Goal: Task Accomplishment & Management: Manage account settings

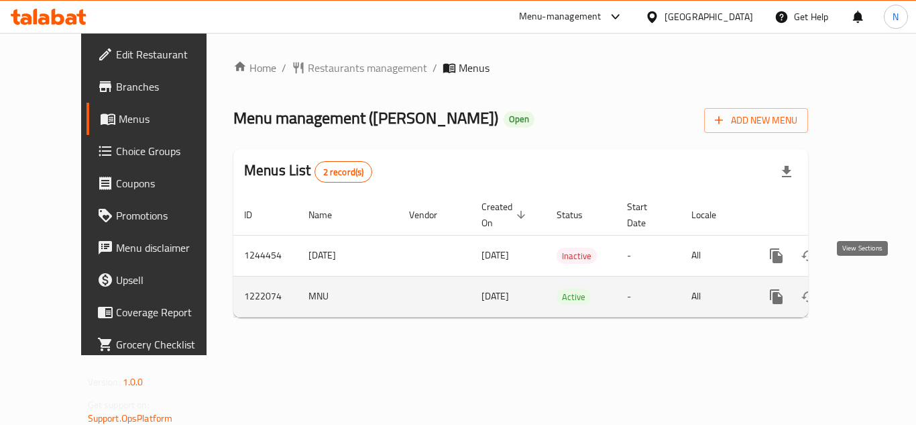
click at [865, 288] on icon "enhanced table" at bounding box center [873, 296] width 16 height 16
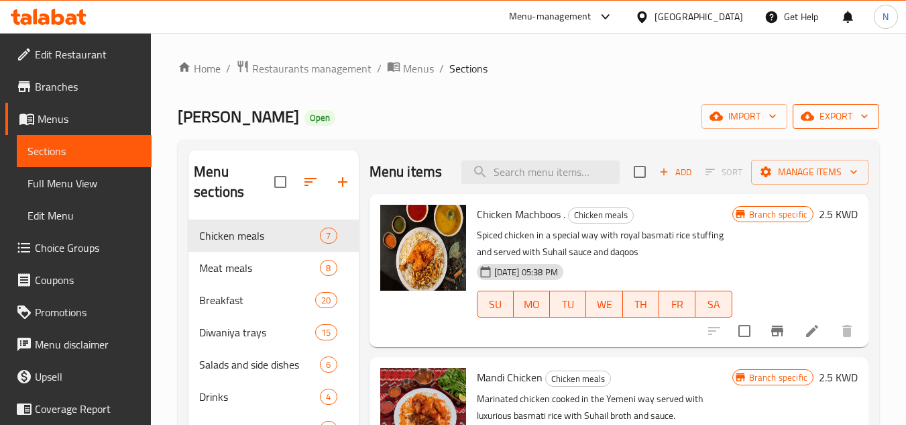
click at [826, 123] on span "export" at bounding box center [835, 116] width 65 height 17
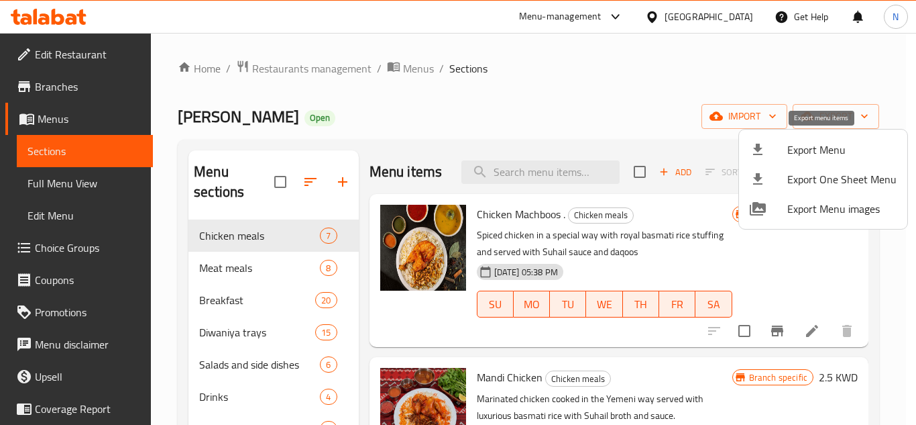
click at [786, 154] on div at bounding box center [769, 150] width 38 height 16
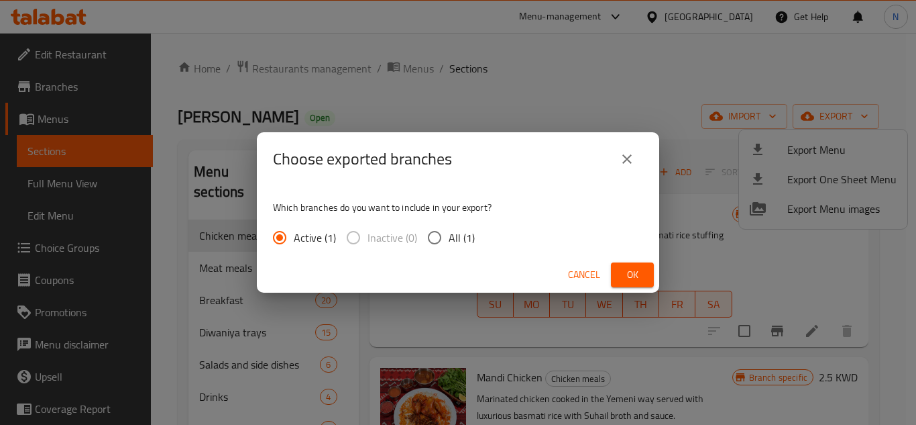
click at [449, 237] on span "All (1)" at bounding box center [462, 237] width 26 height 16
click at [449, 237] on input "All (1)" at bounding box center [435, 237] width 28 height 28
radio input "true"
click at [609, 270] on div "Cancel Ok" at bounding box center [458, 275] width 402 height 36
click at [616, 268] on button "Ok" at bounding box center [632, 274] width 43 height 25
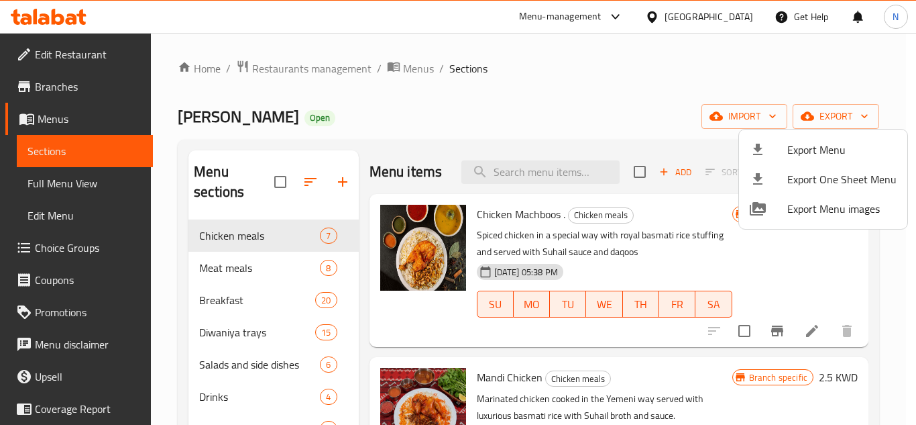
click at [508, 133] on div at bounding box center [458, 212] width 916 height 425
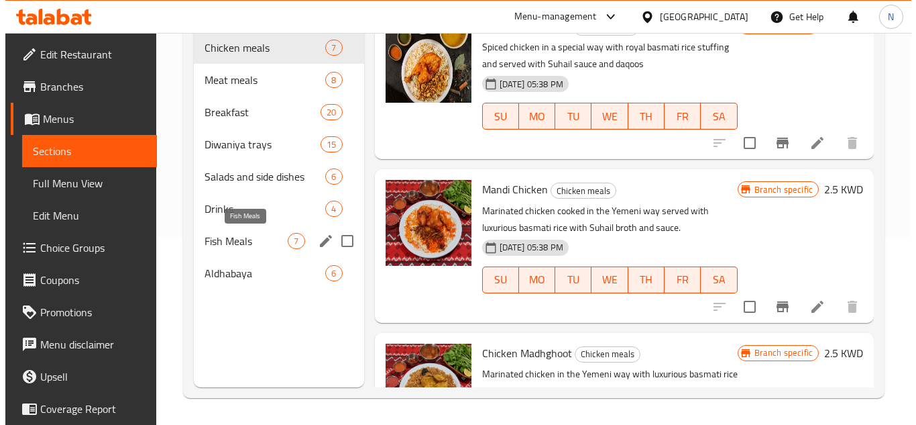
scroll to position [121, 0]
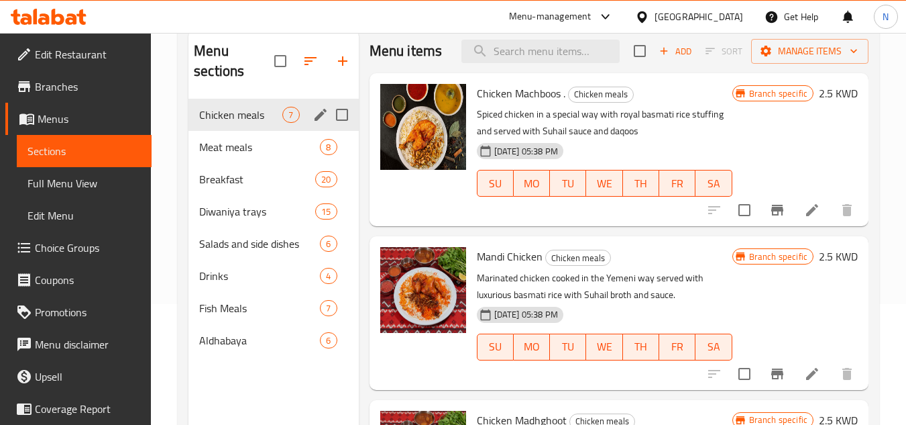
click at [242, 123] on div "Chicken meals 7" at bounding box center [273, 115] width 170 height 32
click at [632, 63] on input "checkbox" at bounding box center [640, 51] width 28 height 28
checkbox input "true"
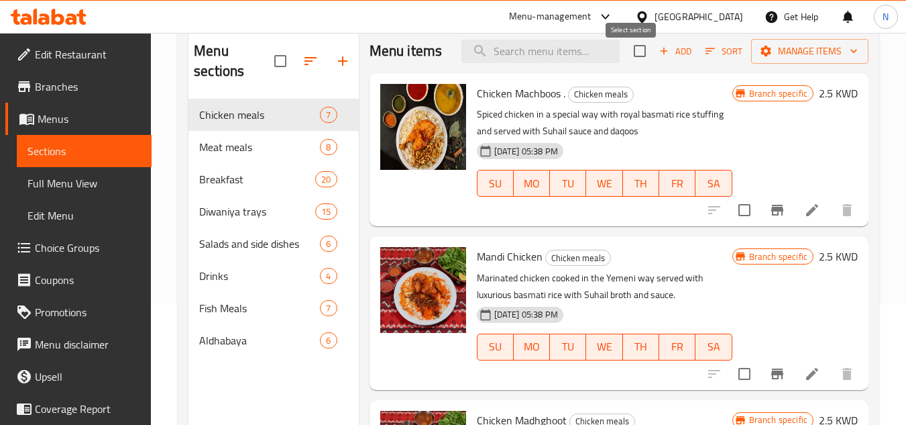
checkbox input "true"
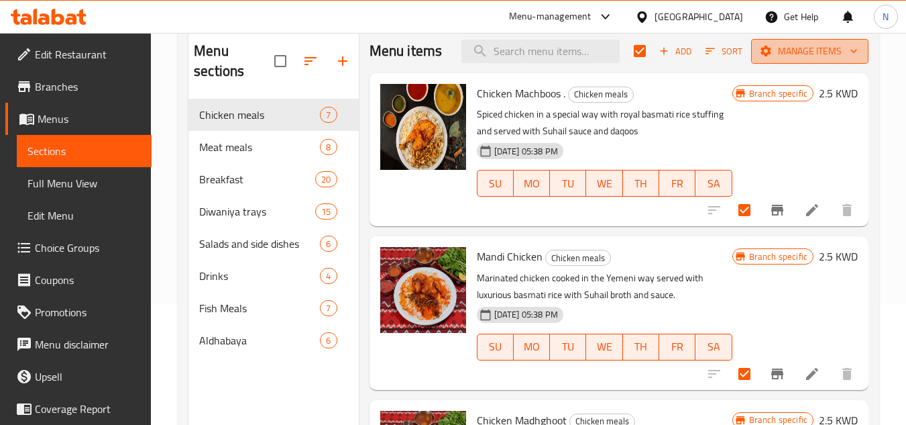
click at [763, 58] on icon "button" at bounding box center [765, 50] width 13 height 13
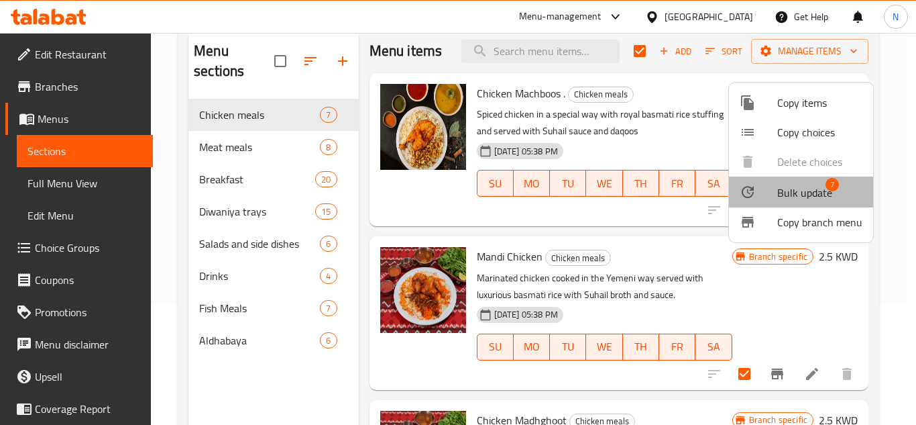
click at [807, 186] on span "Bulk update" at bounding box center [804, 192] width 55 height 16
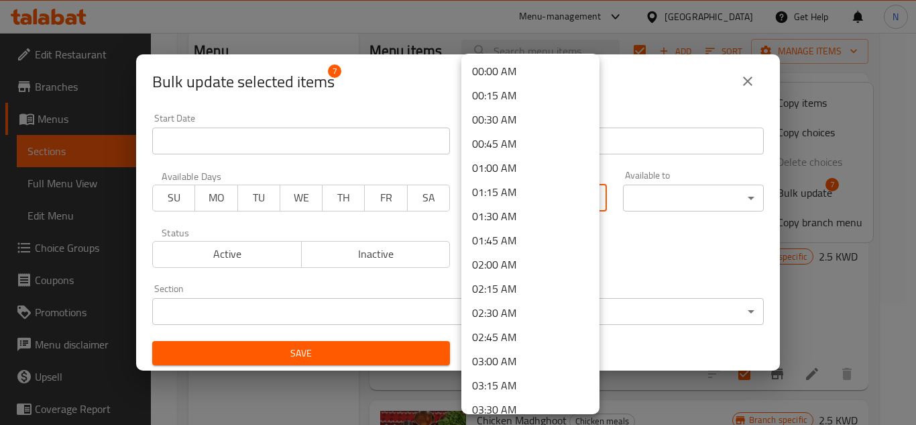
click at [506, 194] on body "​ Menu-management Kuwait Get Help N Edit Restaurant Branches Menus Sections Ful…" at bounding box center [458, 108] width 916 height 392
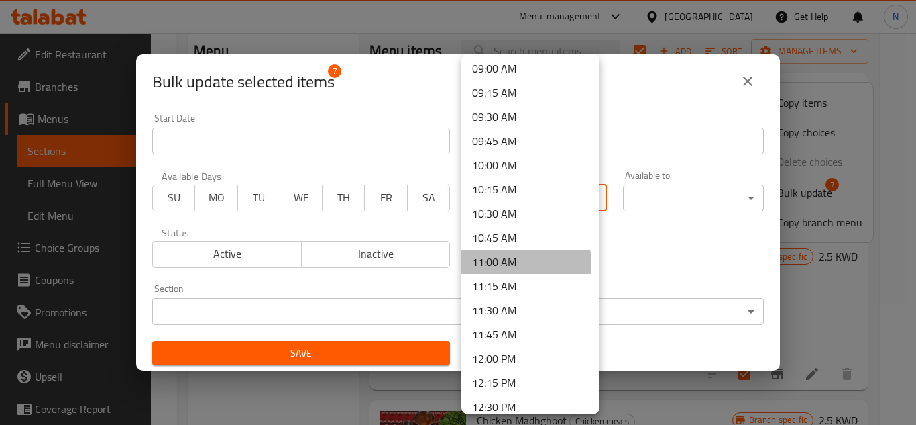
click at [514, 263] on li "11:00 AM" at bounding box center [530, 261] width 138 height 24
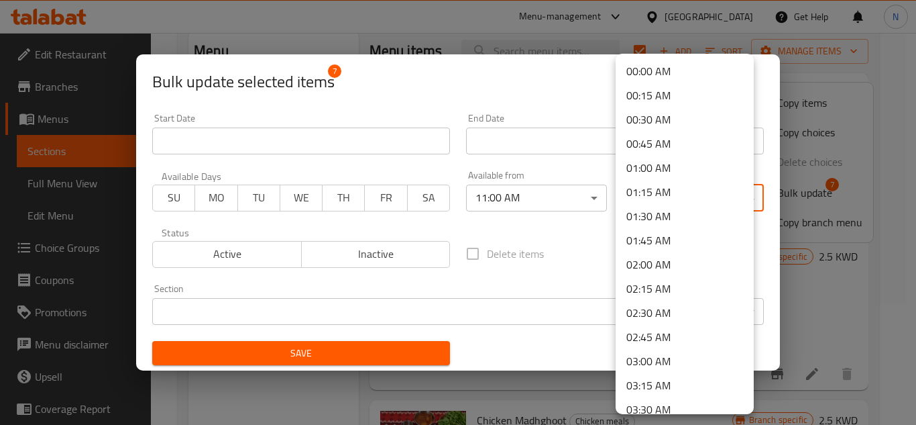
click at [647, 189] on body "​ Menu-management Kuwait Get Help N Edit Restaurant Branches Menus Sections Ful…" at bounding box center [458, 108] width 916 height 392
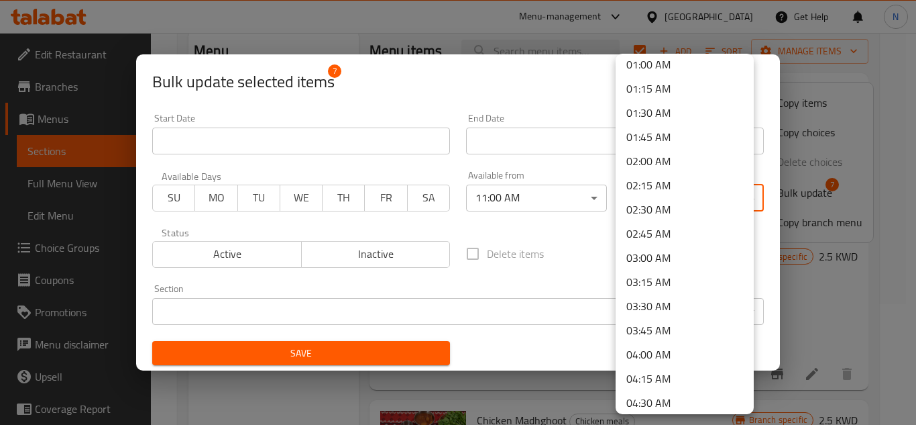
scroll to position [268, 0]
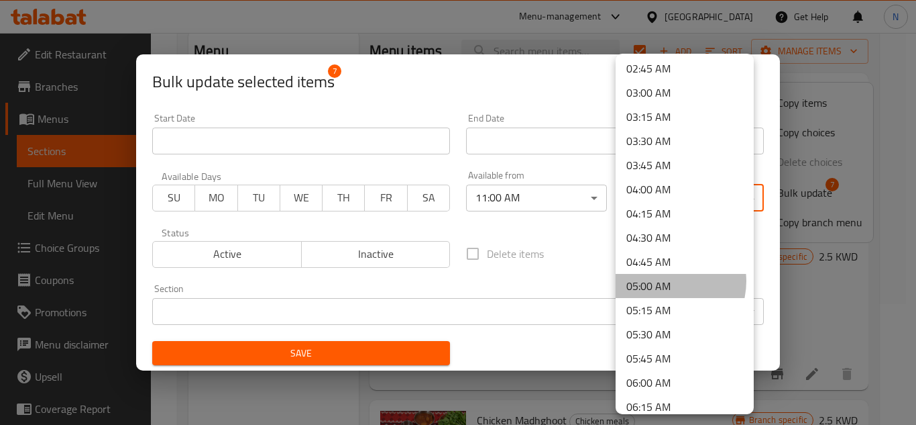
click at [668, 281] on li "05:00 AM" at bounding box center [685, 286] width 138 height 24
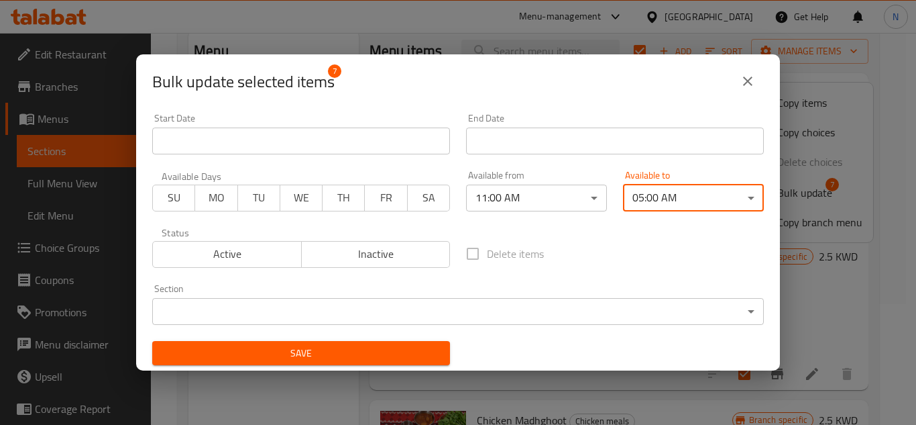
click at [307, 359] on span "Save" at bounding box center [301, 353] width 276 height 17
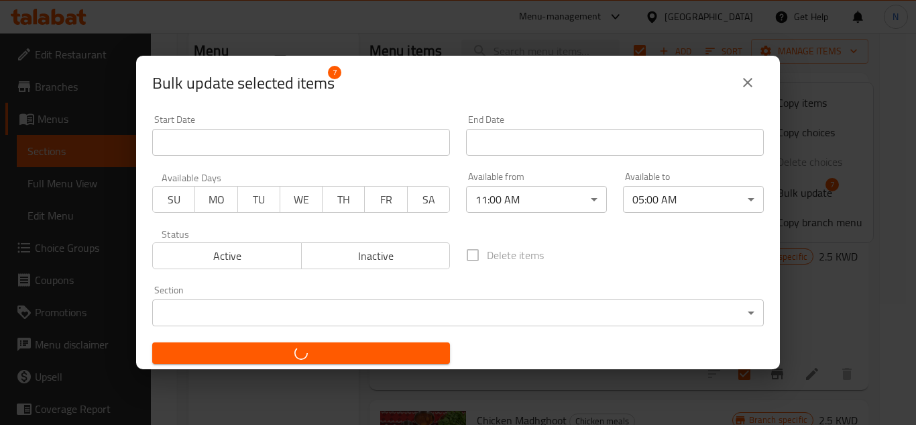
checkbox input "false"
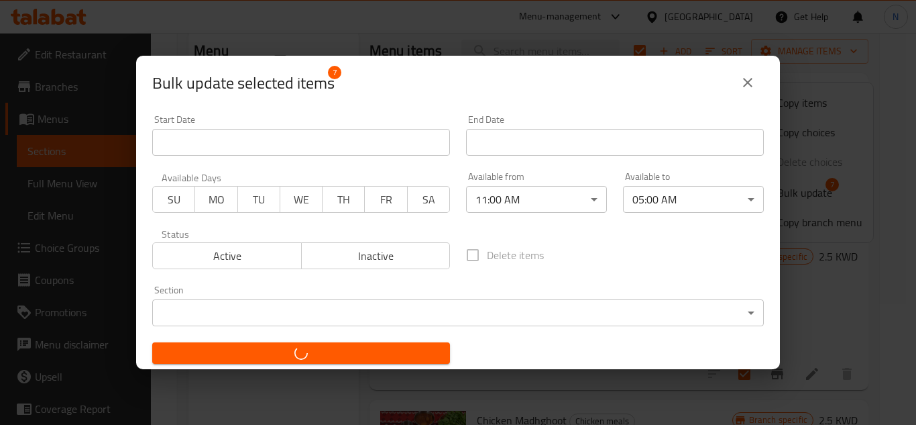
checkbox input "false"
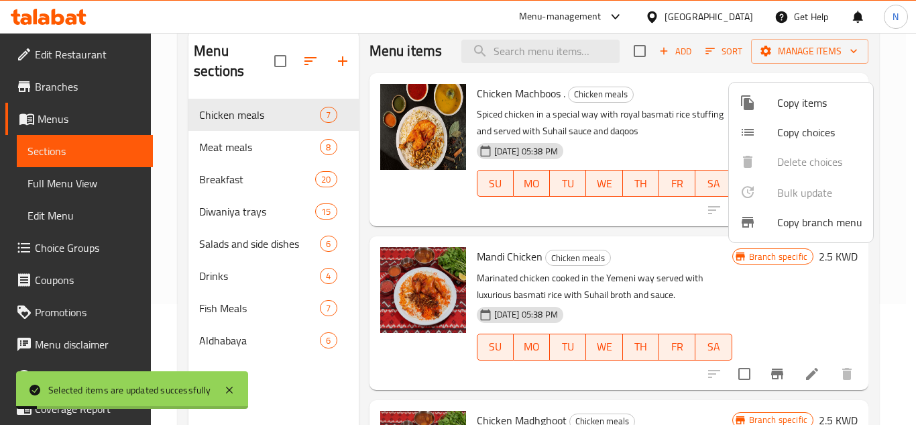
click at [294, 155] on div at bounding box center [458, 212] width 916 height 425
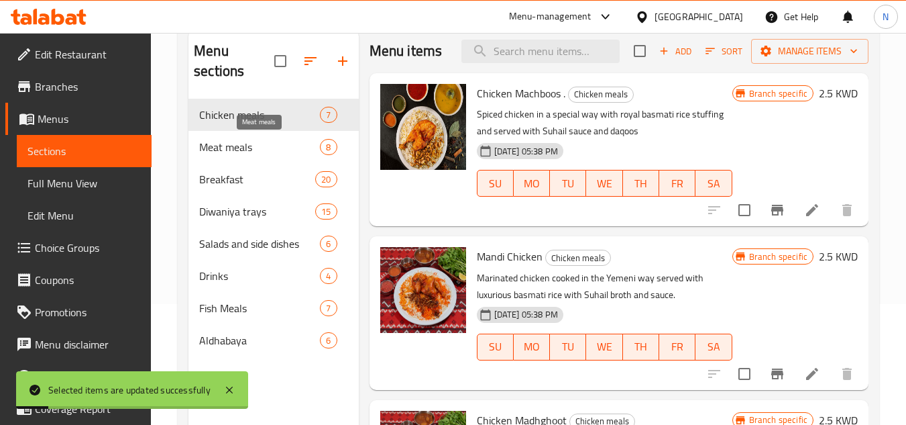
click at [280, 151] on span "Meat meals" at bounding box center [259, 147] width 121 height 16
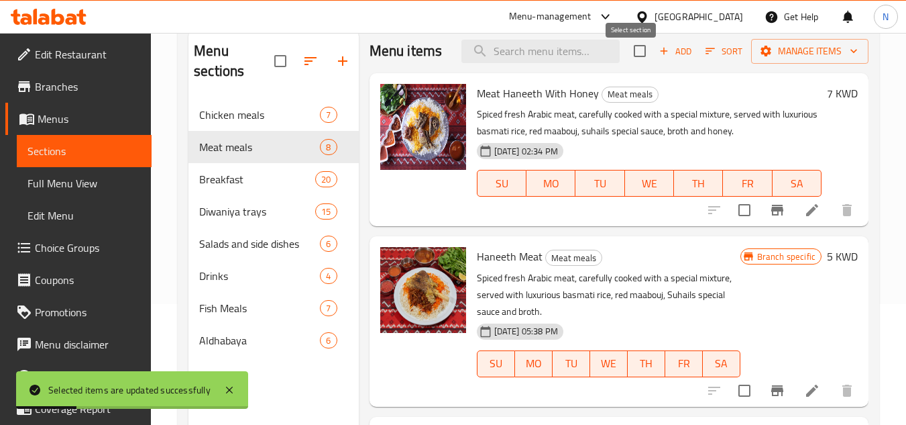
click at [638, 65] on input "checkbox" at bounding box center [640, 51] width 28 height 28
checkbox input "true"
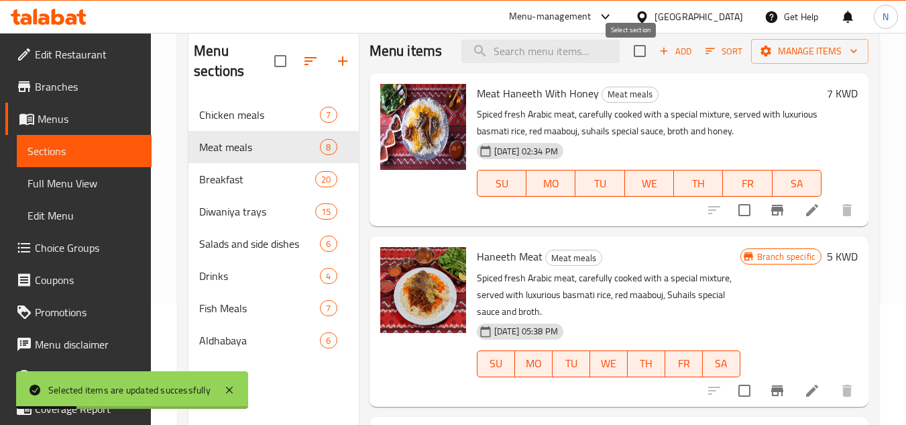
checkbox input "true"
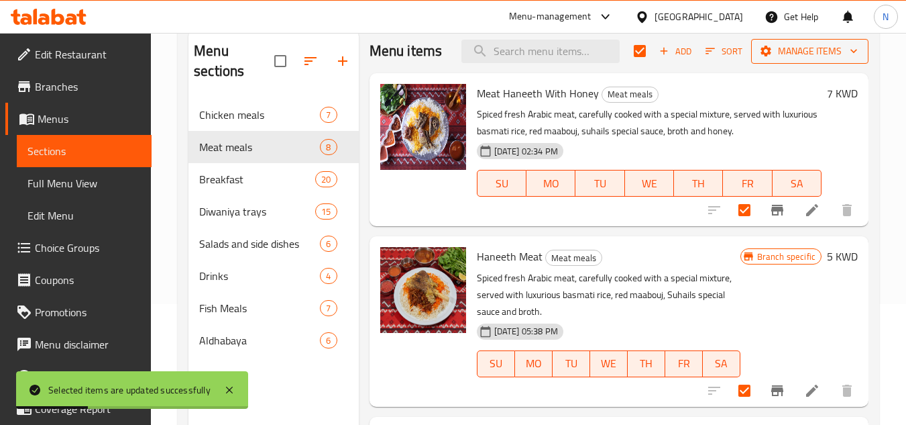
click at [789, 60] on span "Manage items" at bounding box center [810, 51] width 96 height 17
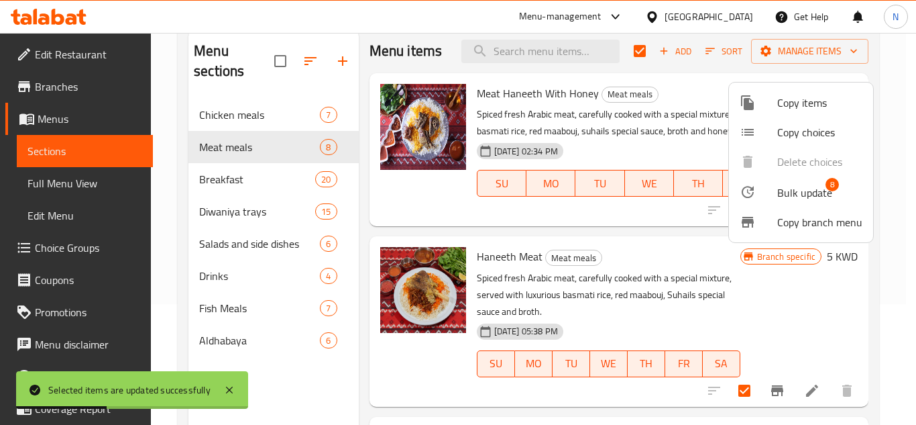
click at [779, 200] on span "Bulk update" at bounding box center [804, 192] width 55 height 16
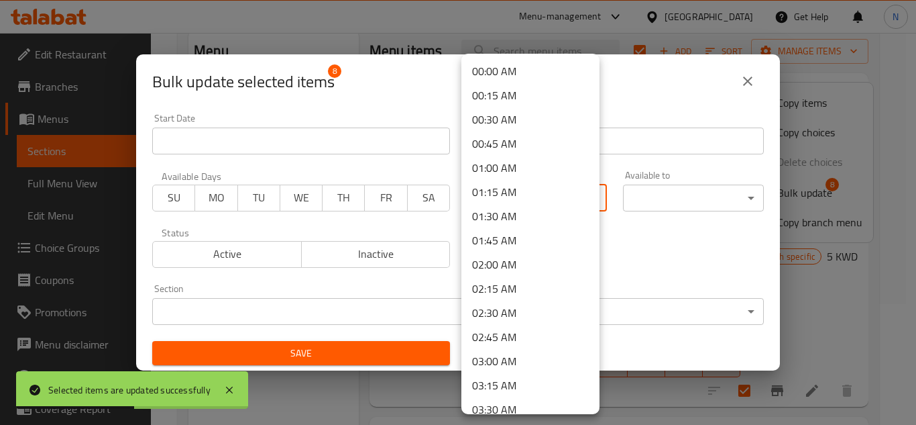
click at [592, 192] on body "Selected items are updated successfully ​ Menu-management Kuwait Get Help N Edi…" at bounding box center [458, 108] width 916 height 392
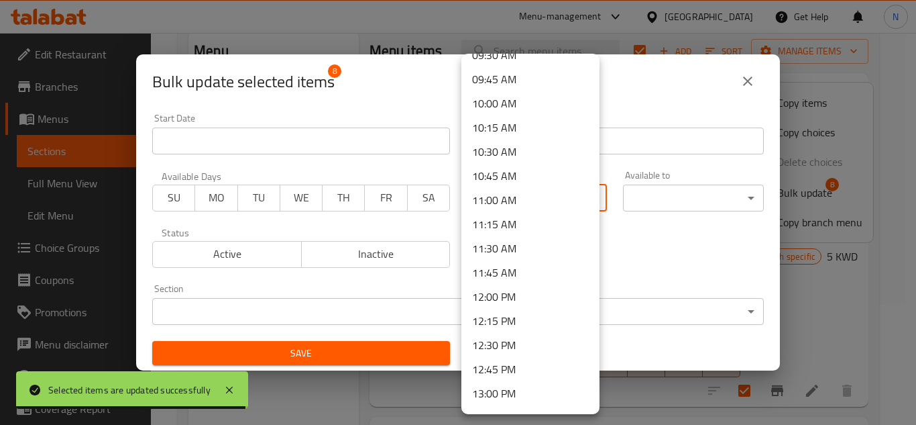
scroll to position [939, 0]
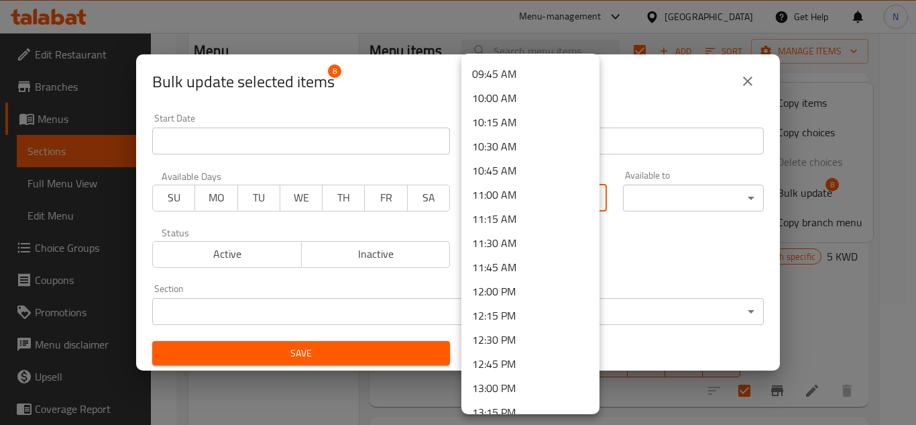
click at [524, 194] on li "11:00 AM" at bounding box center [530, 194] width 138 height 24
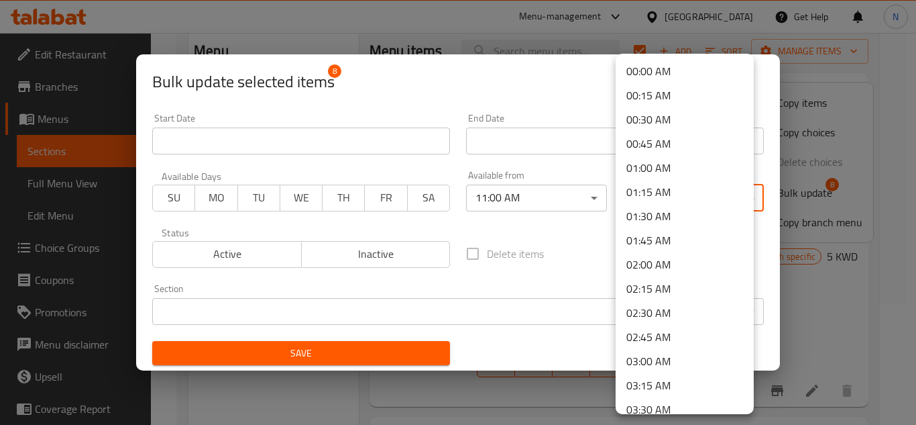
click at [684, 194] on body "​ Menu-management Kuwait Get Help N Edit Restaurant Branches Menus Sections Ful…" at bounding box center [458, 108] width 916 height 392
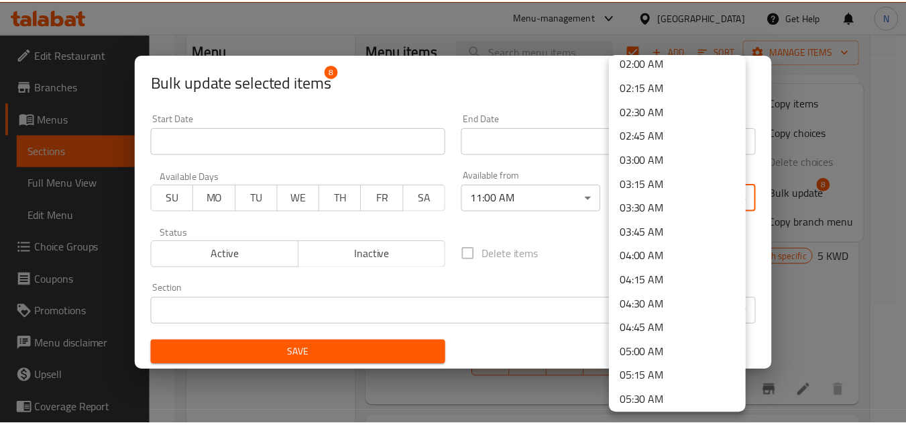
scroll to position [268, 0]
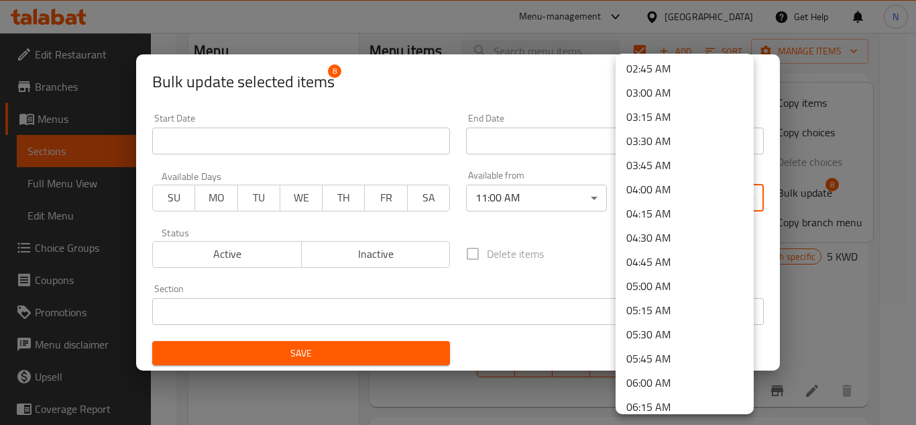
click at [660, 278] on li "05:00 AM" at bounding box center [685, 286] width 138 height 24
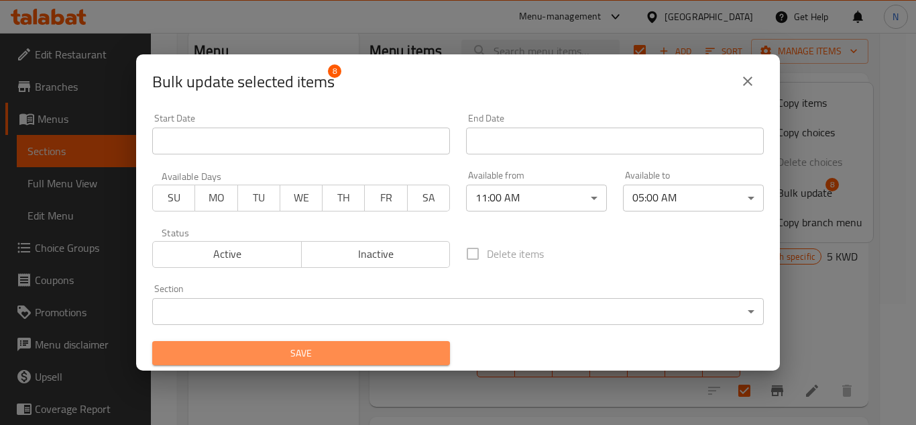
click at [438, 350] on button "Save" at bounding box center [301, 353] width 298 height 25
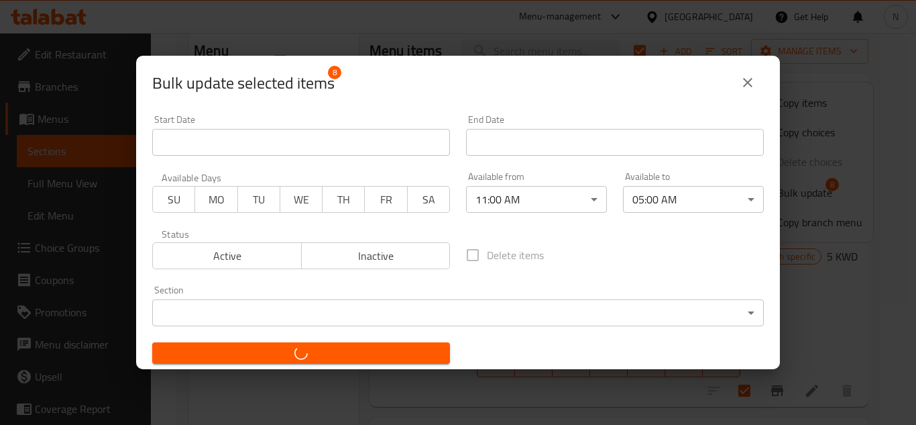
checkbox input "false"
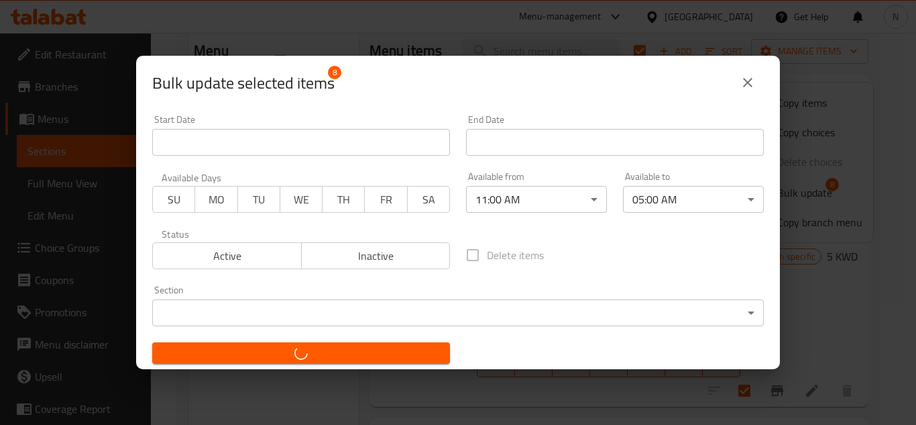
checkbox input "false"
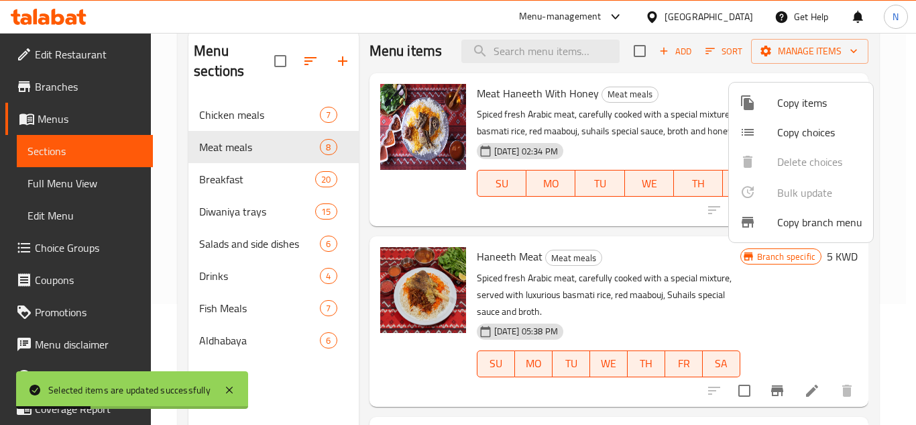
click at [229, 201] on div at bounding box center [458, 212] width 916 height 425
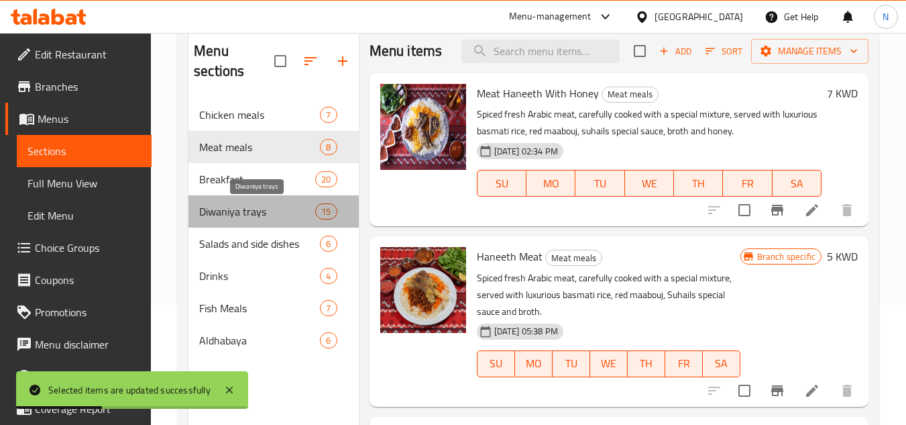
click at [234, 206] on span "Diwaniya trays" at bounding box center [257, 211] width 116 height 16
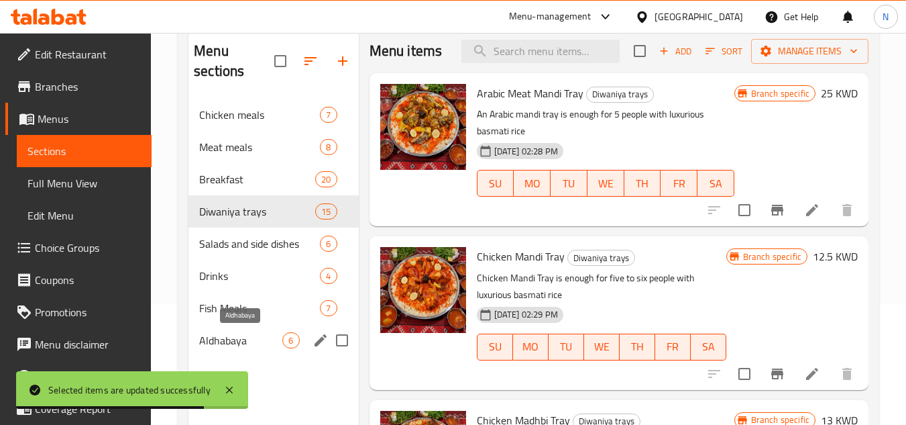
click at [264, 335] on span "Aldhabaya" at bounding box center [240, 340] width 83 height 16
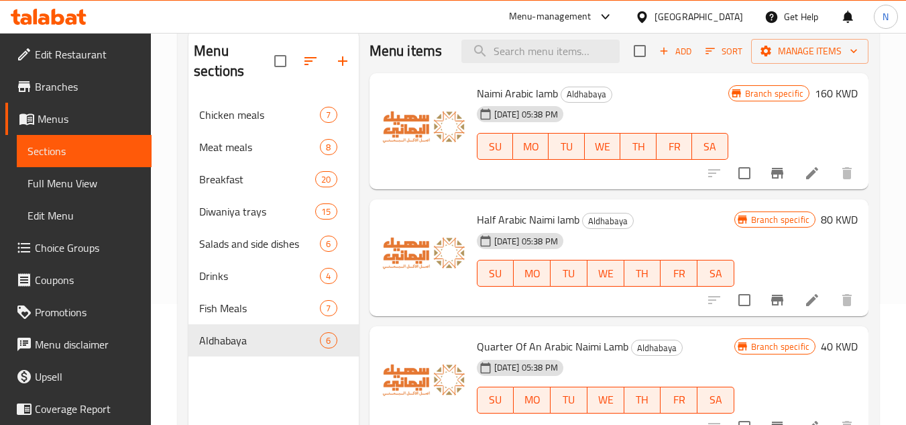
scroll to position [188, 0]
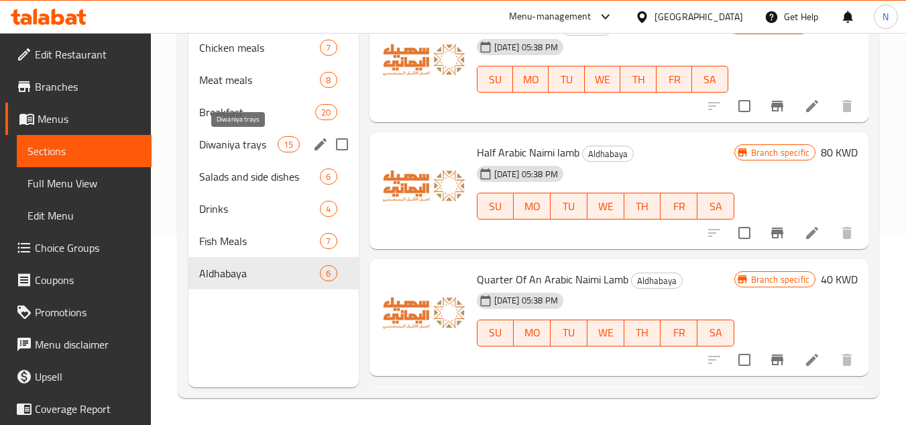
click at [255, 148] on span "Diwaniya trays" at bounding box center [238, 144] width 78 height 16
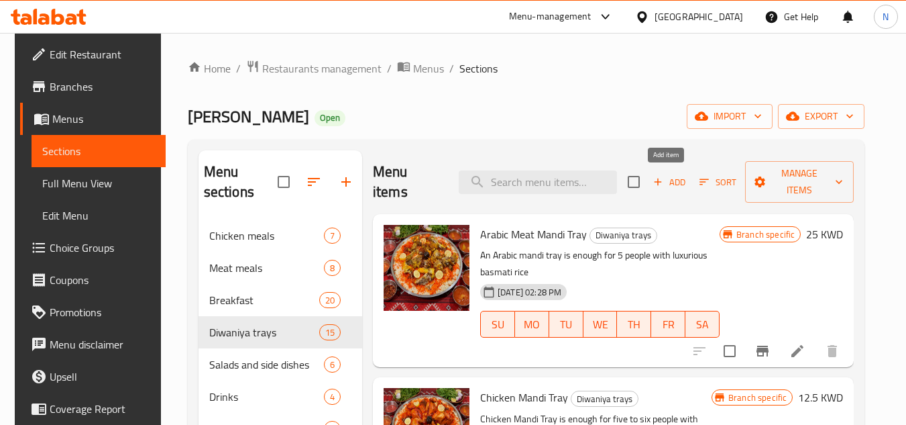
click at [648, 182] on button "Add" at bounding box center [669, 182] width 43 height 21
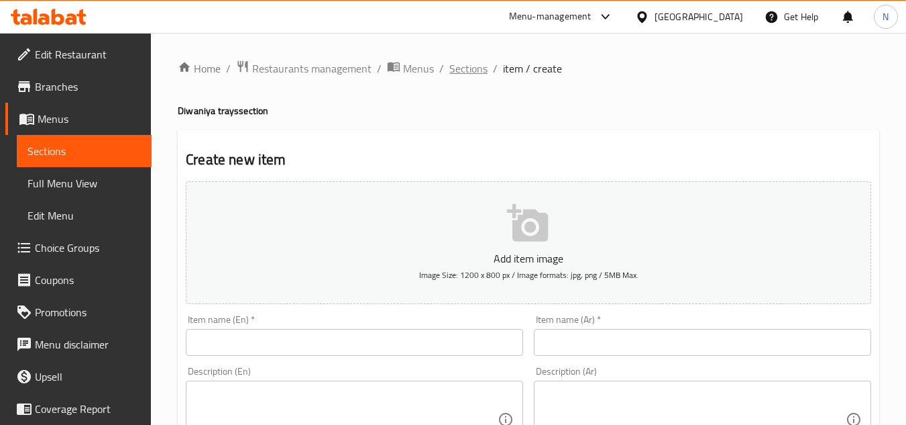
click at [467, 68] on span "Sections" at bounding box center [468, 68] width 38 height 16
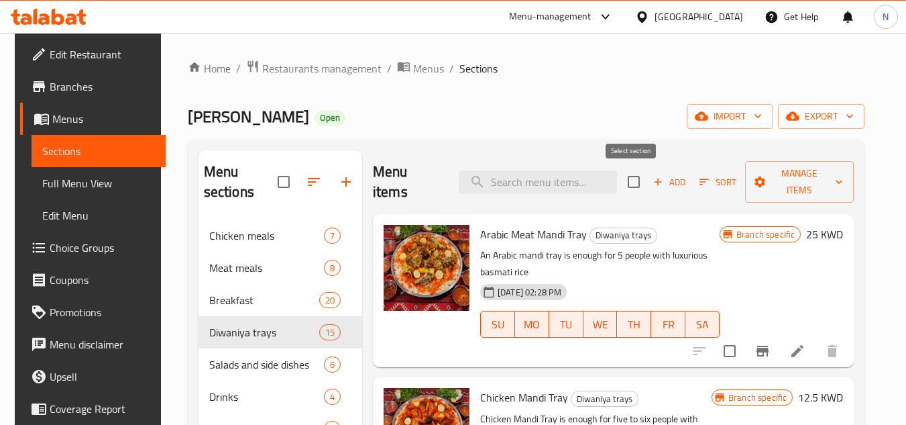
click at [634, 181] on input "checkbox" at bounding box center [634, 182] width 28 height 28
checkbox input "true"
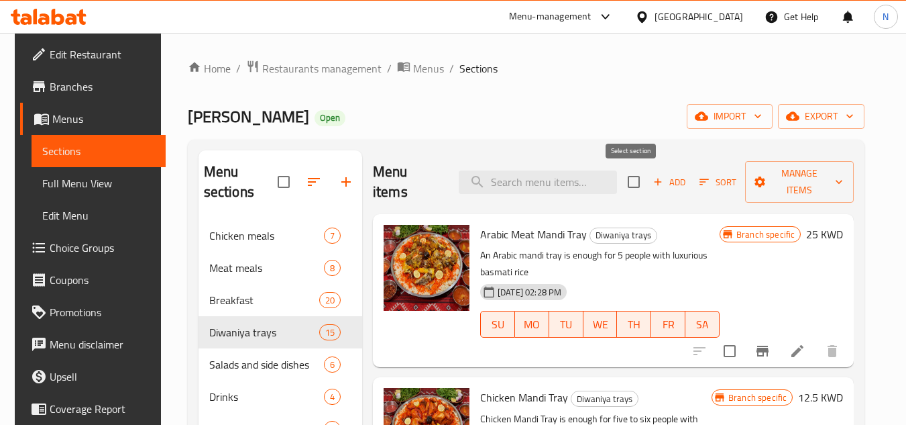
checkbox input "true"
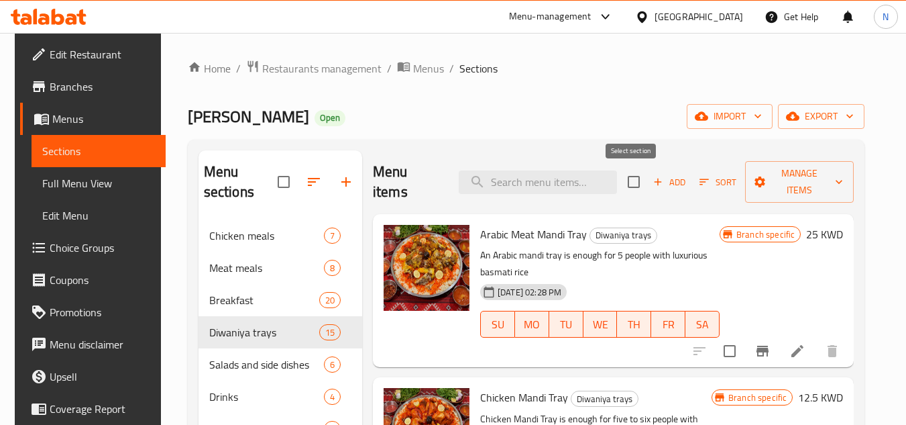
checkbox input "true"
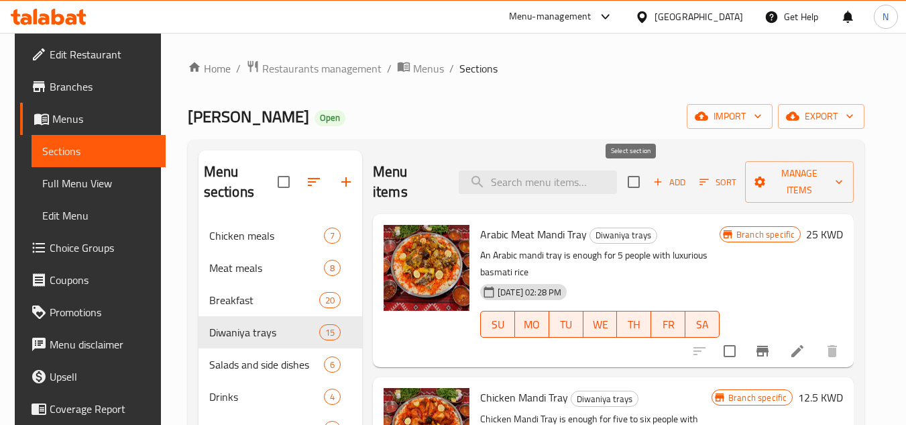
checkbox input "true"
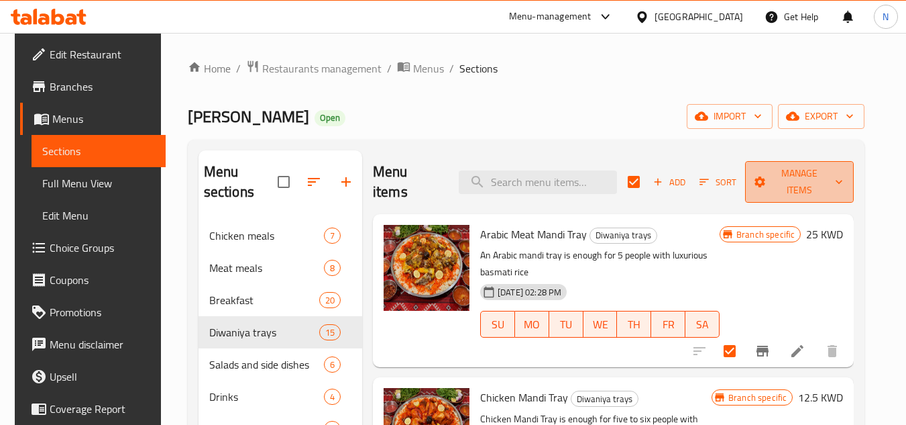
click at [812, 185] on span "Manage items" at bounding box center [799, 182] width 87 height 34
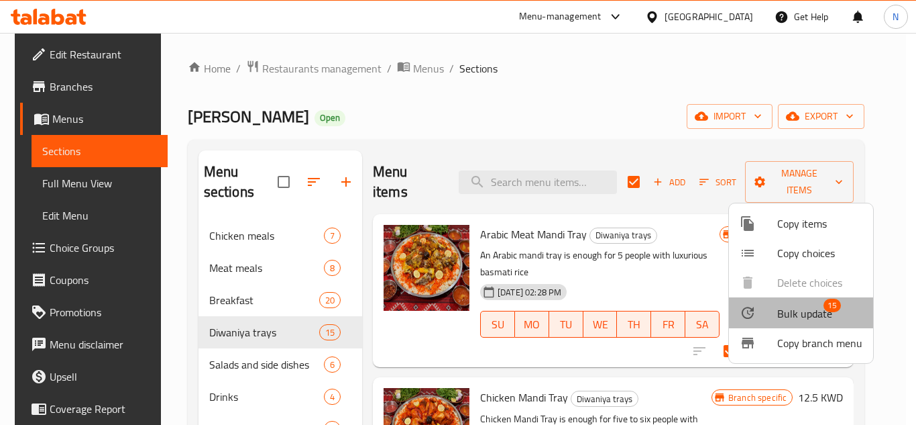
click at [803, 309] on span "Bulk update" at bounding box center [804, 313] width 55 height 16
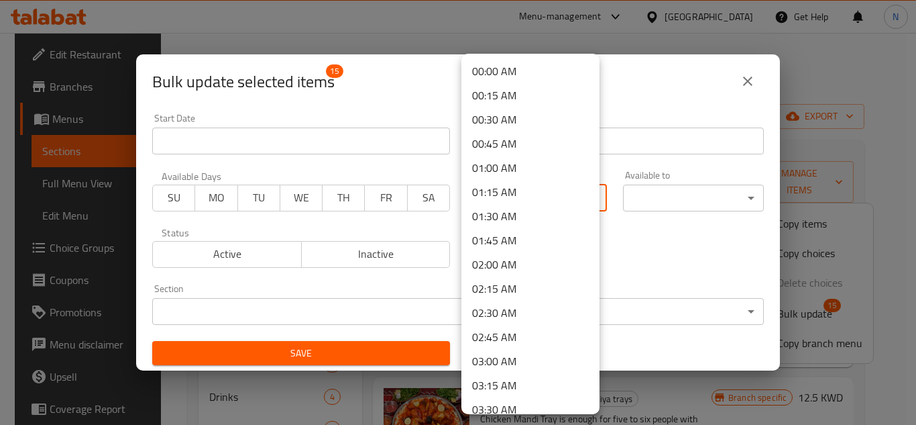
click at [469, 208] on body "​ Menu-management Kuwait Get Help N Edit Restaurant Branches Menus Sections Ful…" at bounding box center [458, 229] width 916 height 392
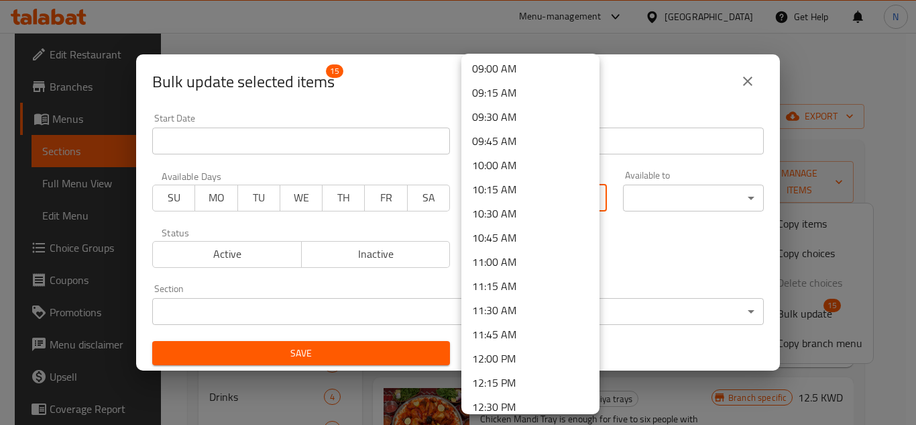
click at [507, 266] on li "11:00 AM" at bounding box center [530, 261] width 138 height 24
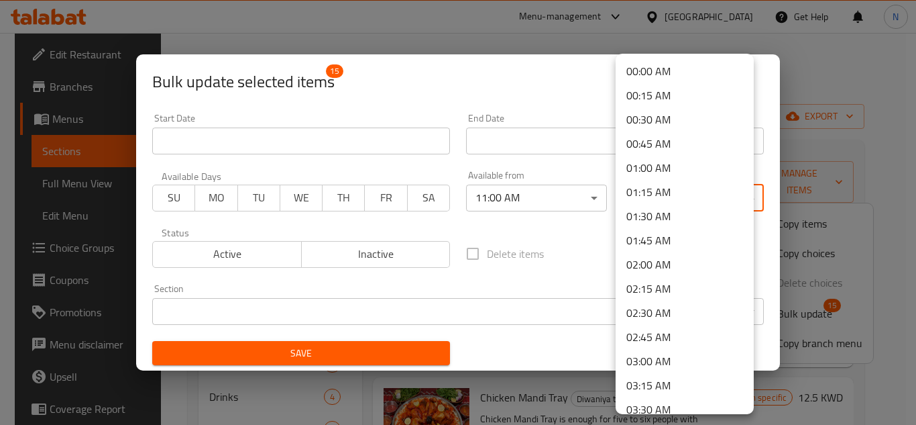
click at [663, 194] on body "​ Menu-management Kuwait Get Help N Edit Restaurant Branches Menus Sections Ful…" at bounding box center [458, 229] width 916 height 392
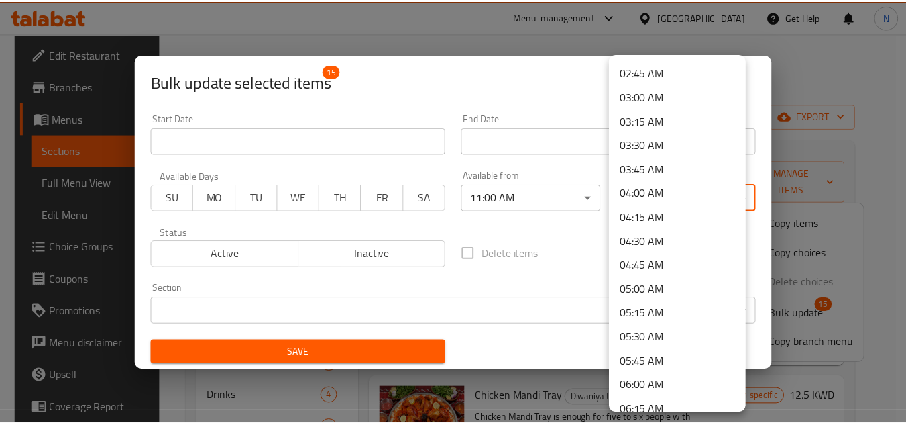
scroll to position [268, 0]
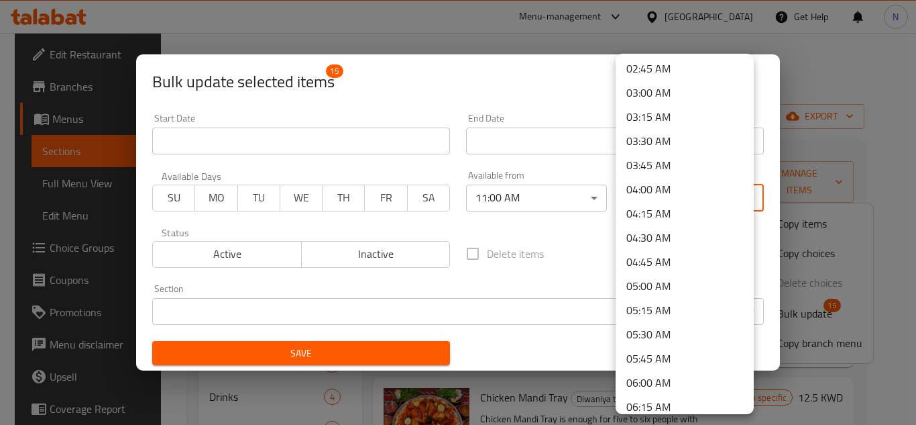
click at [656, 290] on li "05:00 AM" at bounding box center [685, 286] width 138 height 24
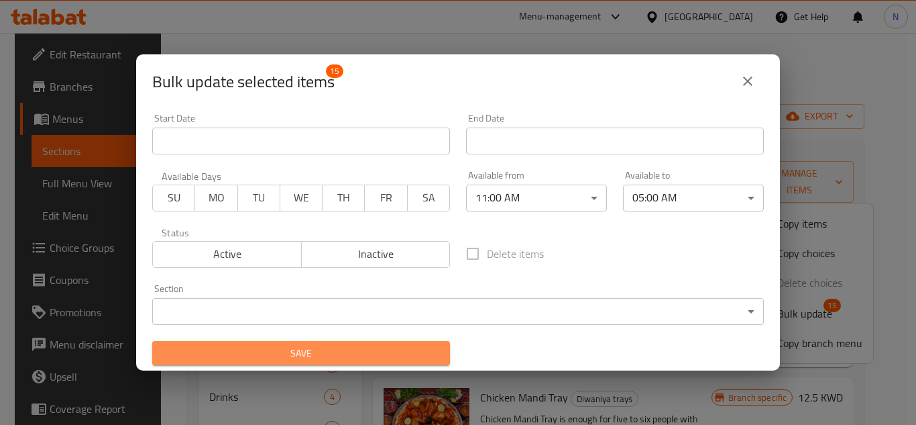
click at [386, 362] on button "Save" at bounding box center [301, 353] width 298 height 25
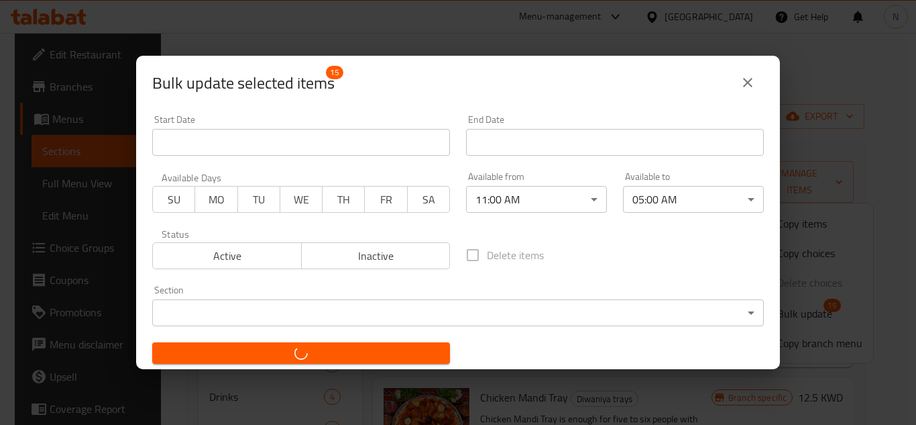
checkbox input "false"
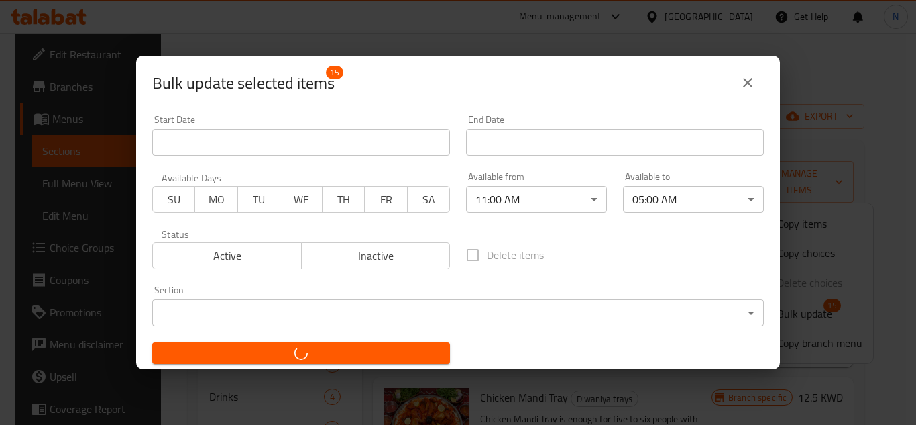
checkbox input "false"
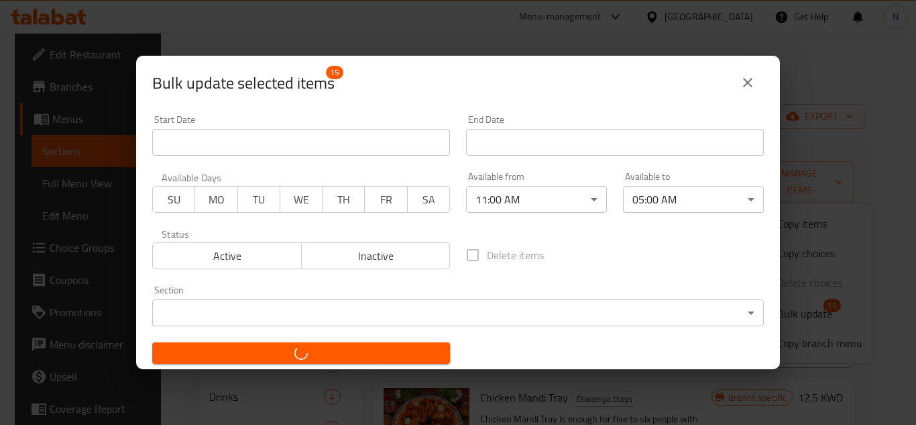
checkbox input "false"
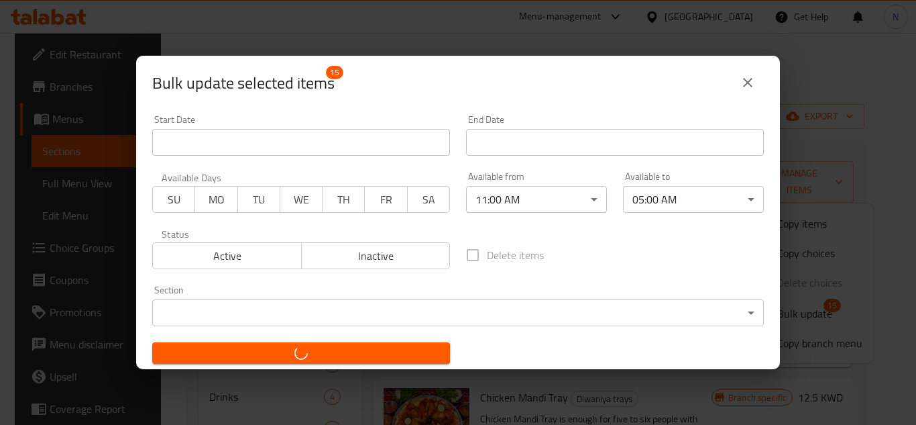
checkbox input "false"
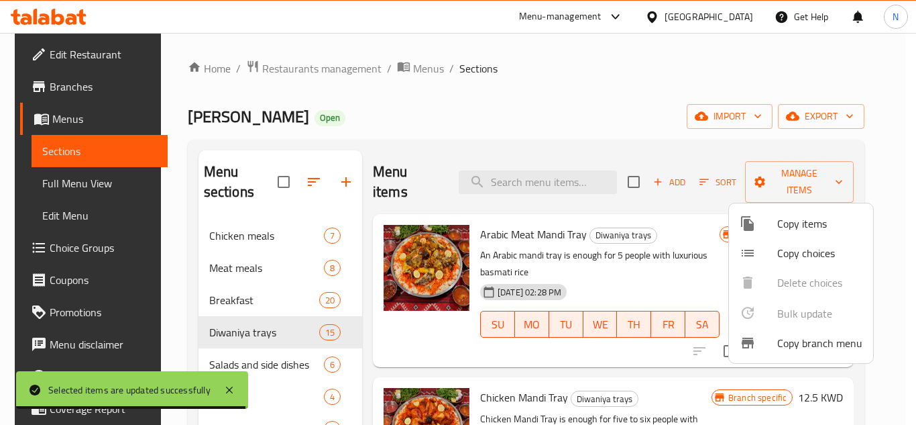
click at [588, 102] on div at bounding box center [458, 212] width 916 height 425
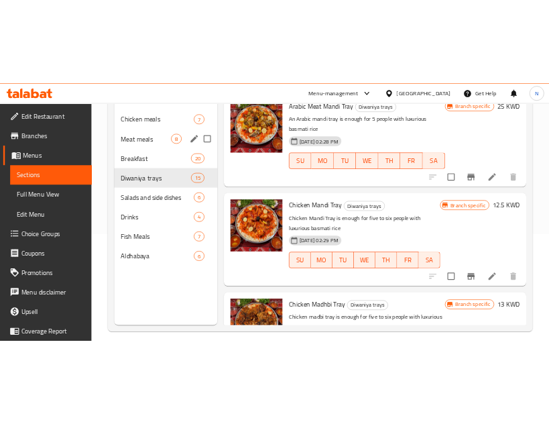
scroll to position [188, 0]
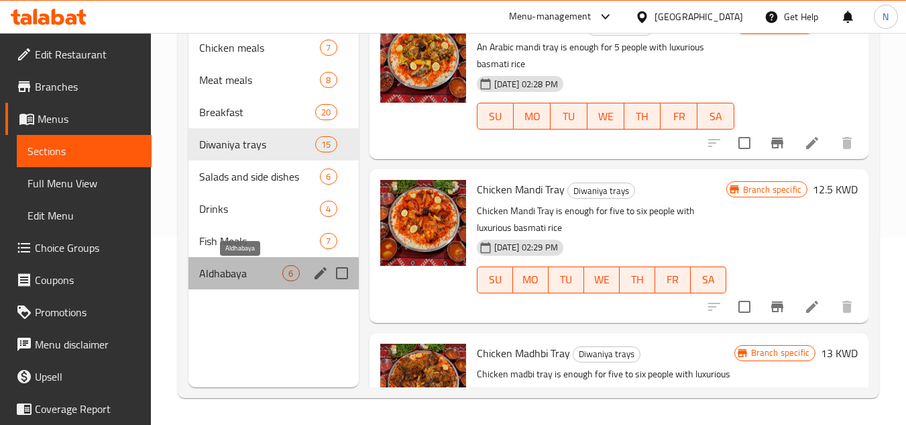
click at [262, 265] on span "Aldhabaya" at bounding box center [240, 273] width 83 height 16
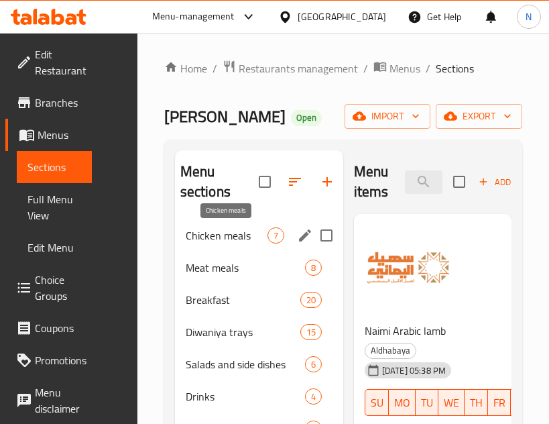
click at [219, 240] on span "Chicken meals" at bounding box center [227, 235] width 82 height 16
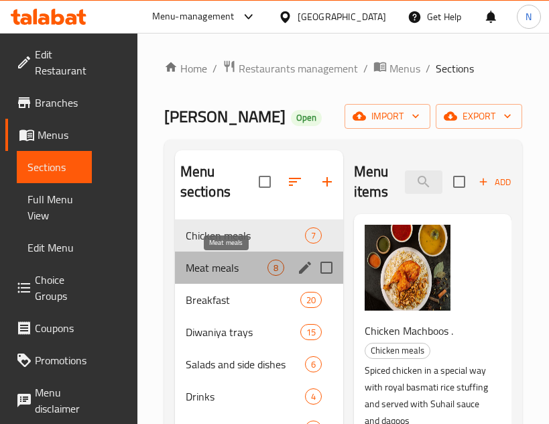
click at [245, 267] on span "Meat meals" at bounding box center [227, 268] width 82 height 16
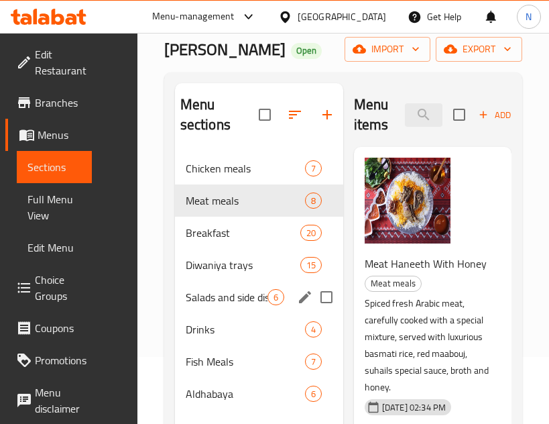
scroll to position [134, 0]
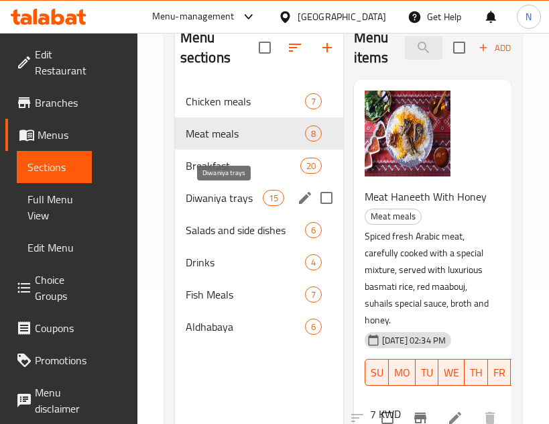
click at [190, 197] on span "Diwaniya trays" at bounding box center [224, 198] width 77 height 16
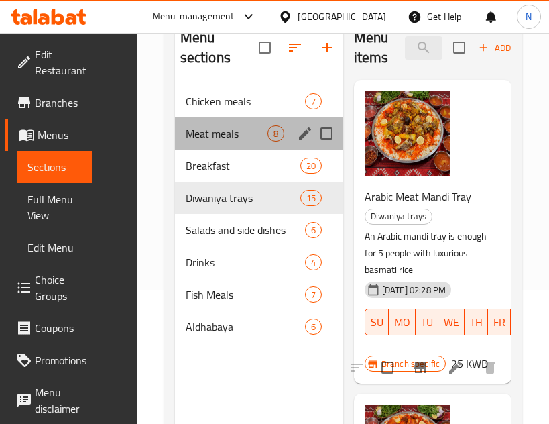
click at [225, 118] on div "Meat meals 8" at bounding box center [259, 133] width 168 height 32
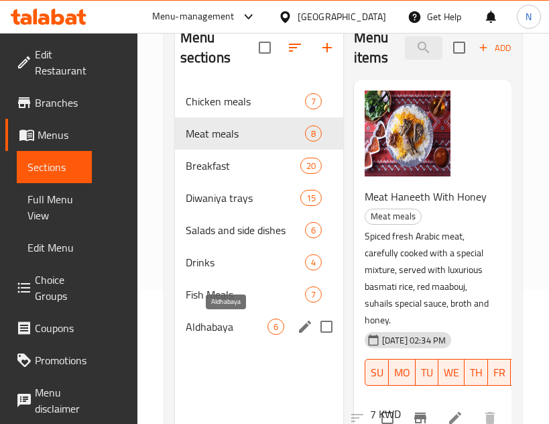
click at [194, 325] on span "Aldhabaya" at bounding box center [227, 327] width 82 height 16
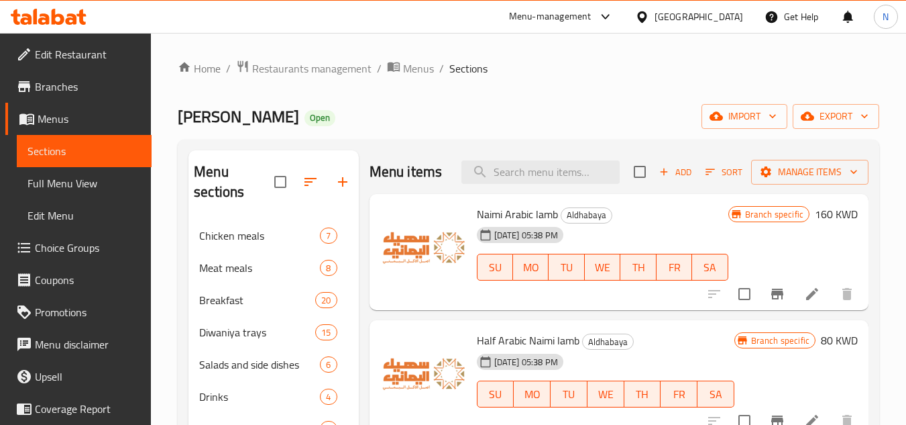
click at [828, 131] on div "Home / Restaurants management / Menus / Sections Suhail Al Yamani Open import e…" at bounding box center [529, 323] width 702 height 526
click at [832, 121] on span "export" at bounding box center [835, 116] width 65 height 17
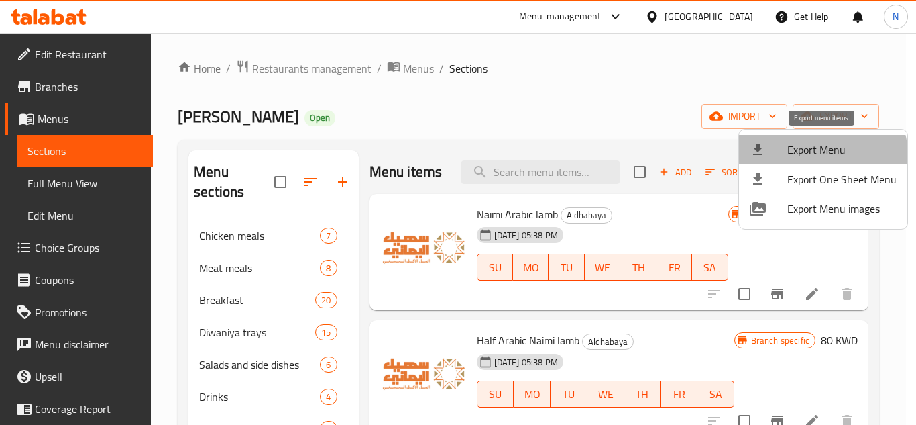
click at [817, 156] on span "Export Menu" at bounding box center [841, 150] width 109 height 16
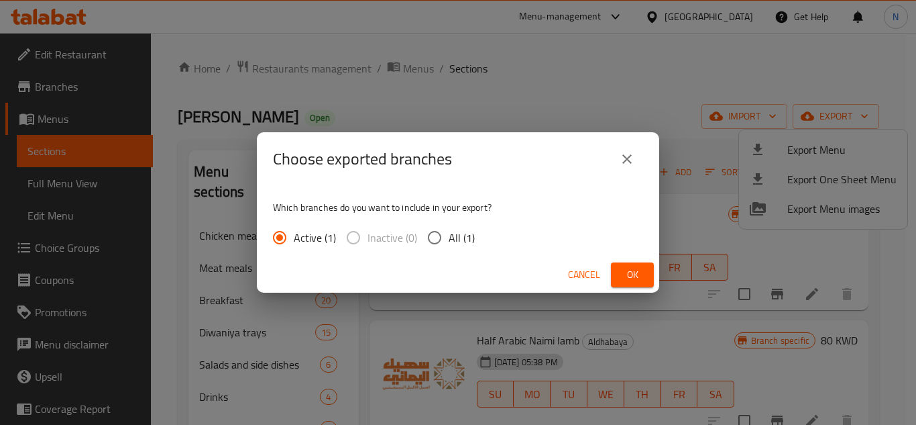
click at [476, 231] on div "Active (1) Inactive (0) All (1)" at bounding box center [379, 237] width 213 height 28
click at [472, 237] on span "All (1)" at bounding box center [462, 237] width 26 height 16
click at [449, 237] on input "All (1)" at bounding box center [435, 237] width 28 height 28
radio input "true"
click at [608, 268] on div "Cancel Ok" at bounding box center [458, 275] width 402 height 36
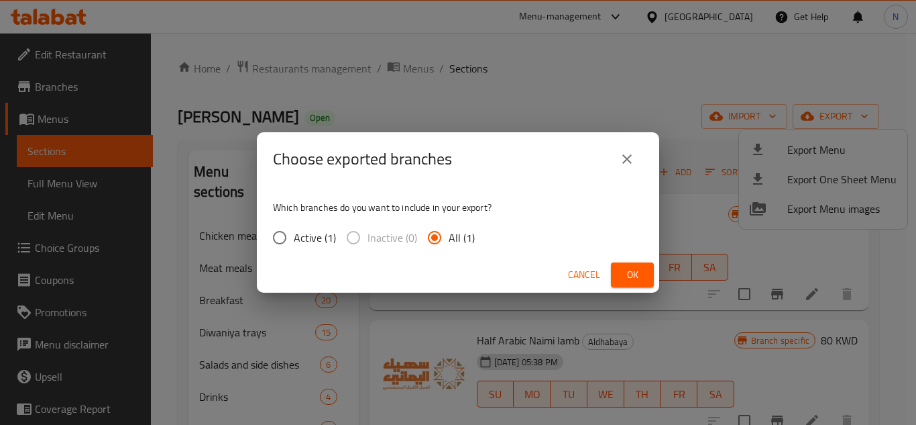
click at [643, 272] on span "Ok" at bounding box center [632, 274] width 21 height 17
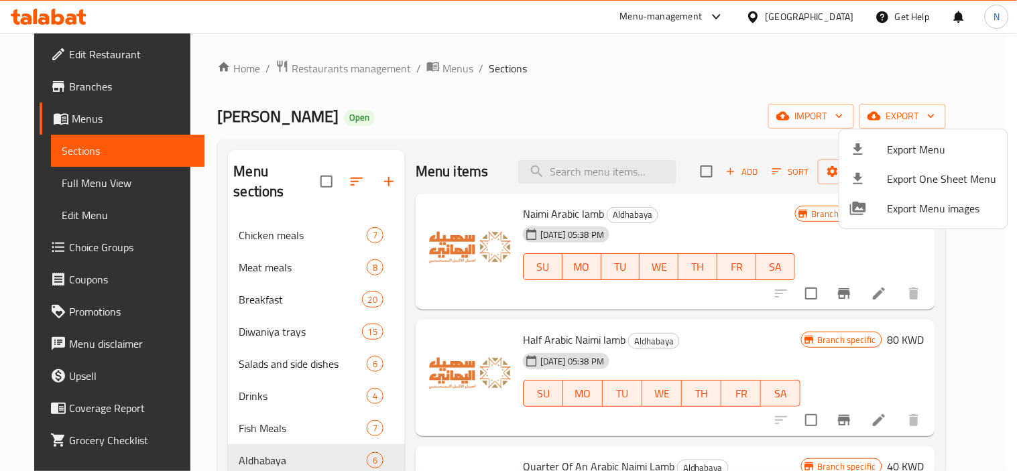
click at [622, 97] on div at bounding box center [508, 235] width 1017 height 471
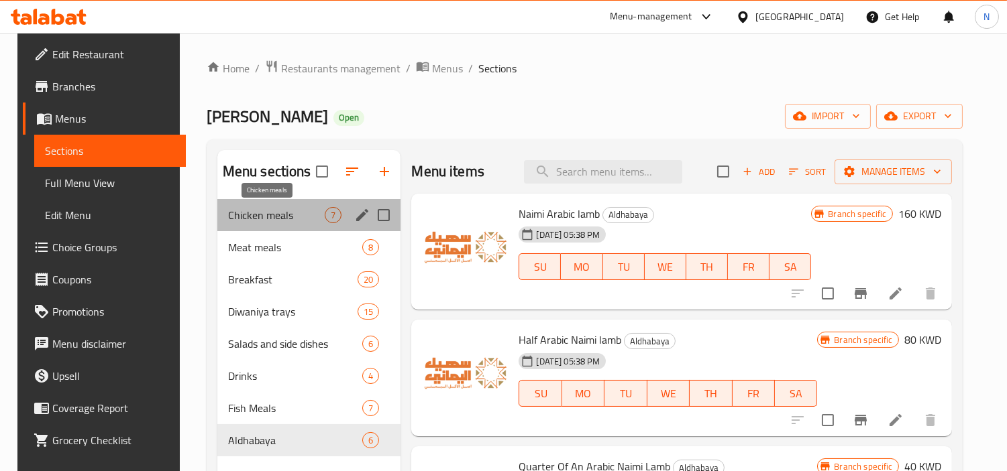
click at [262, 219] on span "Chicken meals" at bounding box center [276, 215] width 97 height 16
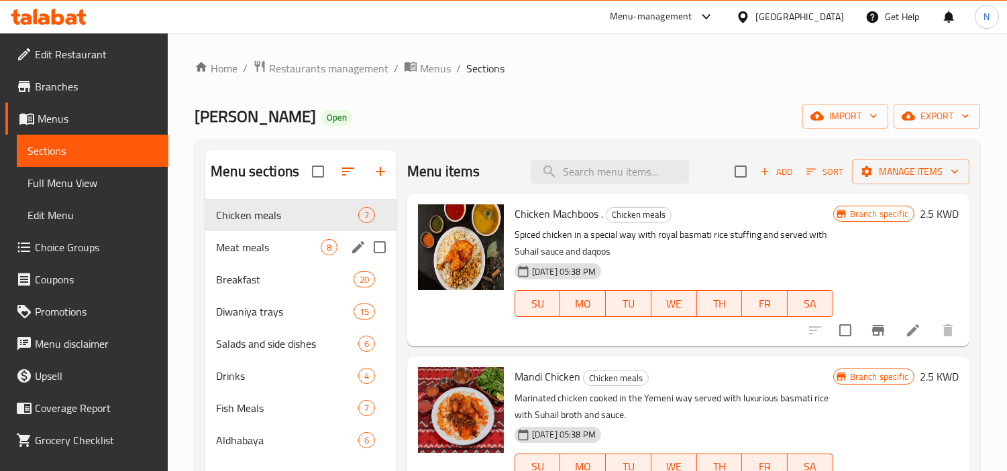
click at [265, 260] on div "Meat meals 8" at bounding box center [300, 247] width 191 height 32
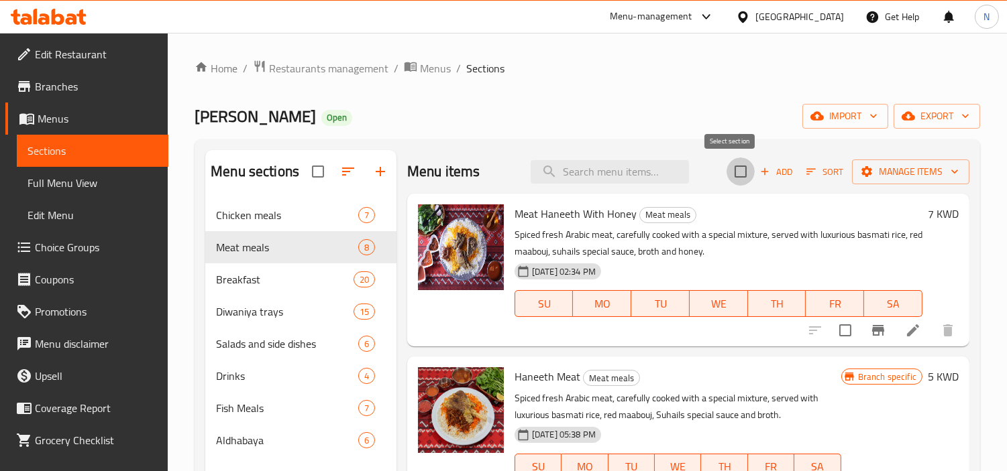
click at [732, 176] on input "checkbox" at bounding box center [740, 172] width 28 height 28
checkbox input "true"
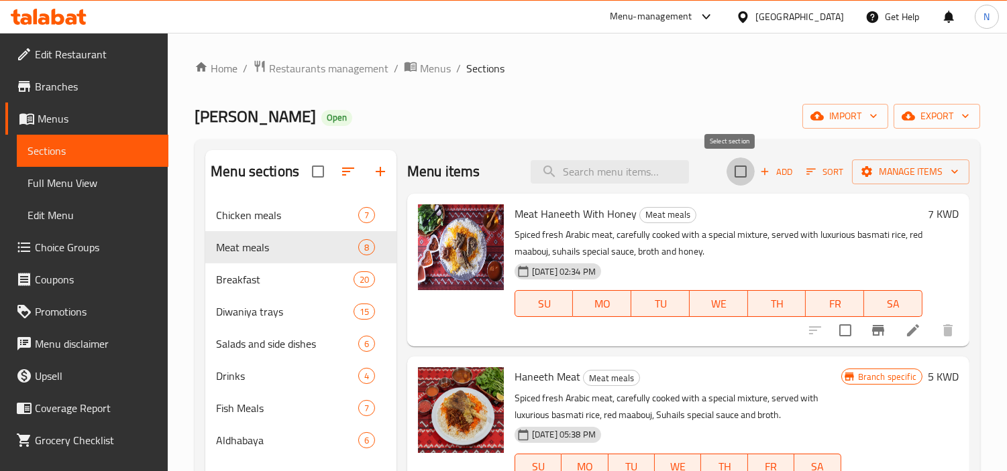
checkbox input "true"
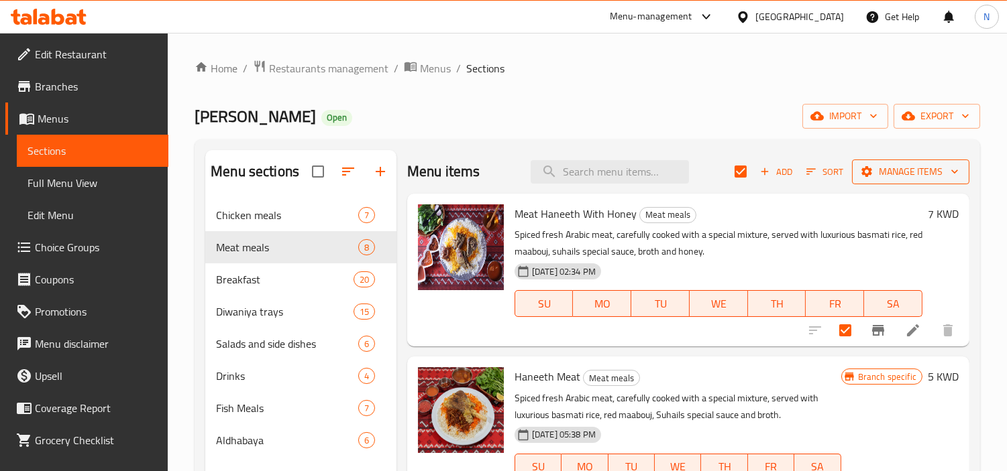
click at [872, 176] on span "Manage items" at bounding box center [910, 172] width 96 height 17
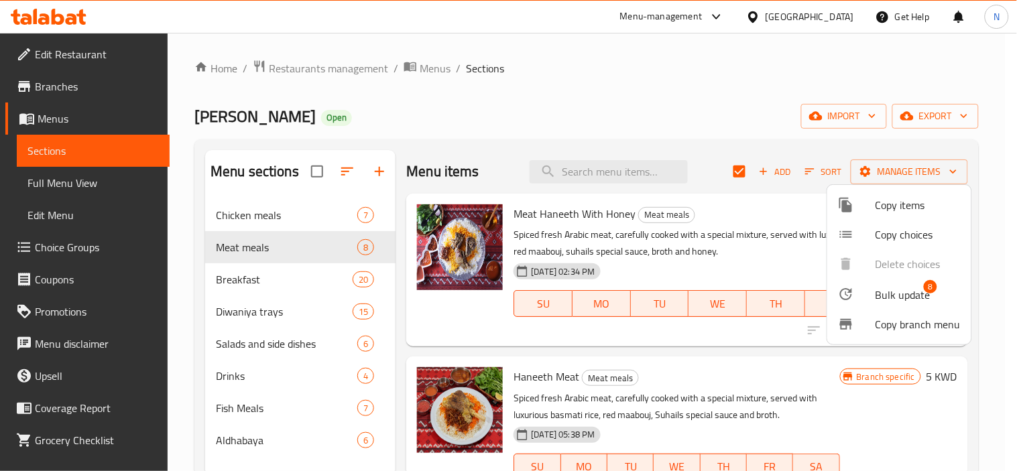
click at [876, 292] on span "Bulk update" at bounding box center [903, 295] width 55 height 16
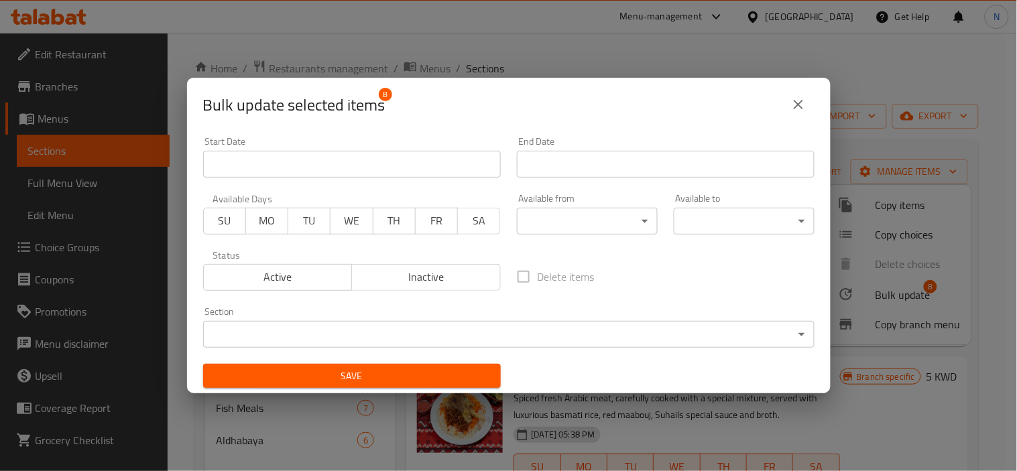
click at [548, 235] on div "Available from ​ ​" at bounding box center [587, 214] width 157 height 57
click at [567, 220] on body "​ Menu-management Kuwait Get Help N Edit Restaurant Branches Menus Sections Ful…" at bounding box center [508, 252] width 1017 height 439
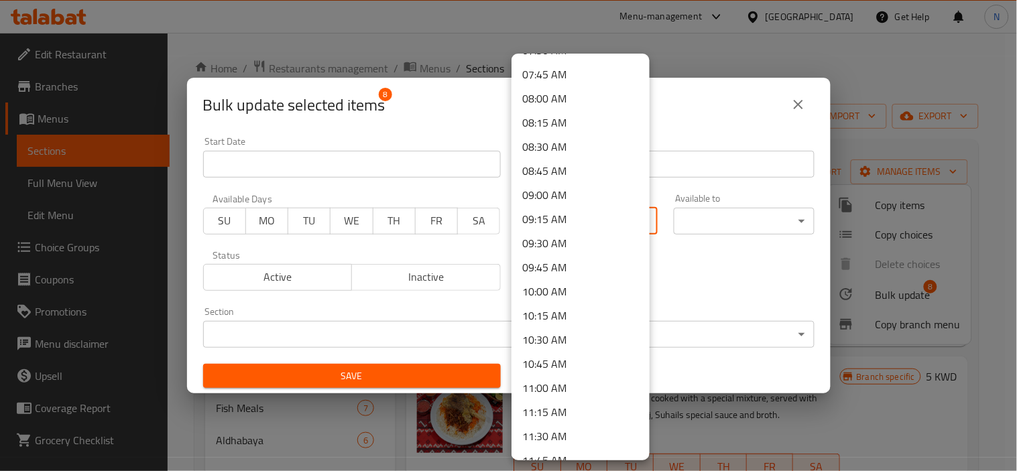
scroll to position [820, 0]
click at [559, 318] on li "11:00 AM" at bounding box center [581, 314] width 138 height 24
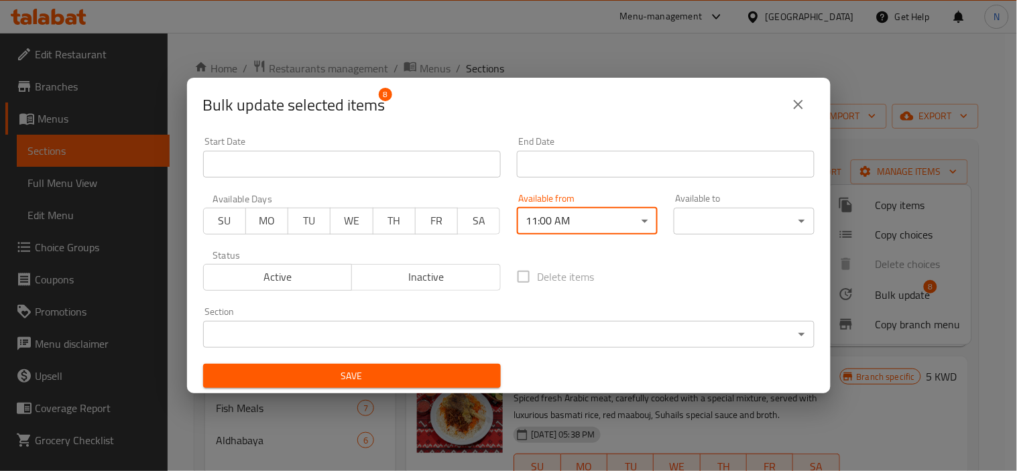
click at [714, 238] on div "Available to ​ ​" at bounding box center [744, 214] width 157 height 57
click at [722, 225] on body "​ Menu-management Kuwait Get Help N Edit Restaurant Branches Menus Sections Ful…" at bounding box center [508, 252] width 1017 height 439
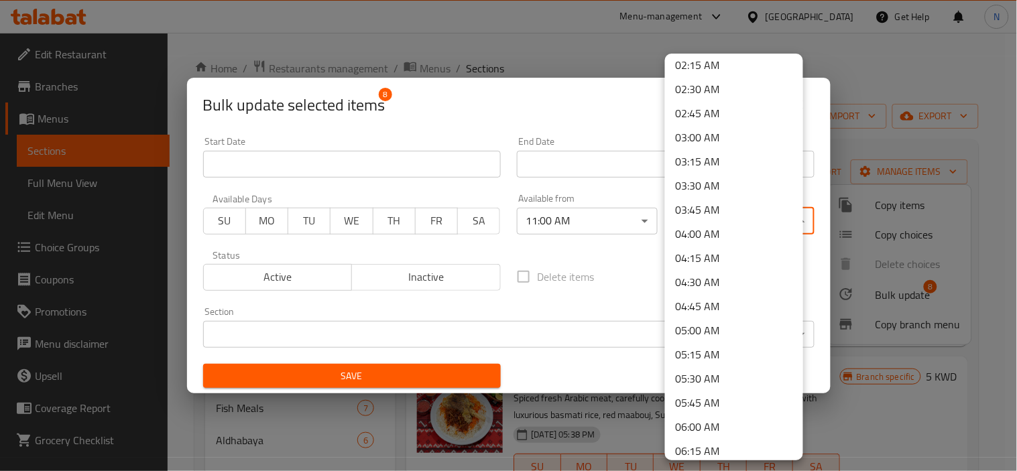
scroll to position [298, 0]
click at [718, 255] on li "05:00 AM" at bounding box center [734, 256] width 138 height 24
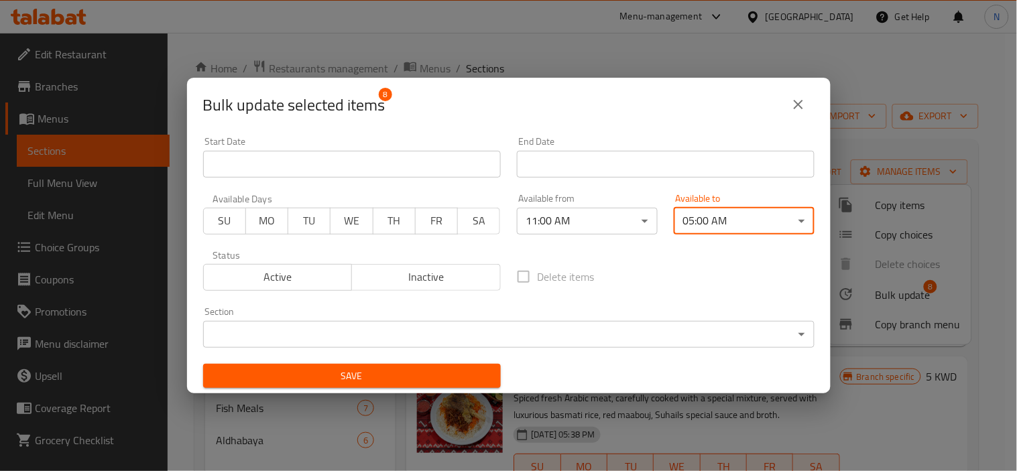
click at [430, 382] on span "Save" at bounding box center [352, 376] width 276 height 17
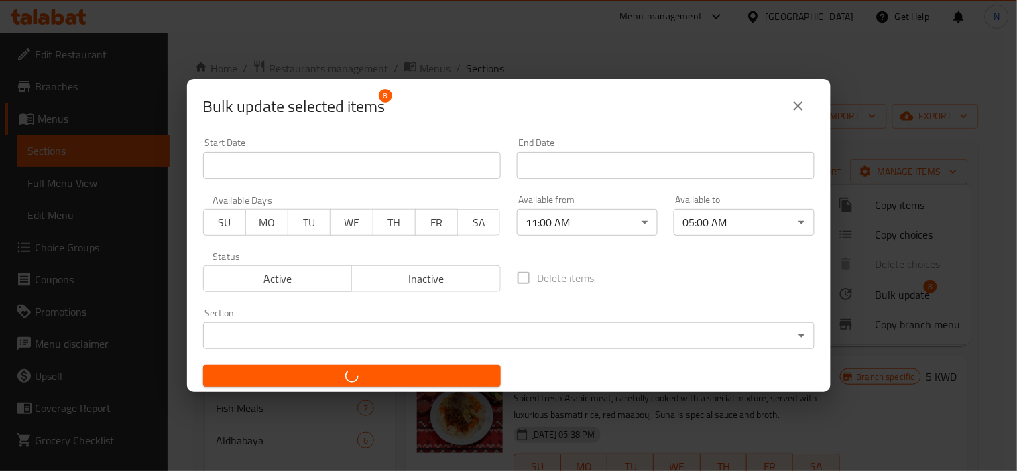
checkbox input "false"
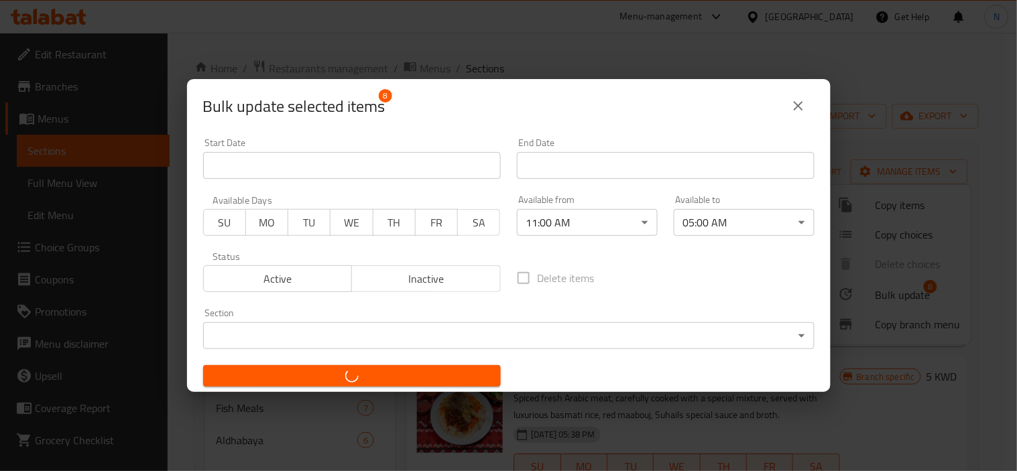
checkbox input "false"
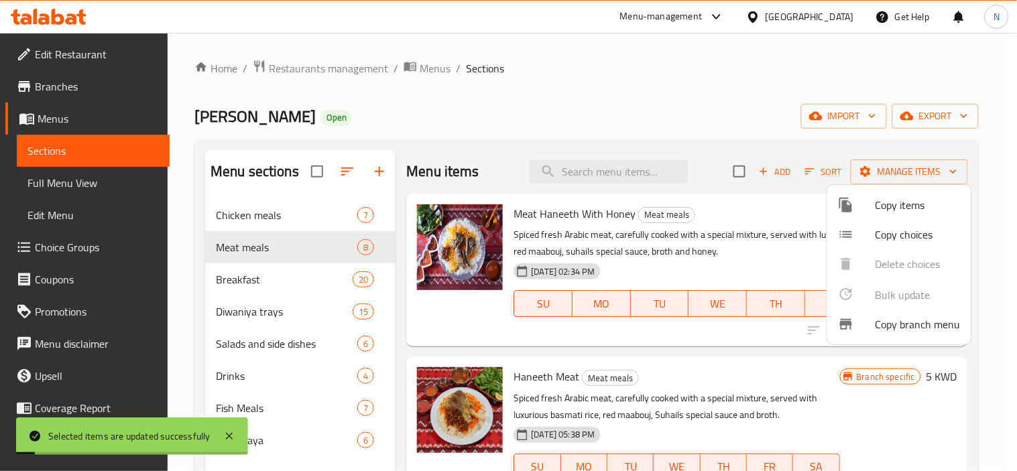
click at [711, 109] on div at bounding box center [508, 235] width 1017 height 471
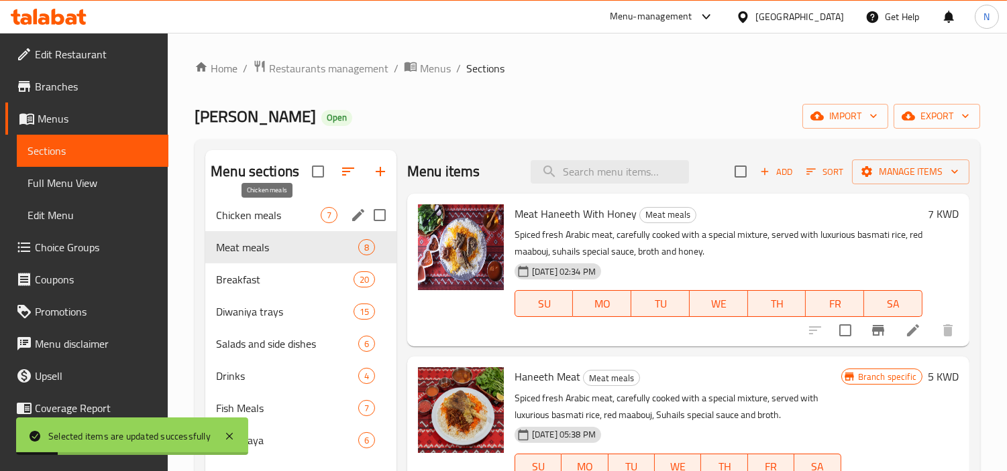
click at [265, 213] on span "Chicken meals" at bounding box center [268, 215] width 105 height 16
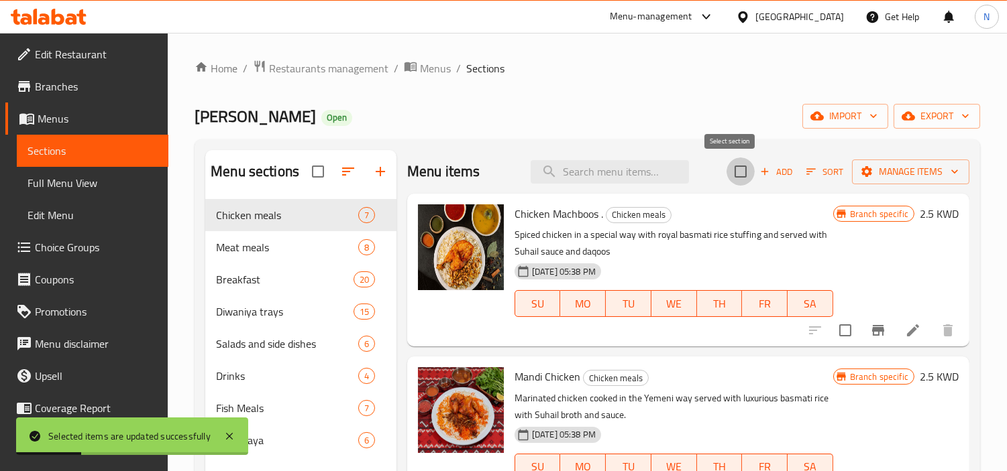
click at [730, 175] on input "checkbox" at bounding box center [740, 172] width 28 height 28
checkbox input "true"
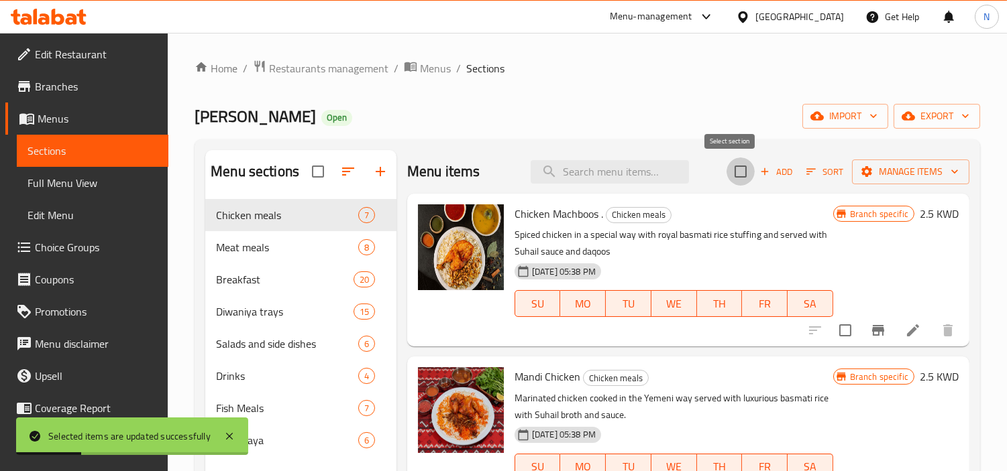
checkbox input "true"
click at [905, 173] on span "Manage items" at bounding box center [910, 172] width 96 height 17
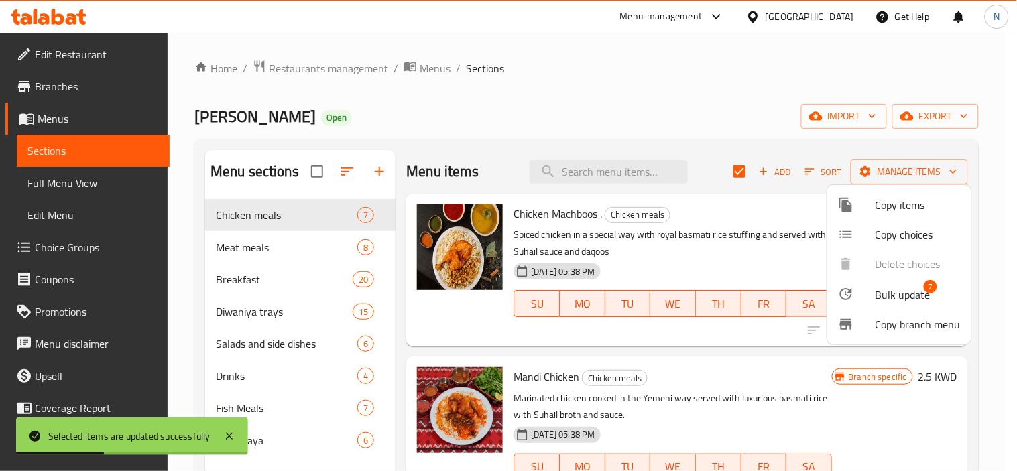
click at [865, 297] on div at bounding box center [857, 294] width 38 height 16
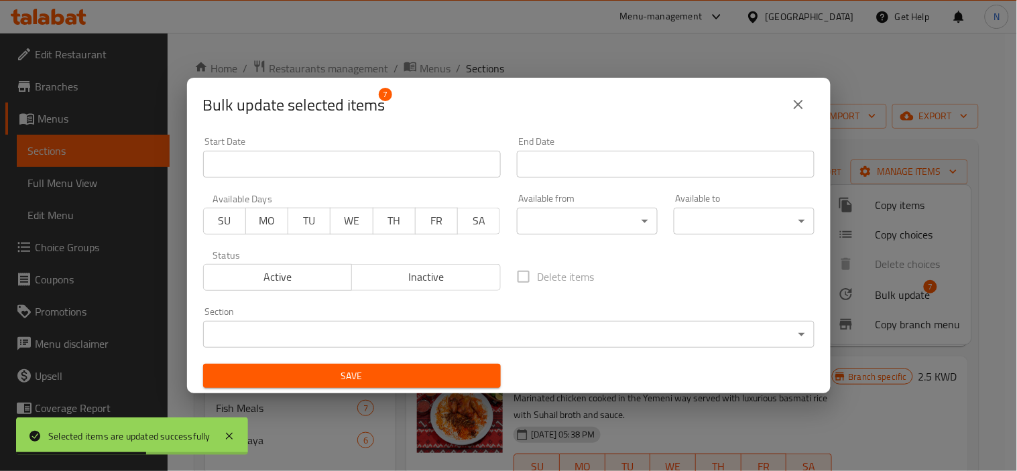
click at [579, 223] on body "Selected items are updated successfully ​ Menu-management Kuwait Get Help N Edi…" at bounding box center [508, 252] width 1017 height 439
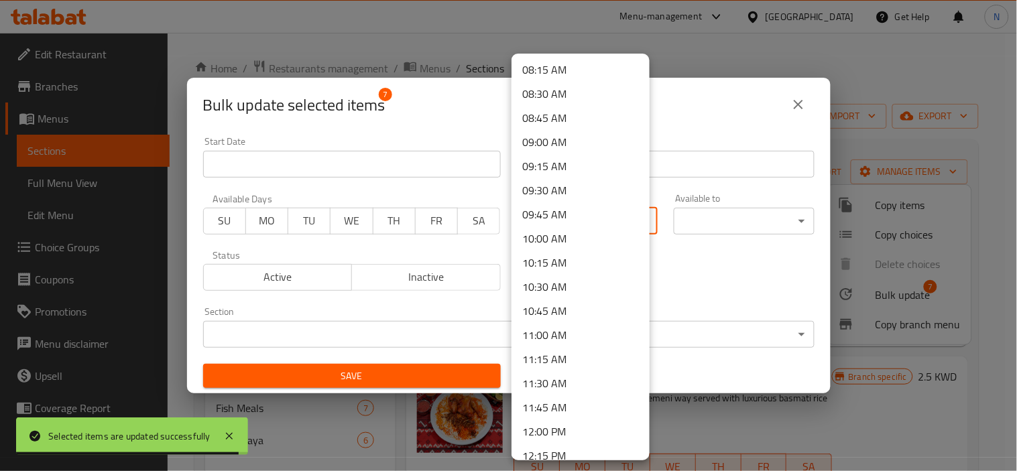
scroll to position [894, 0]
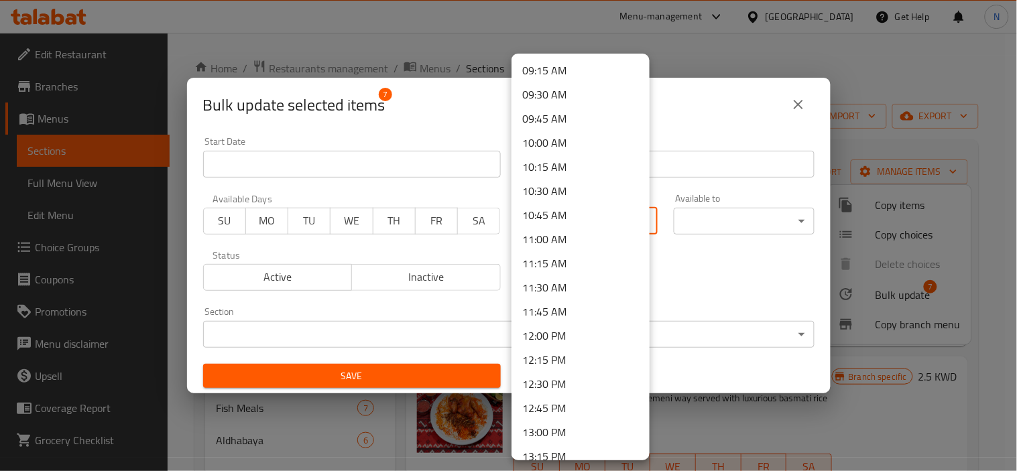
click at [569, 241] on li "11:00 AM" at bounding box center [581, 239] width 138 height 24
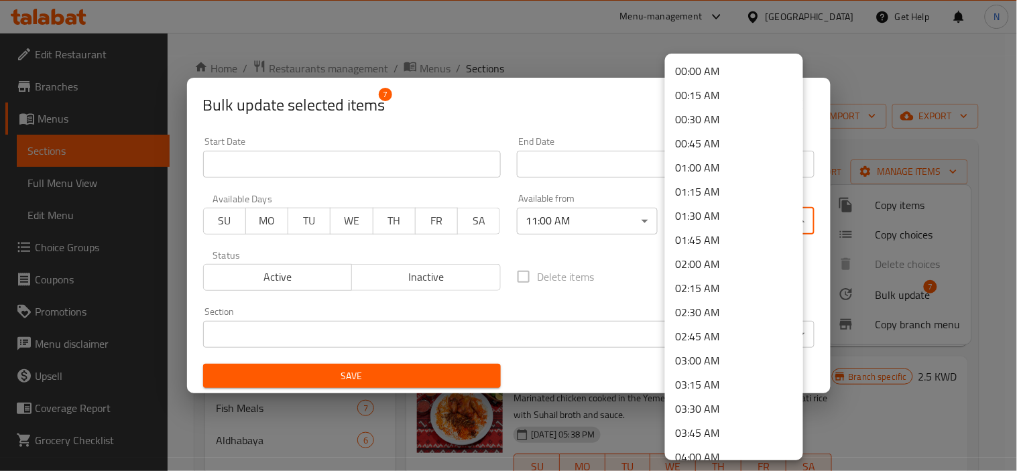
click at [722, 230] on body "​ Menu-management Kuwait Get Help N Edit Restaurant Branches Menus Sections Ful…" at bounding box center [508, 252] width 1017 height 439
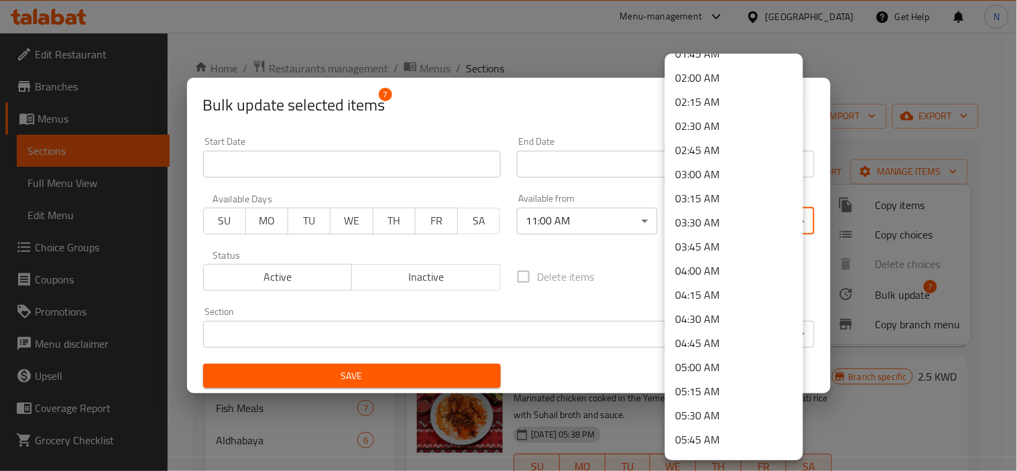
scroll to position [223, 0]
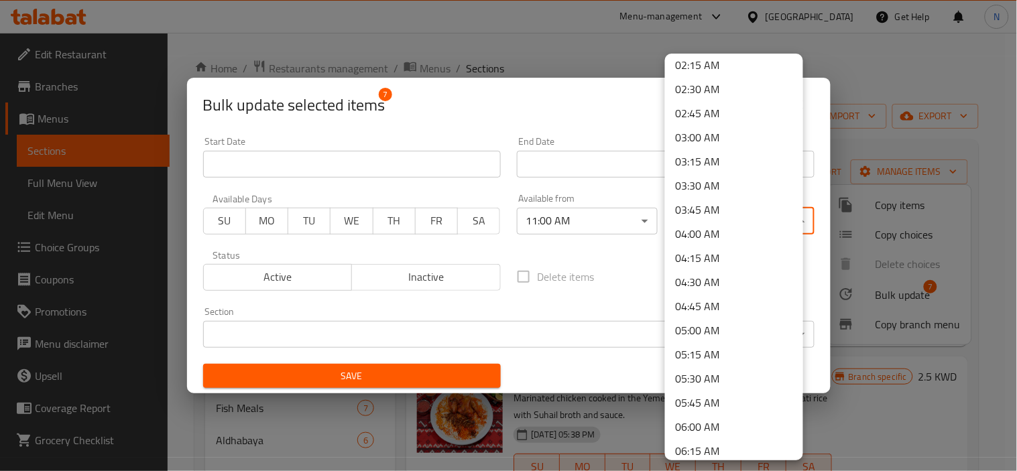
click at [691, 325] on li "05:00 AM" at bounding box center [734, 331] width 138 height 24
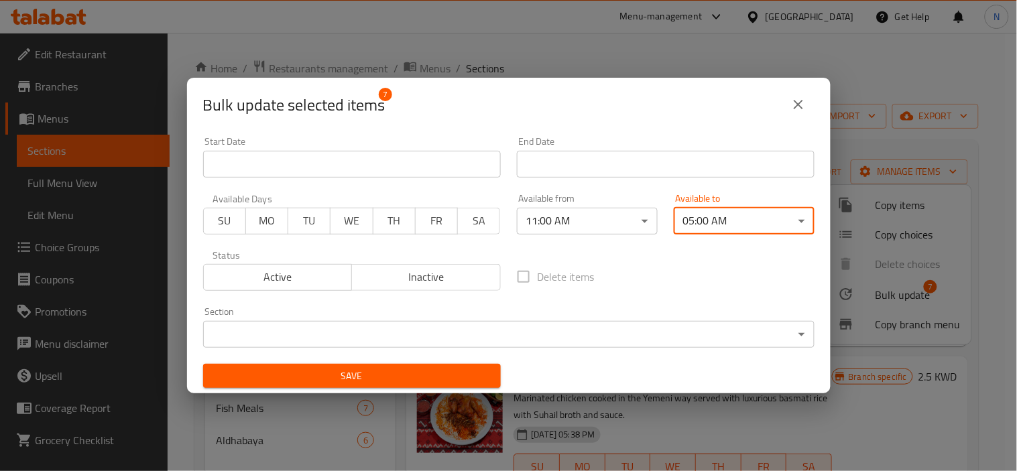
click at [464, 374] on span "Save" at bounding box center [352, 376] width 276 height 17
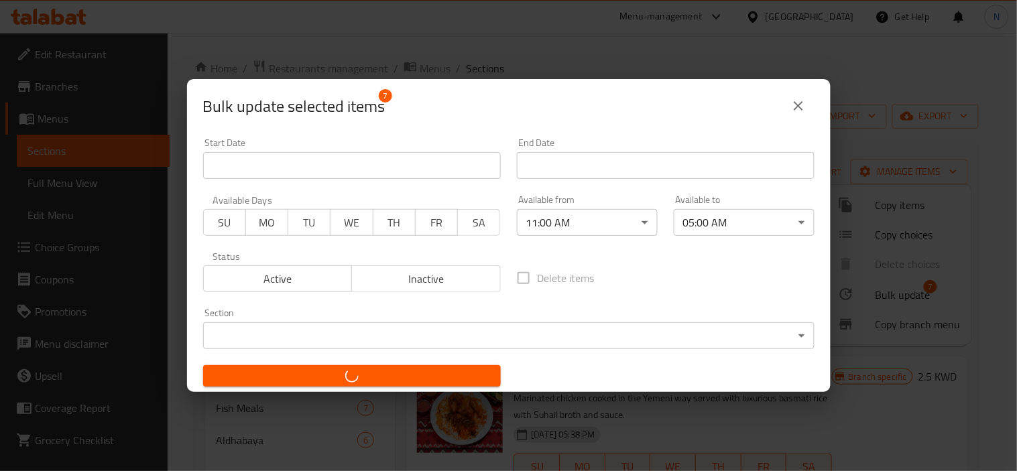
checkbox input "false"
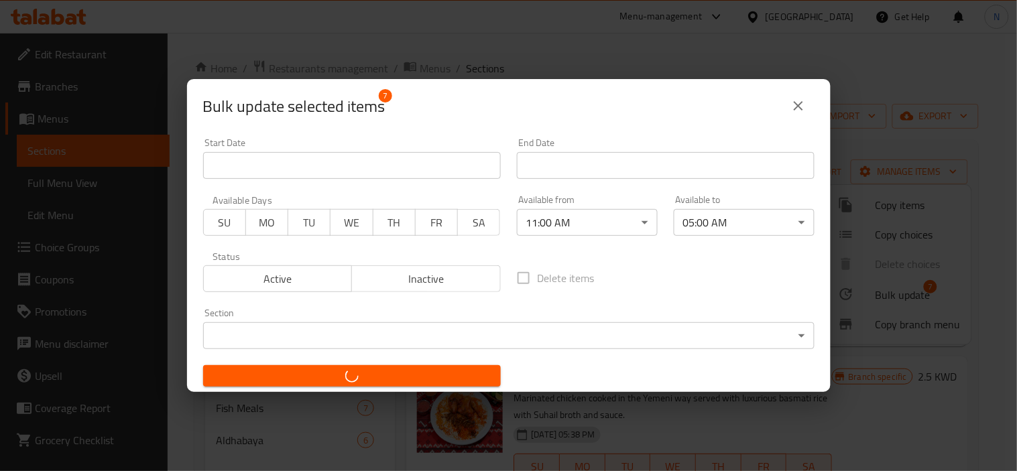
checkbox input "false"
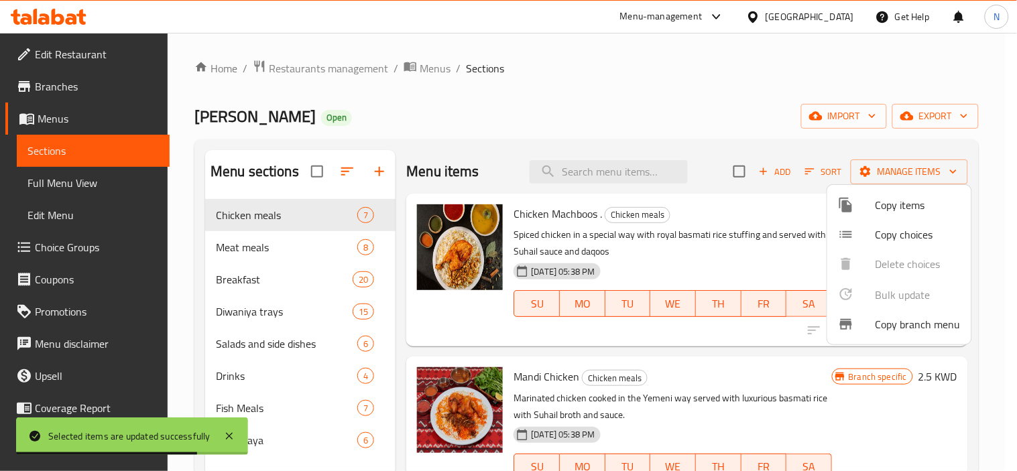
click at [566, 103] on div at bounding box center [508, 235] width 1017 height 471
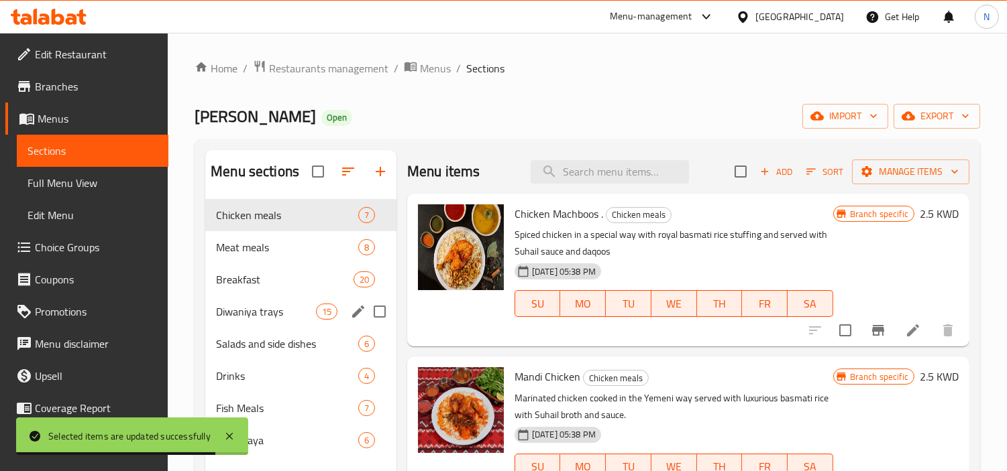
click at [290, 311] on span "Diwaniya trays" at bounding box center [265, 312] width 99 height 16
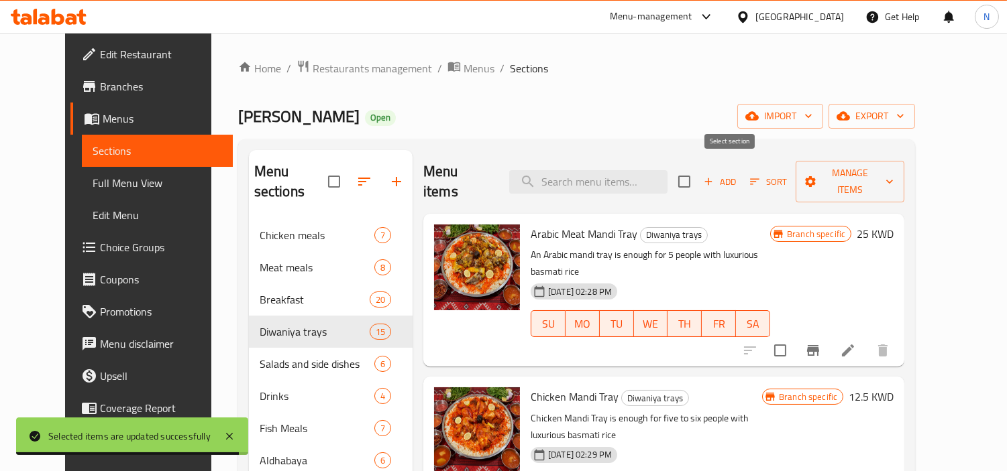
click at [698, 173] on input "checkbox" at bounding box center [684, 182] width 28 height 28
checkbox input "true"
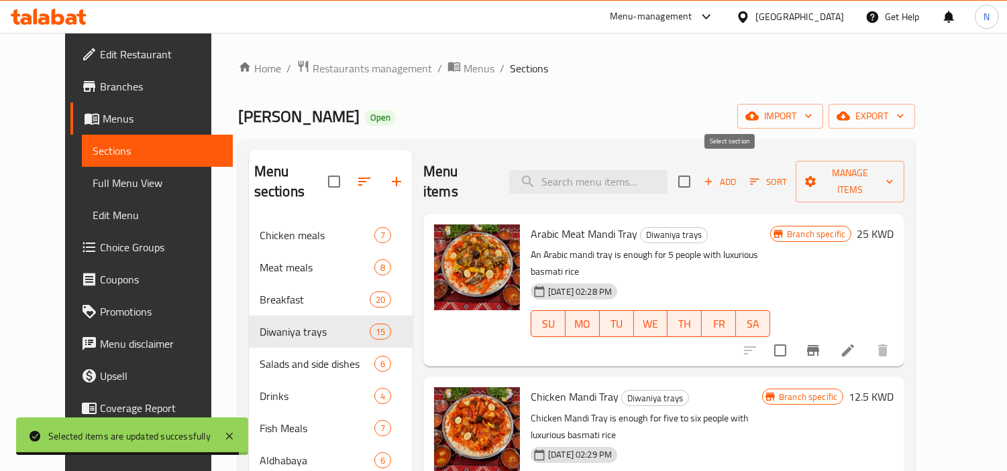
checkbox input "true"
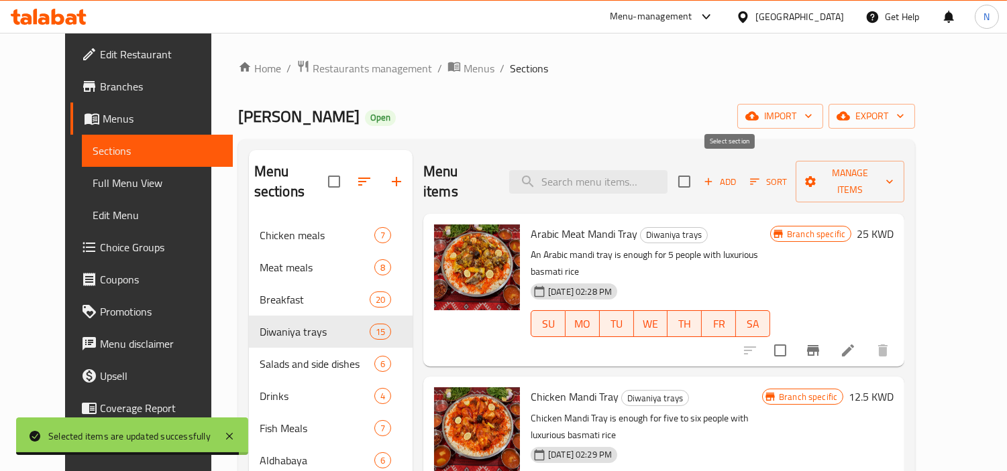
checkbox input "true"
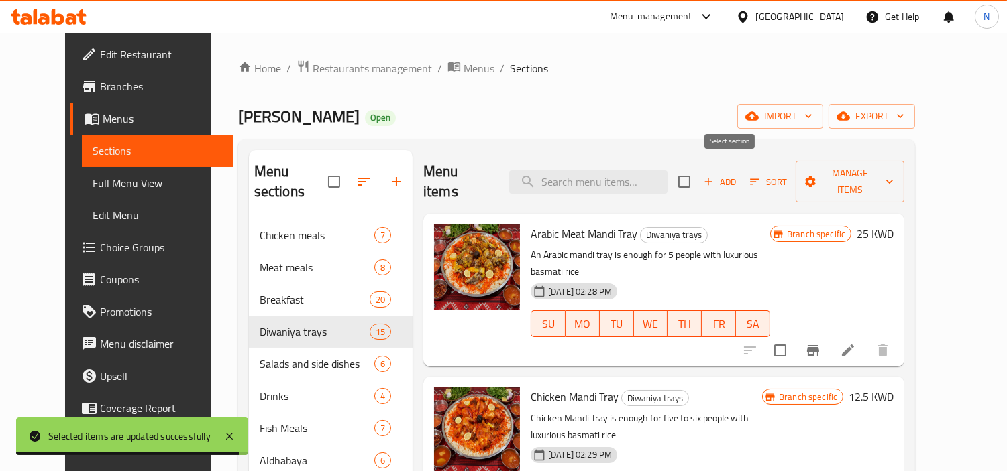
checkbox input "true"
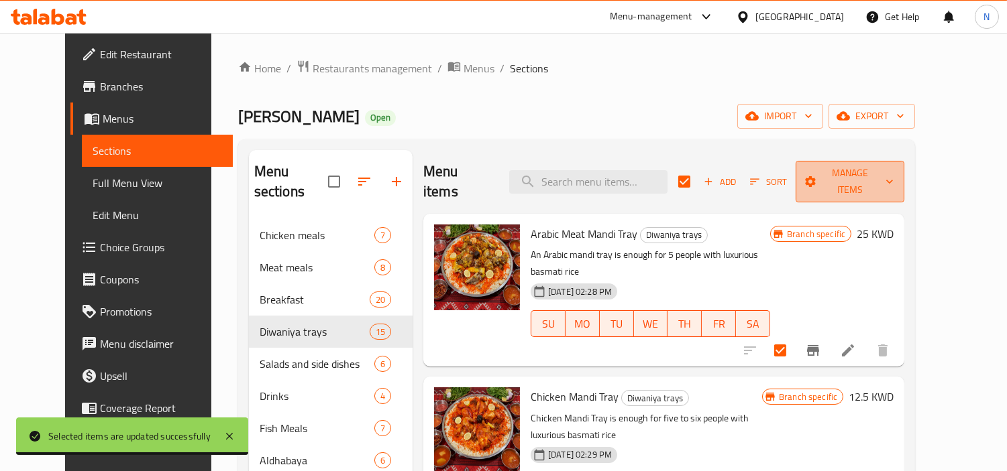
click at [862, 175] on span "Manage items" at bounding box center [849, 182] width 87 height 34
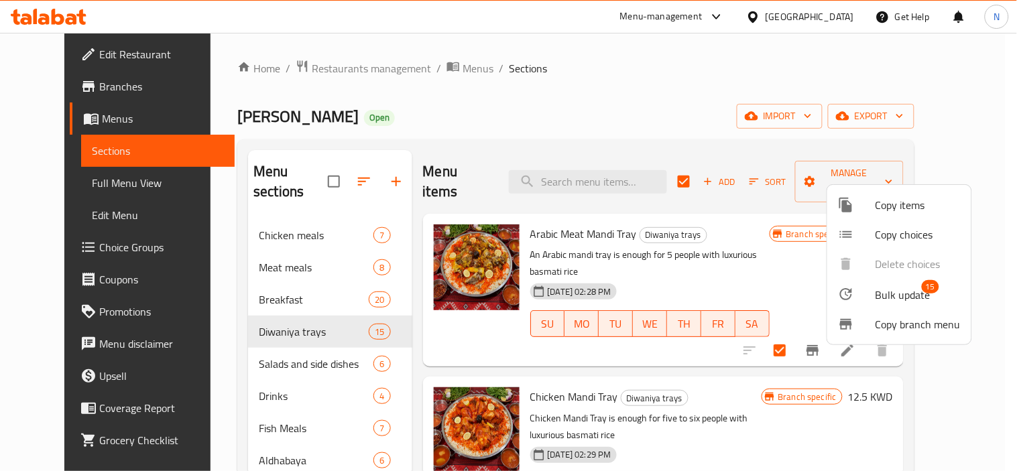
click at [883, 290] on span "Bulk update" at bounding box center [903, 295] width 55 height 16
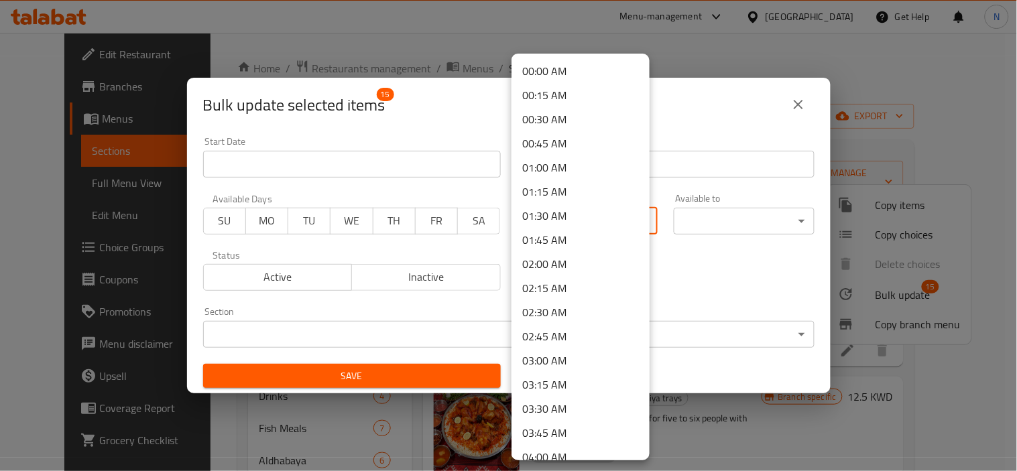
click at [558, 212] on body "​ Menu-management Kuwait Get Help N Edit Restaurant Branches Menus Sections Ful…" at bounding box center [508, 252] width 1017 height 439
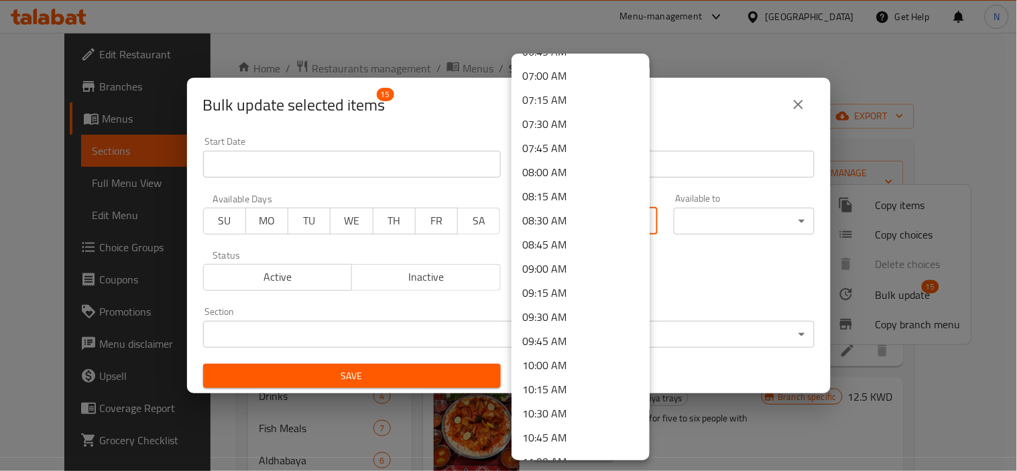
scroll to position [745, 0]
click at [561, 390] on li "11:00 AM" at bounding box center [581, 388] width 138 height 24
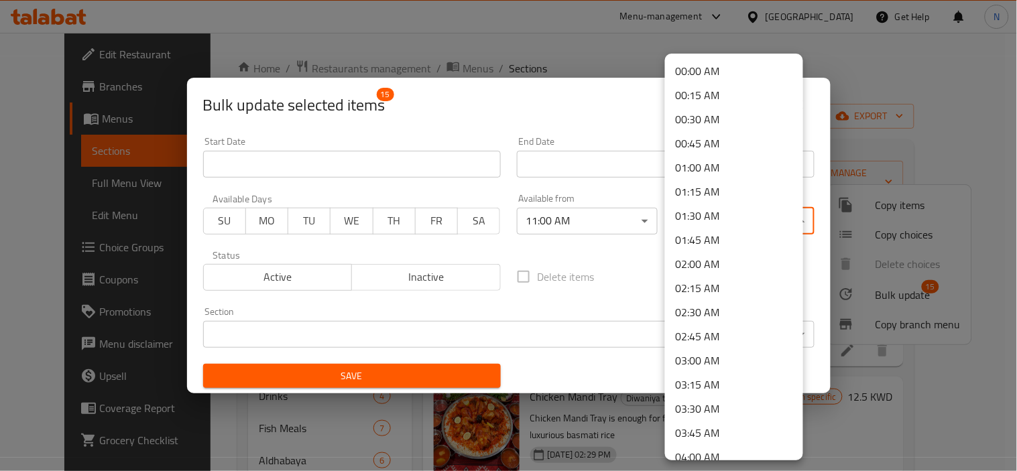
click at [714, 224] on body "​ Menu-management Kuwait Get Help N Edit Restaurant Branches Menus Sections Ful…" at bounding box center [508, 252] width 1017 height 439
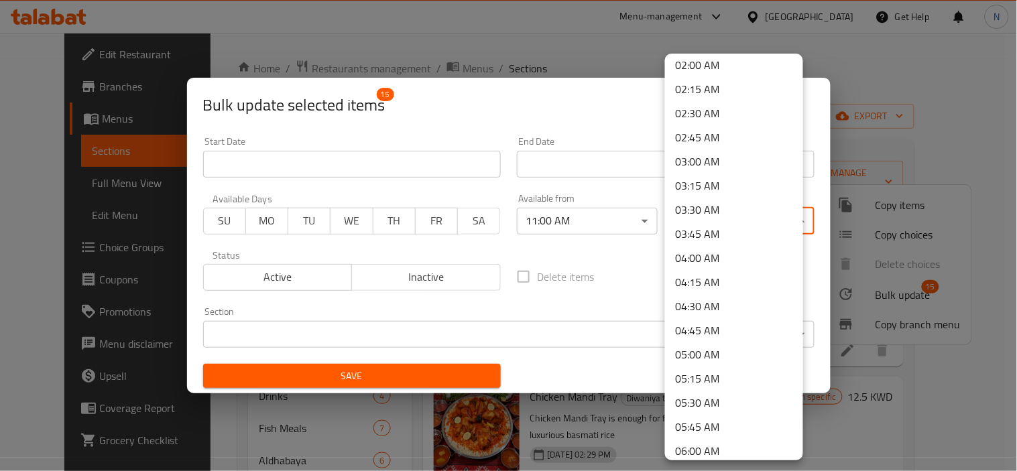
scroll to position [223, 0]
click at [710, 333] on li "05:00 AM" at bounding box center [734, 331] width 138 height 24
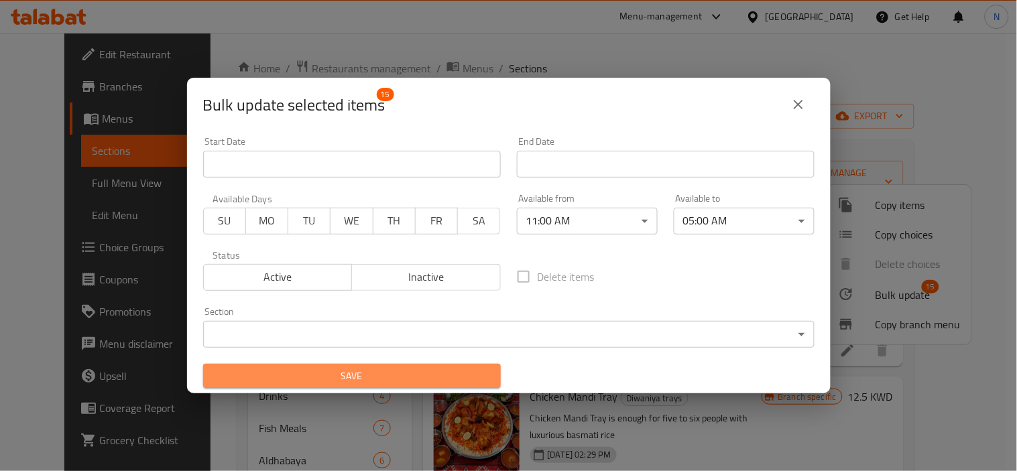
click at [423, 376] on span "Save" at bounding box center [352, 376] width 276 height 17
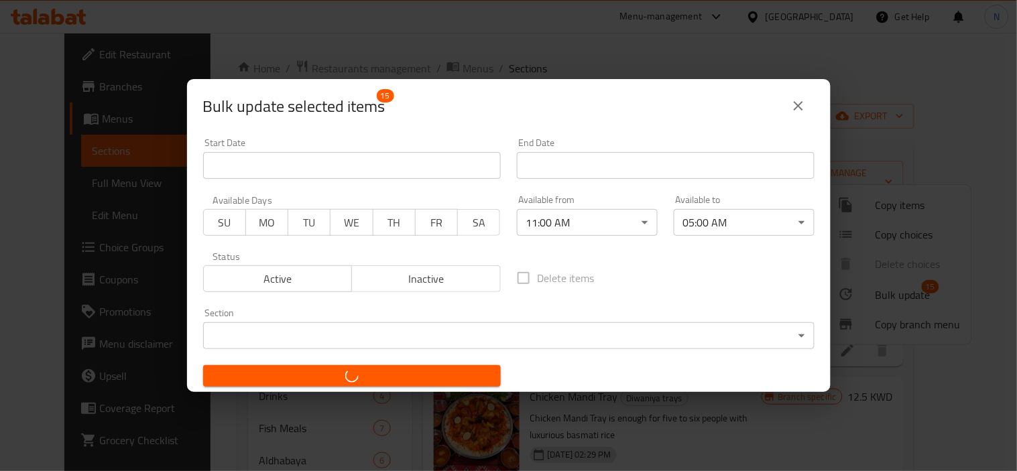
checkbox input "false"
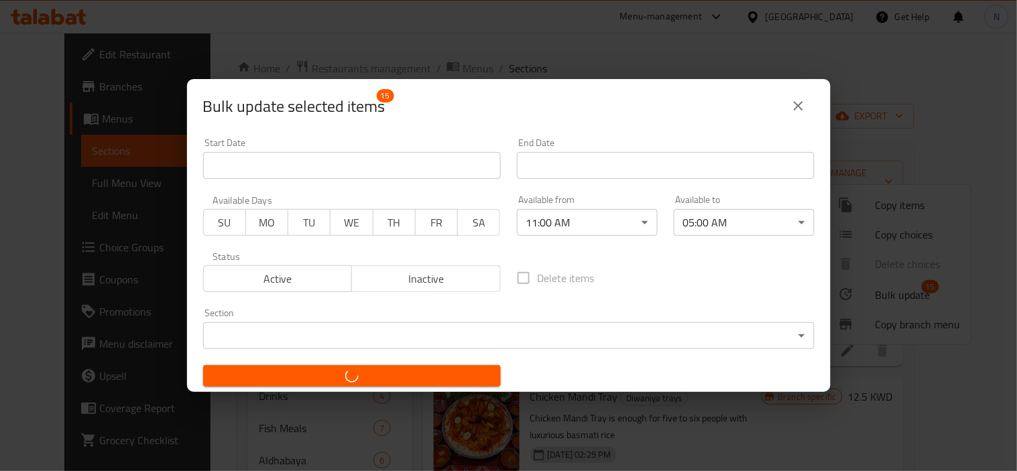
checkbox input "false"
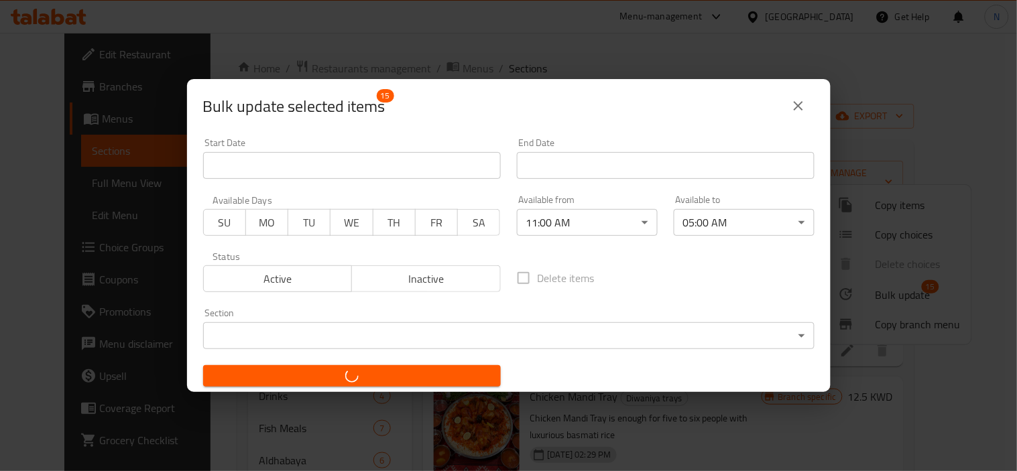
checkbox input "false"
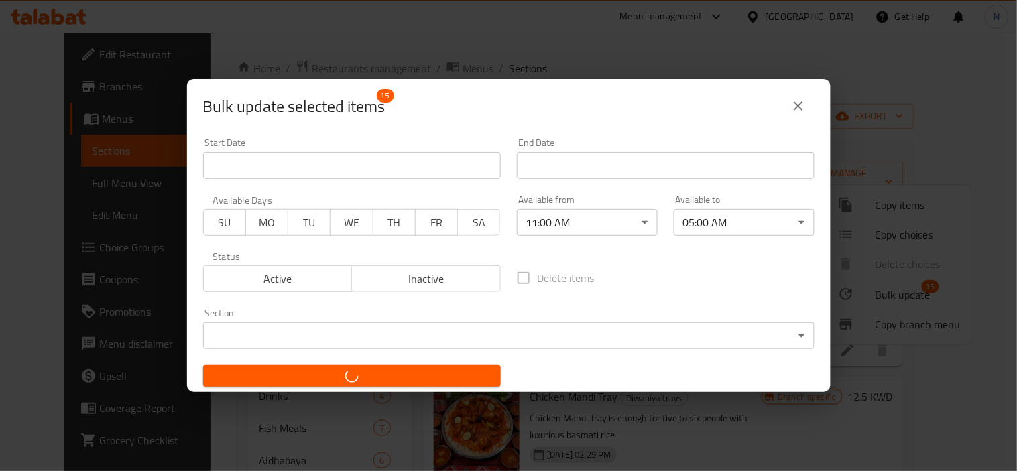
checkbox input "false"
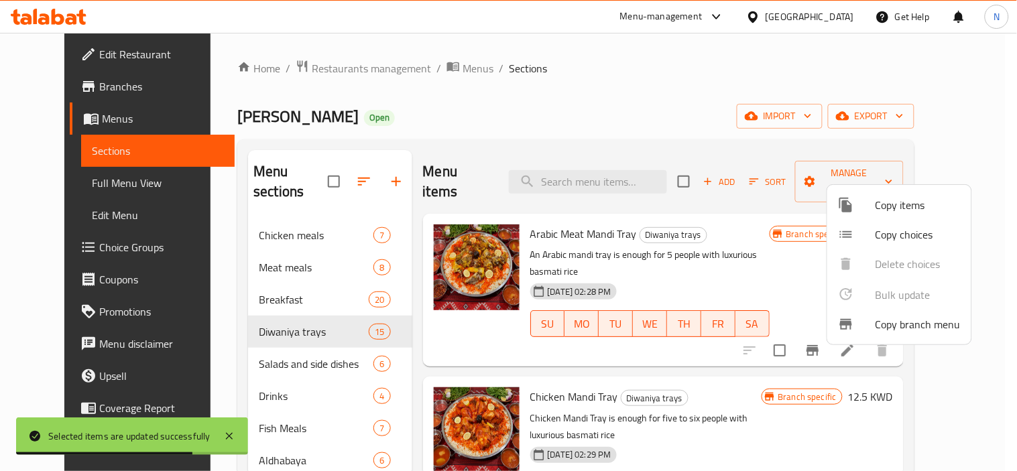
click at [252, 276] on div at bounding box center [508, 235] width 1017 height 471
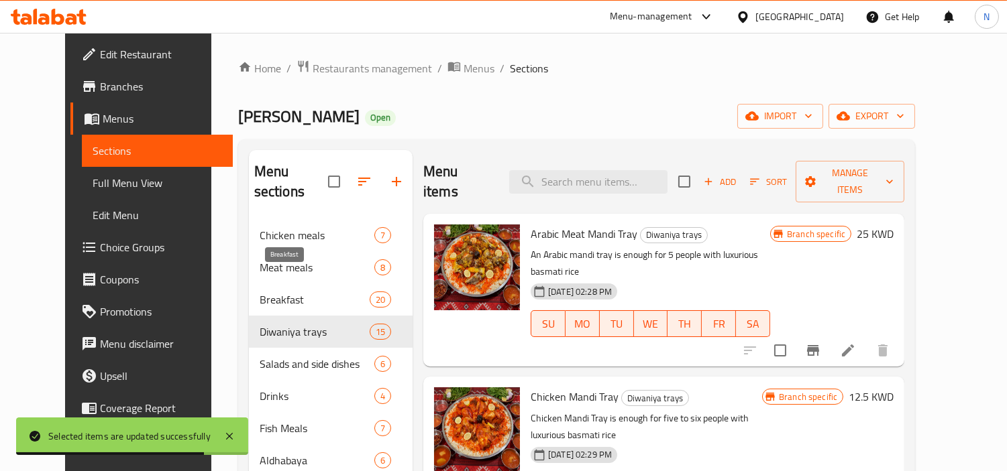
click at [260, 292] on span "Breakfast" at bounding box center [315, 300] width 110 height 16
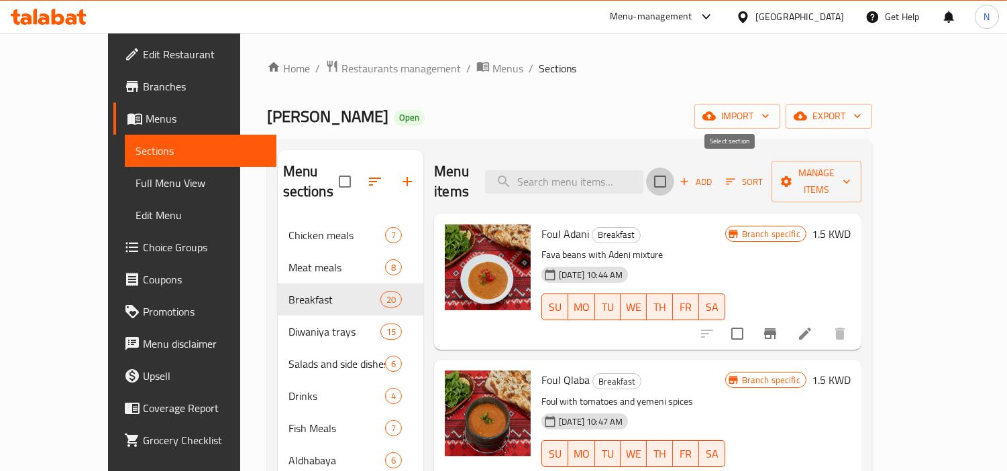
click at [674, 175] on input "checkbox" at bounding box center [660, 182] width 28 height 28
checkbox input "true"
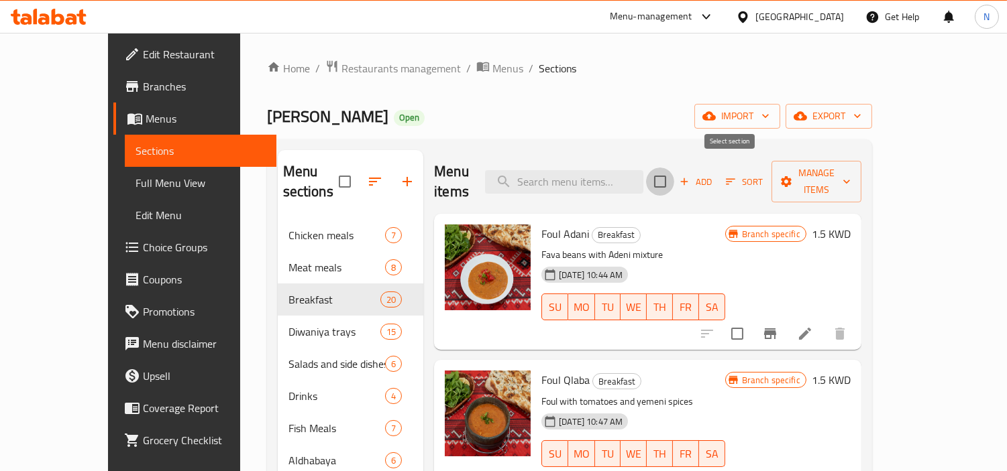
checkbox input "true"
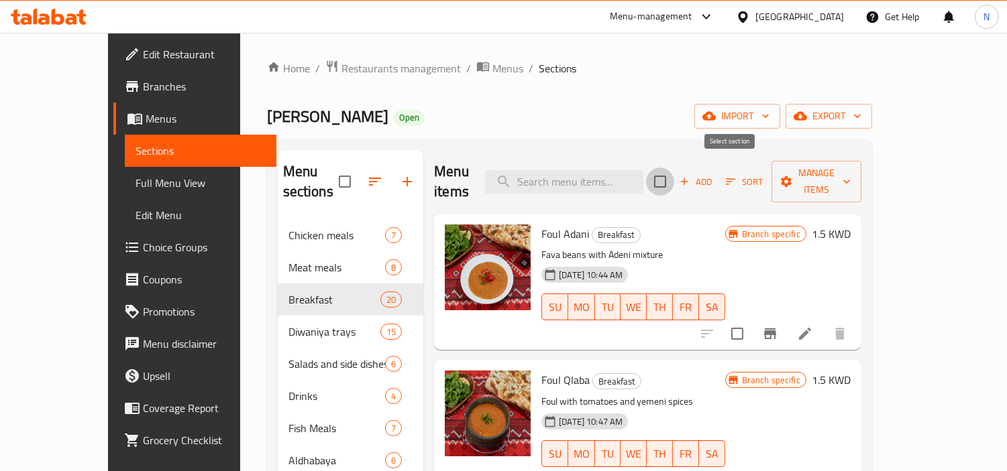
checkbox input "true"
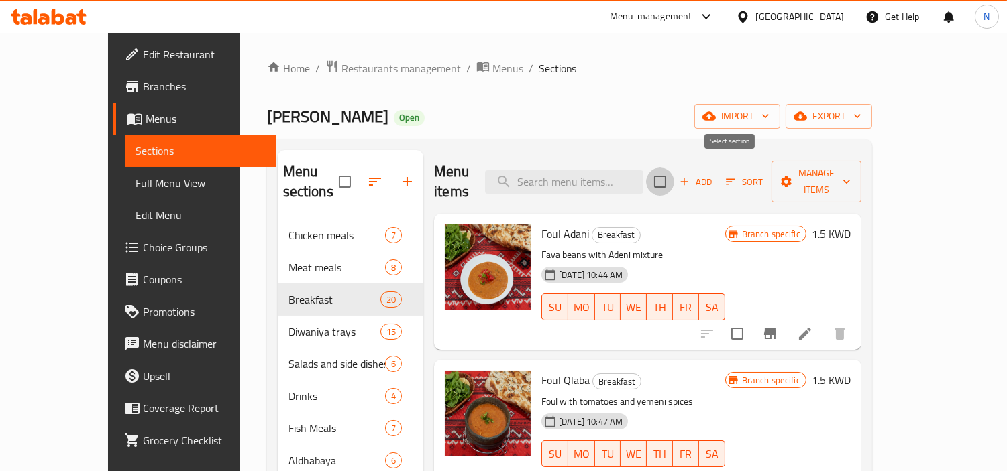
checkbox input "true"
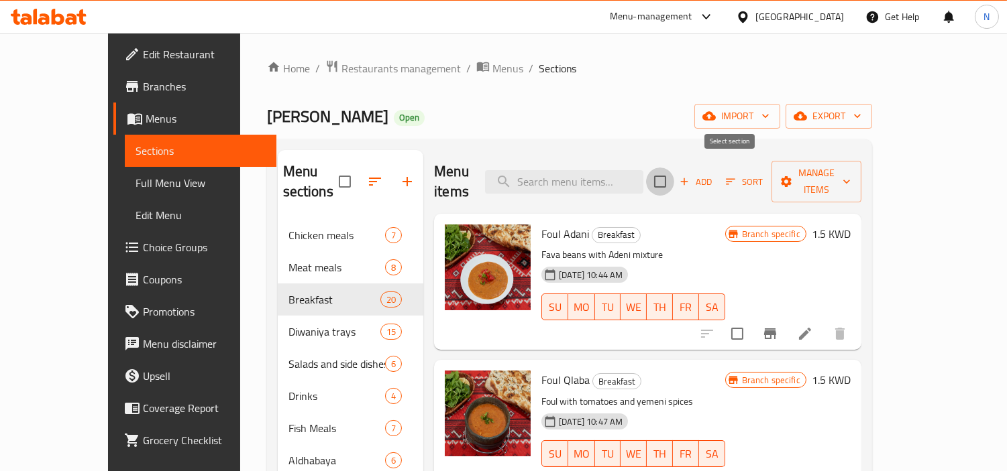
checkbox input "true"
click at [843, 171] on button "Manage items" at bounding box center [816, 182] width 90 height 42
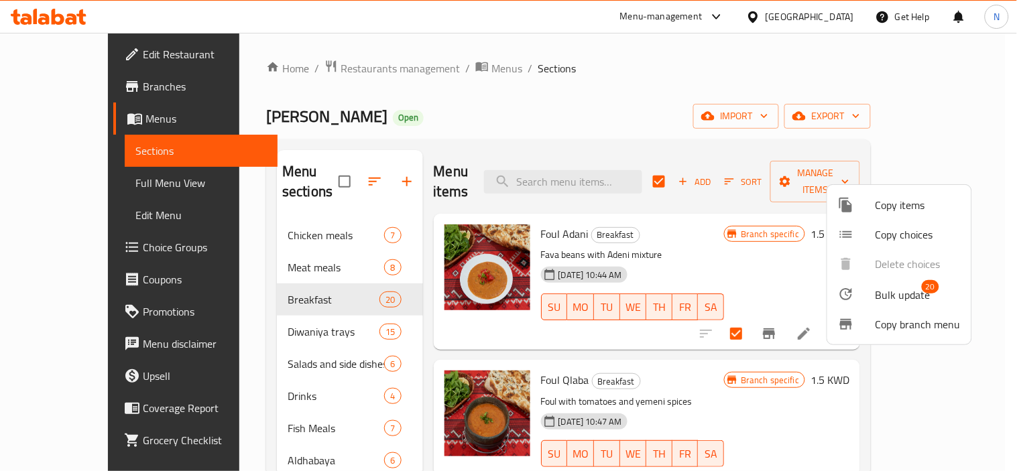
click at [887, 282] on li "Bulk update 20" at bounding box center [900, 294] width 144 height 31
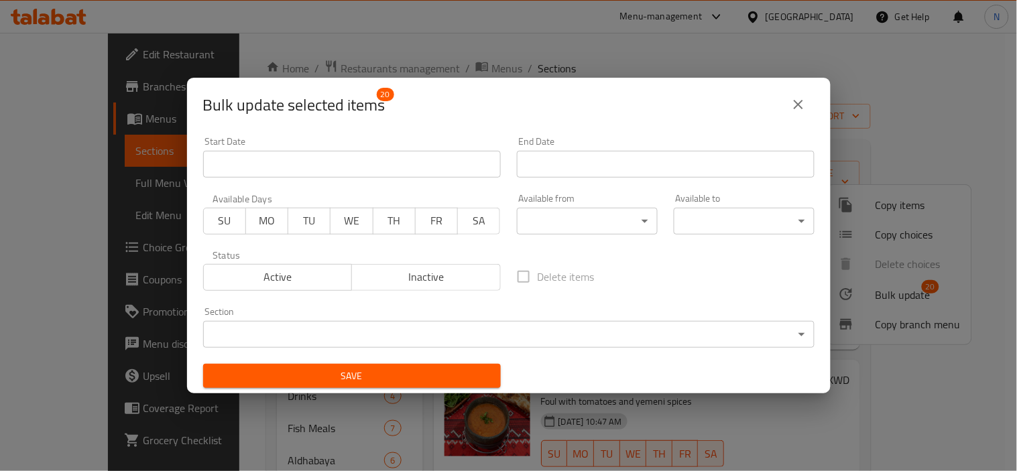
click at [634, 224] on body "​ Menu-management Kuwait Get Help N Edit Restaurant Branches Menus Sections Ful…" at bounding box center [508, 252] width 1017 height 439
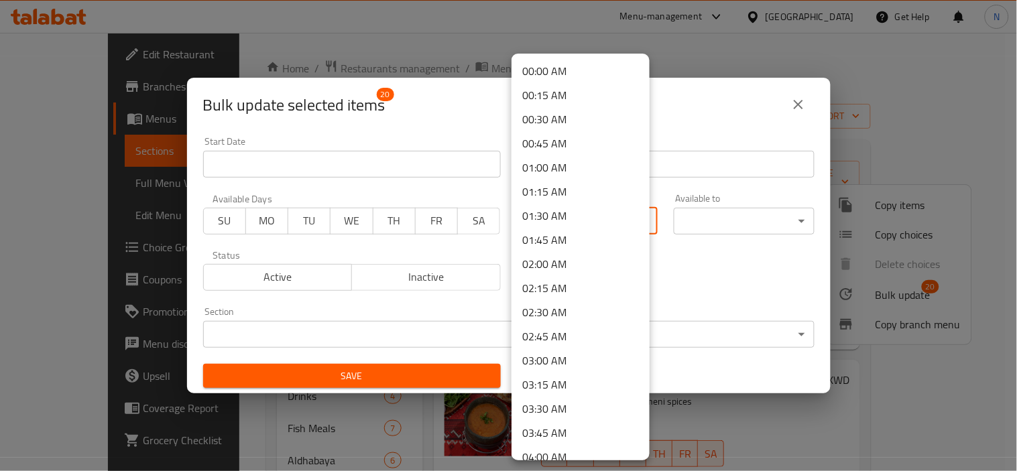
click at [612, 75] on li "00:00 AM" at bounding box center [581, 71] width 138 height 24
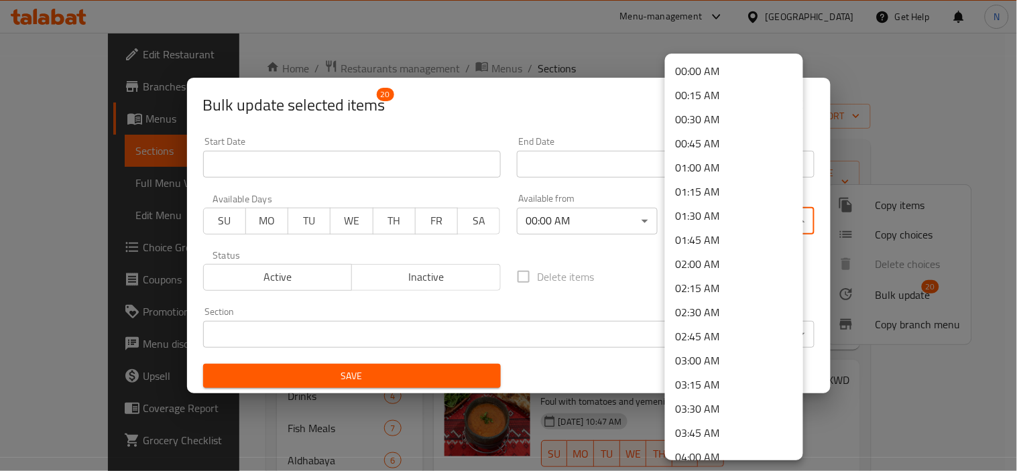
click at [729, 218] on body "​ Menu-management Kuwait Get Help N Edit Restaurant Branches Menus Sections Ful…" at bounding box center [508, 252] width 1017 height 439
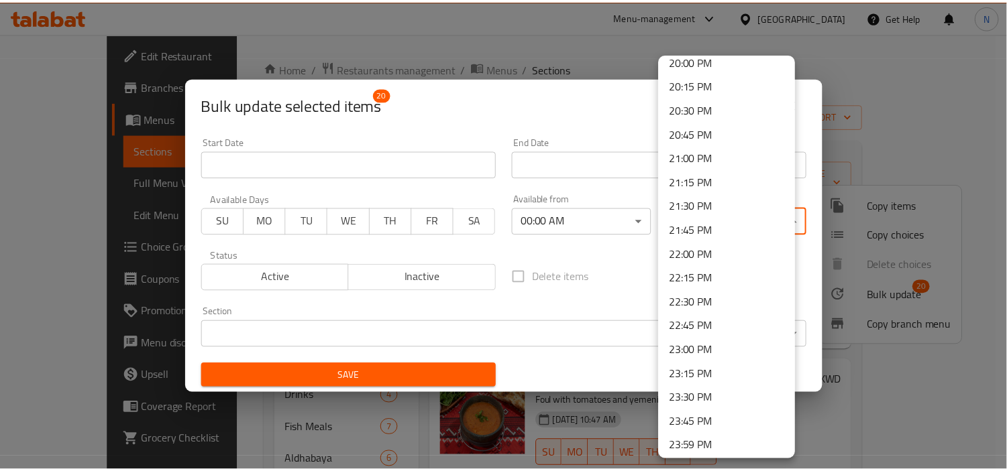
scroll to position [1944, 0]
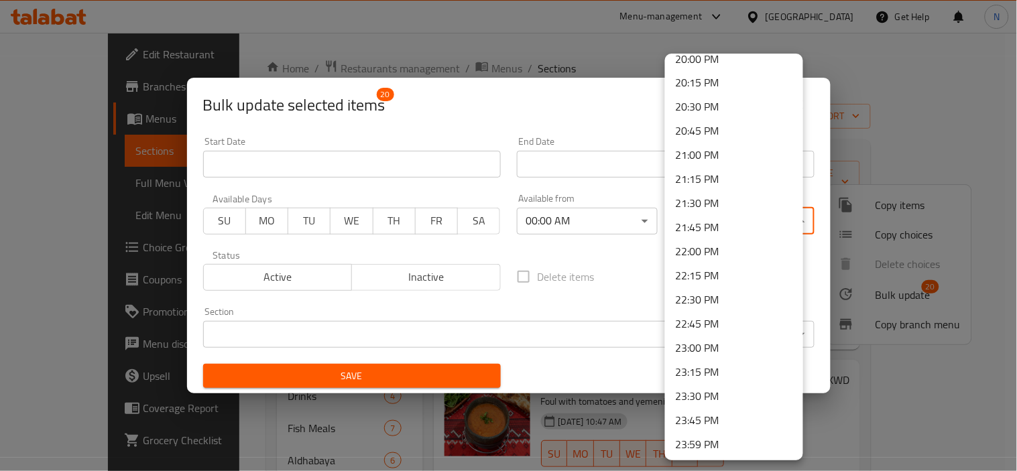
click at [740, 424] on li "23:59 PM" at bounding box center [734, 445] width 138 height 24
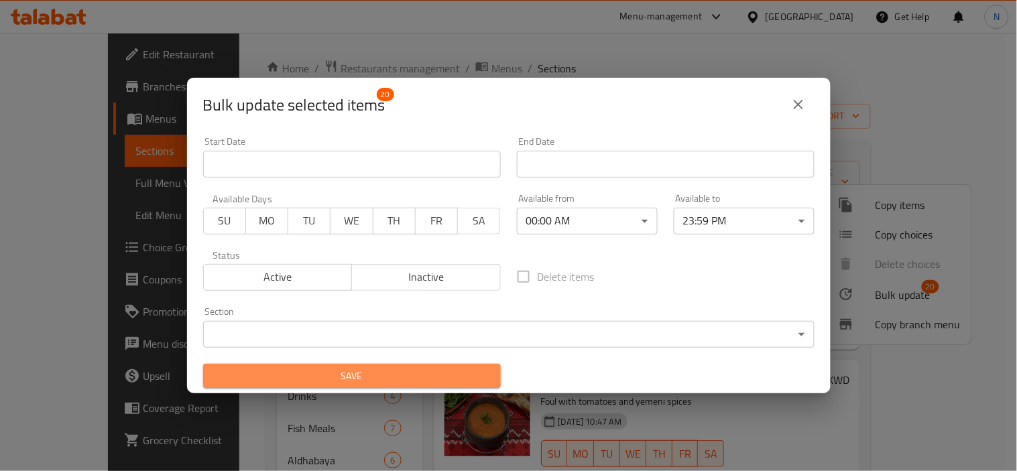
click at [425, 371] on span "Save" at bounding box center [352, 376] width 276 height 17
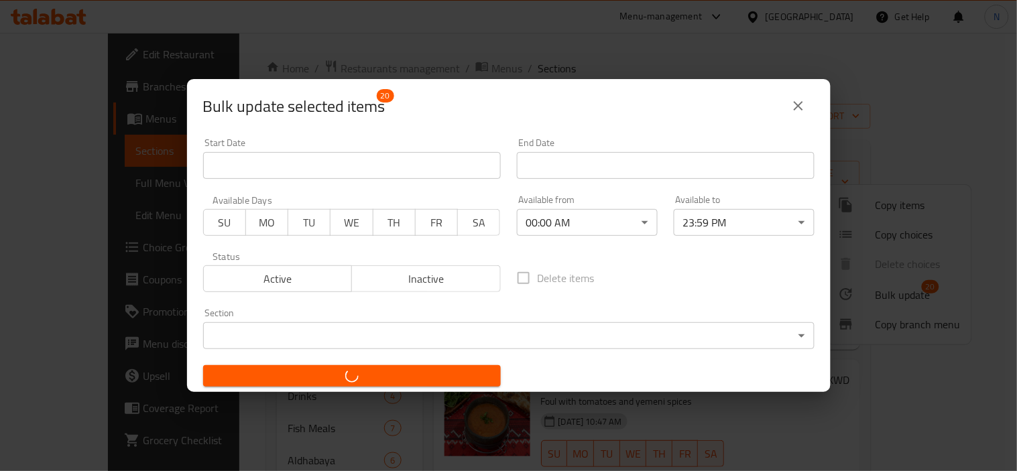
checkbox input "false"
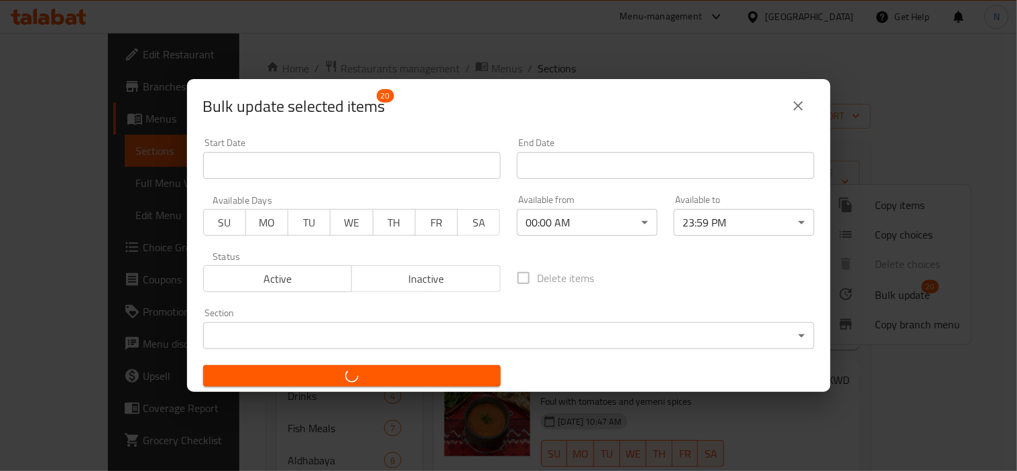
checkbox input "false"
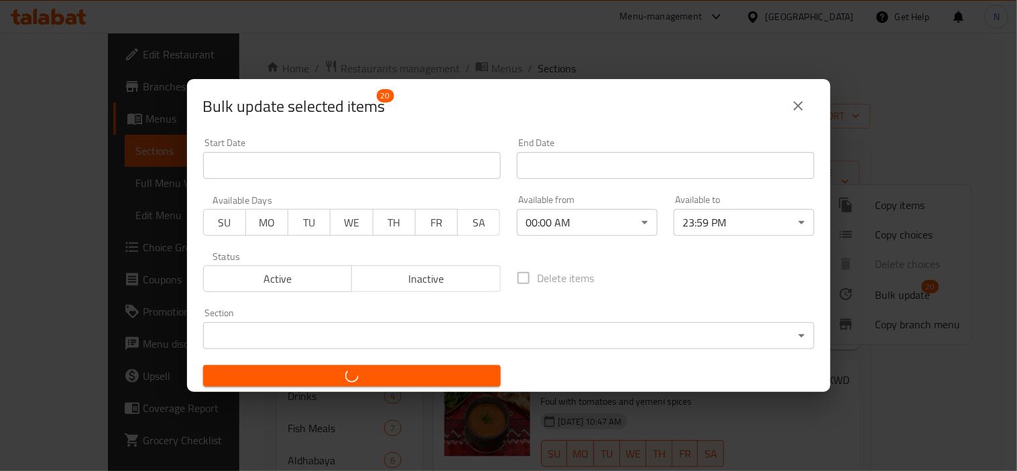
checkbox input "false"
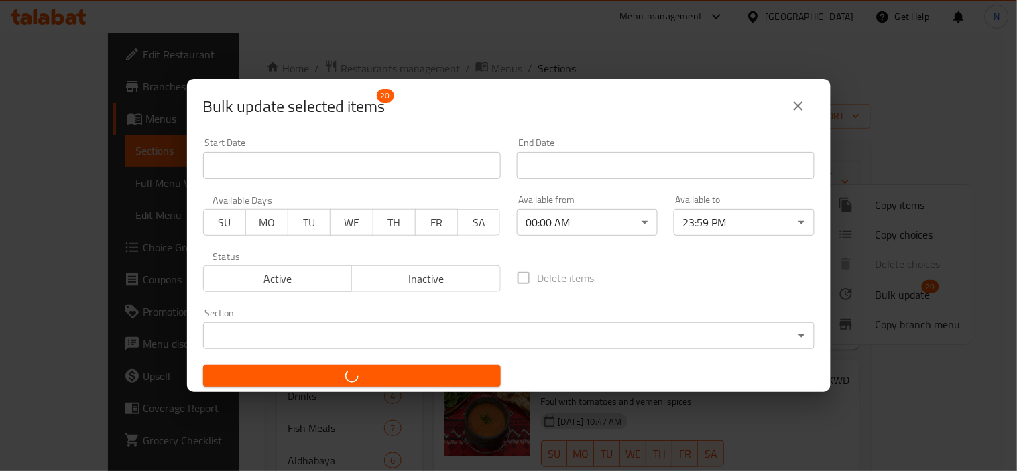
checkbox input "false"
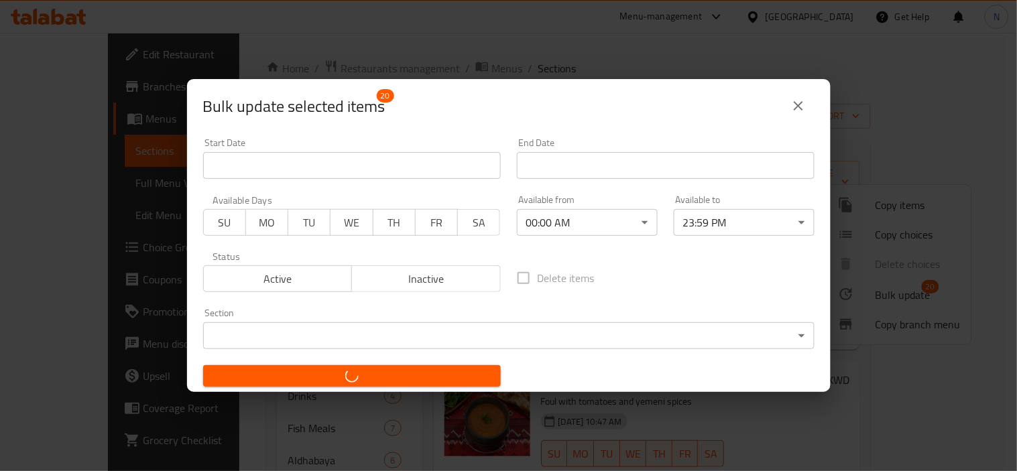
checkbox input "false"
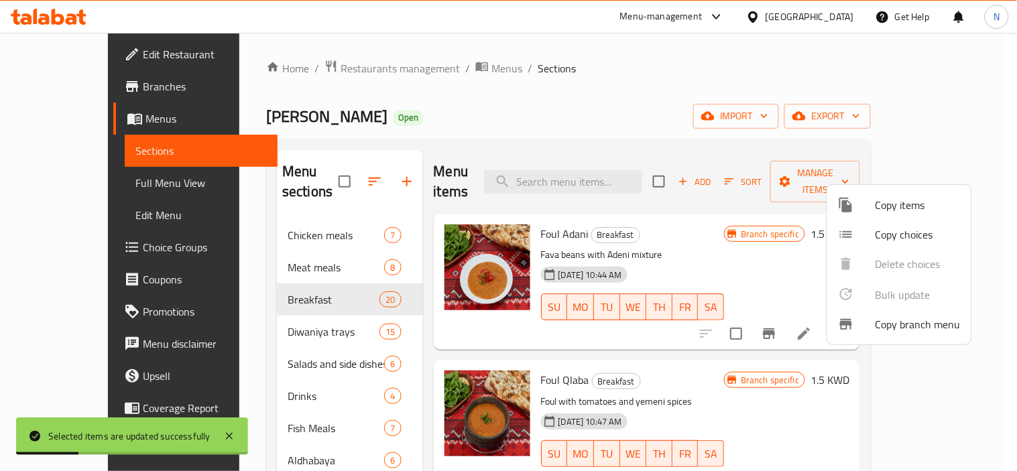
click at [289, 305] on div at bounding box center [508, 235] width 1017 height 471
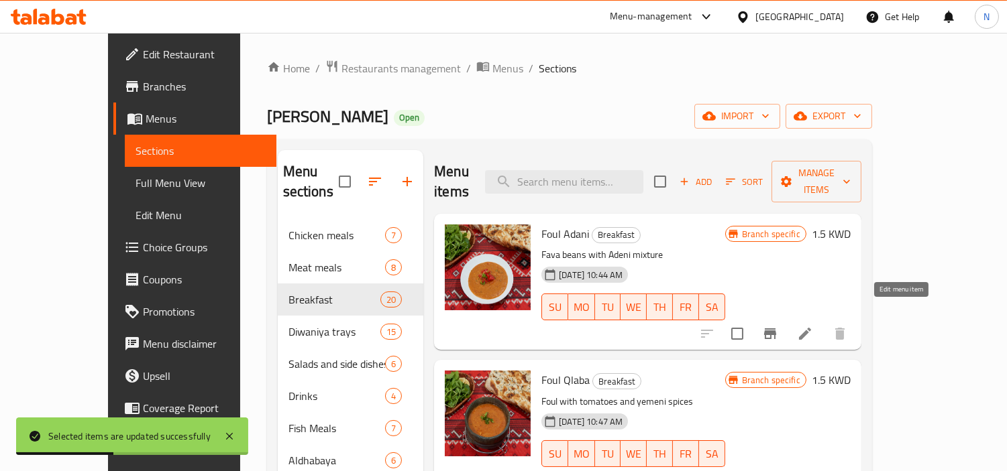
click at [813, 326] on icon at bounding box center [805, 334] width 16 height 16
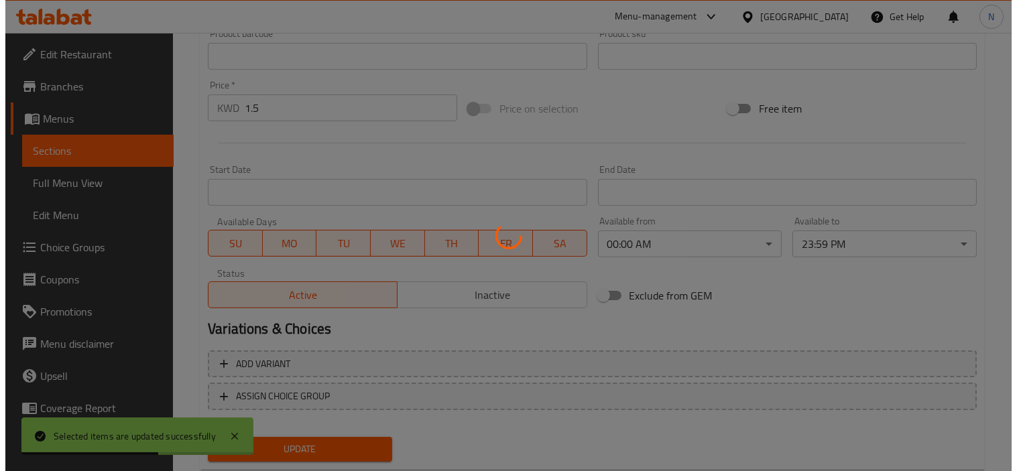
scroll to position [493, 0]
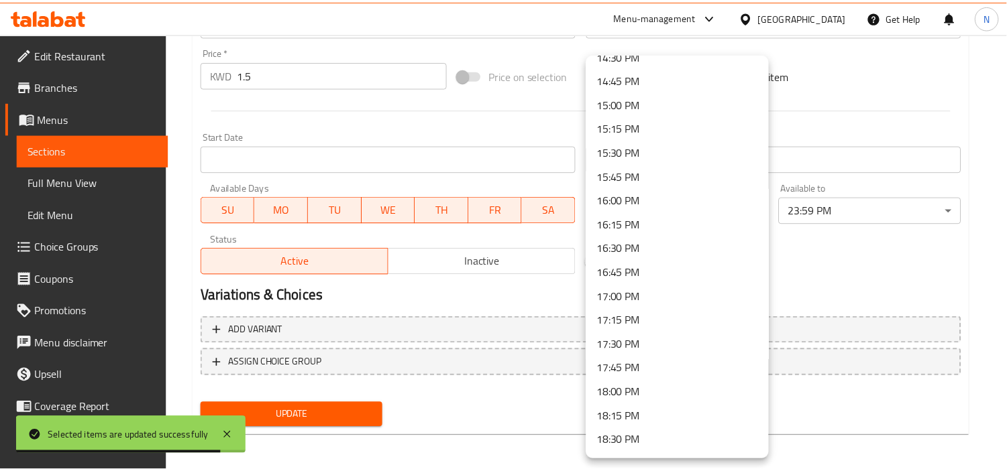
scroll to position [1862, 0]
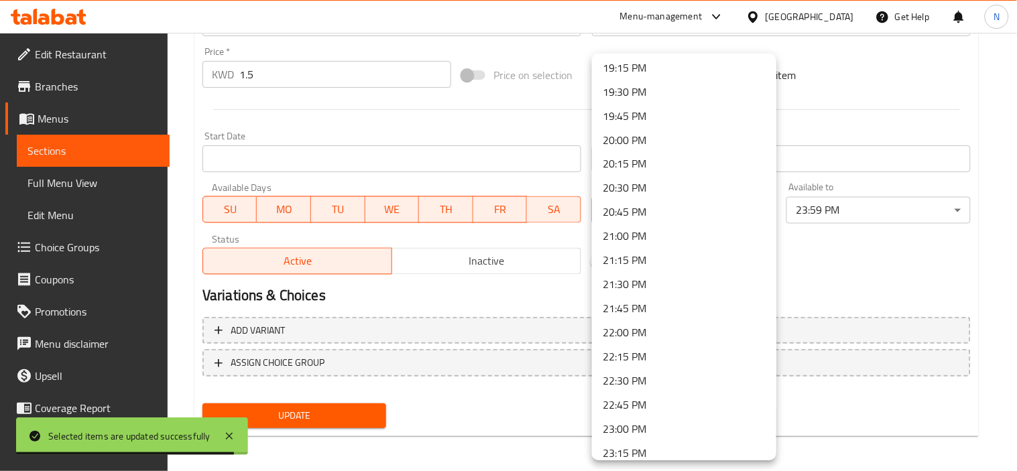
click at [826, 264] on div at bounding box center [508, 235] width 1017 height 471
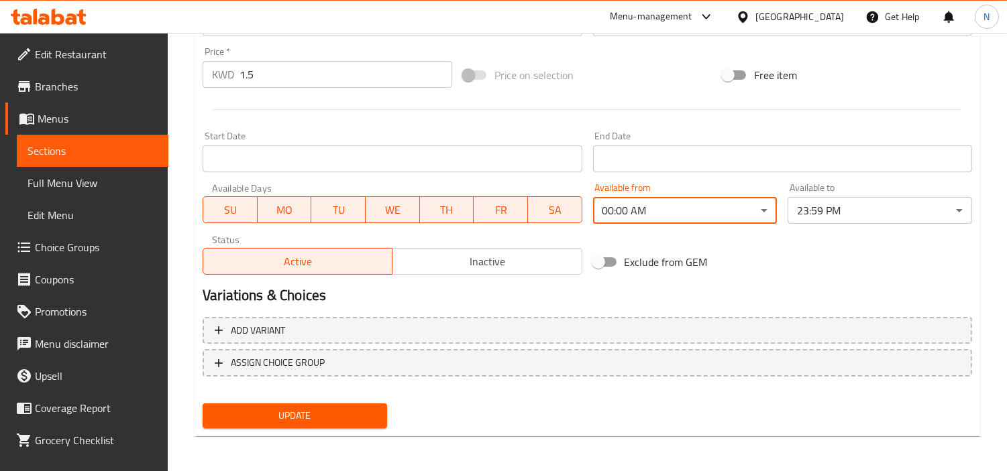
click at [775, 251] on div "Exclude from GEM" at bounding box center [718, 262] width 260 height 36
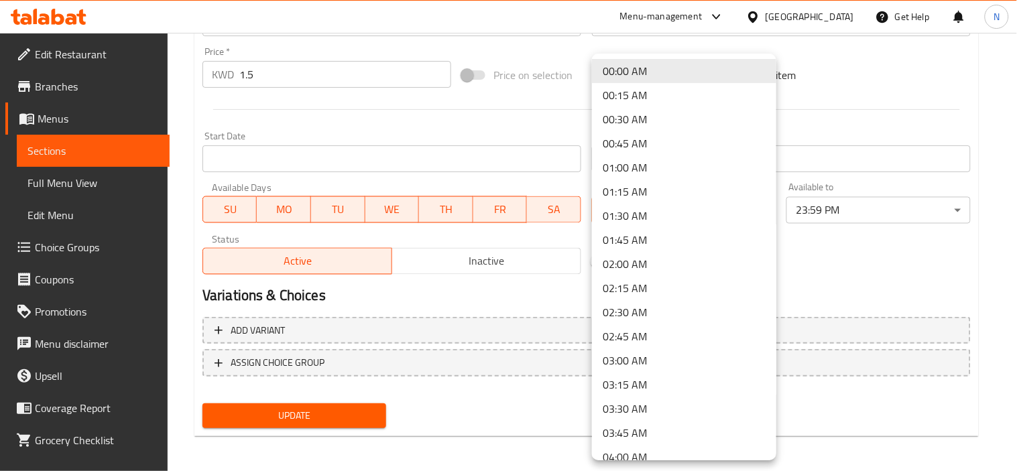
click at [793, 271] on div at bounding box center [508, 235] width 1017 height 471
click at [827, 257] on div at bounding box center [508, 235] width 1017 height 471
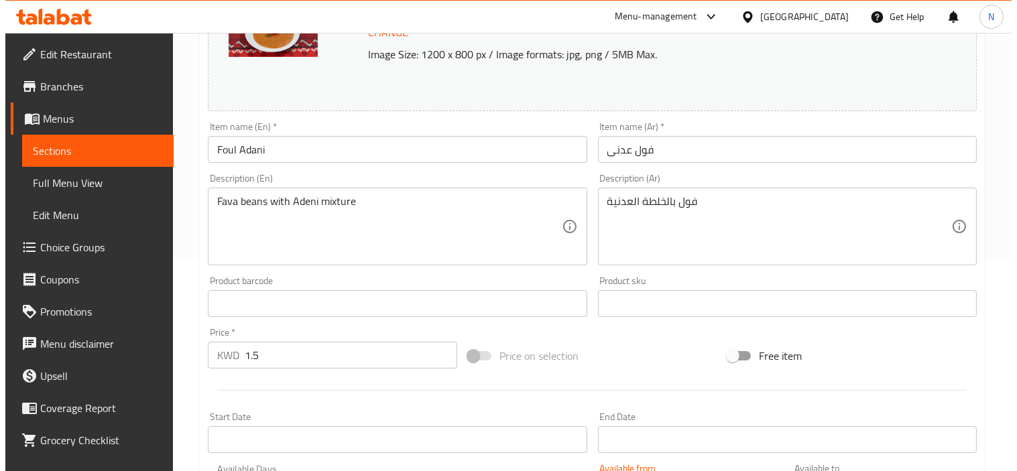
scroll to position [0, 0]
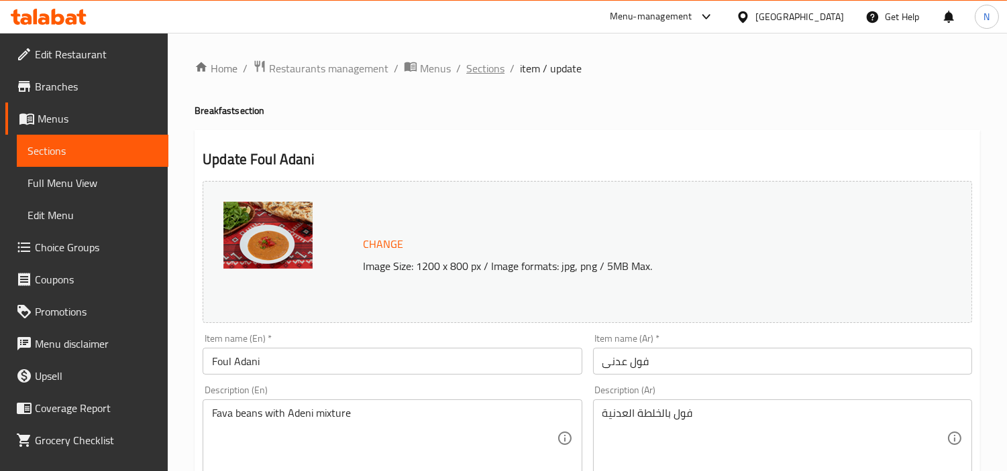
click at [488, 74] on span "Sections" at bounding box center [485, 68] width 38 height 16
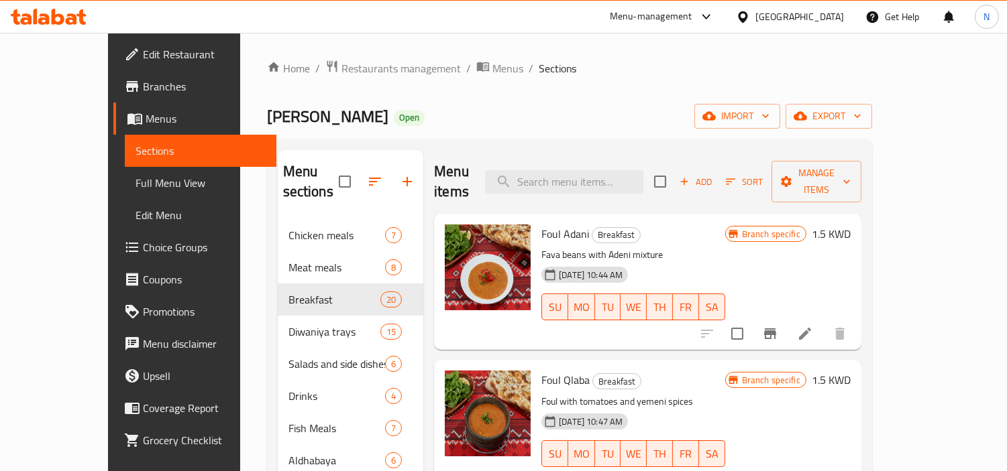
click at [872, 130] on div "Home / Restaurants management / Menus / Sections Suhail Al Yamani Open import e…" at bounding box center [569, 346] width 605 height 573
click at [861, 116] on span "export" at bounding box center [828, 116] width 65 height 17
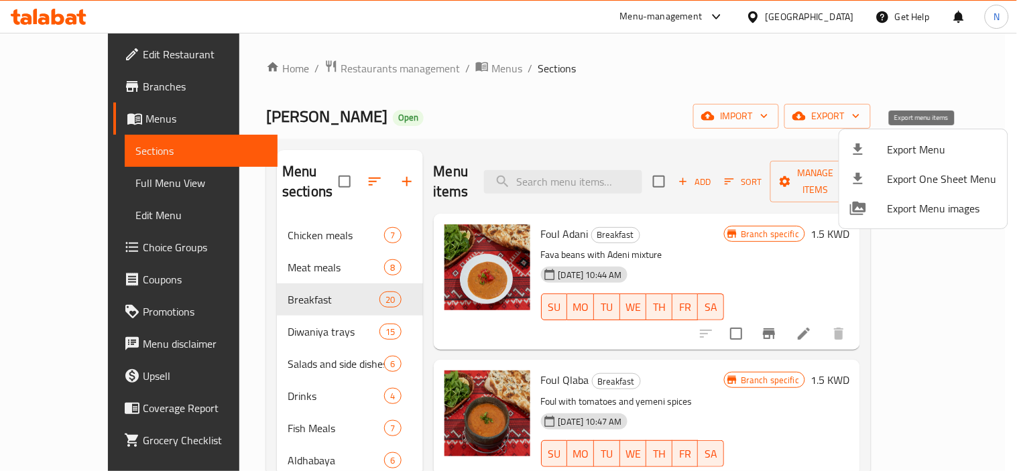
click at [915, 146] on span "Export Menu" at bounding box center [942, 150] width 109 height 16
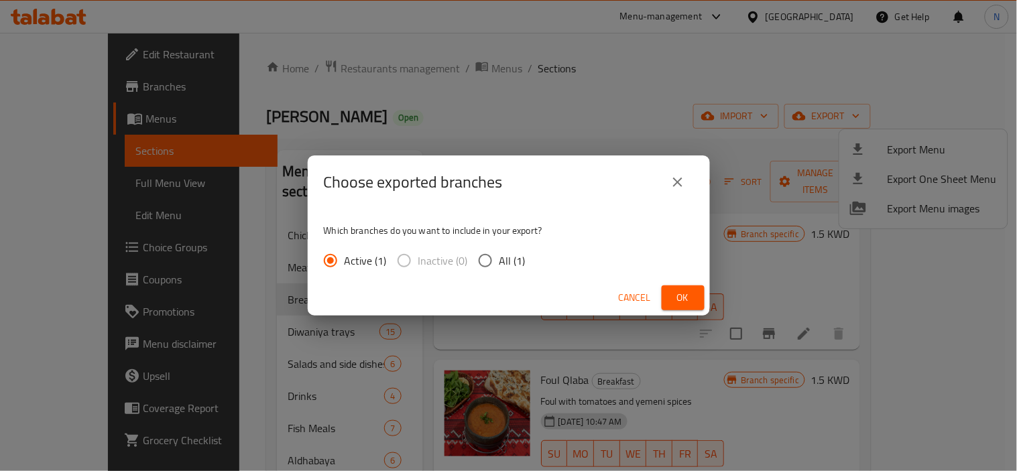
drag, startPoint x: 518, startPoint y: 263, endPoint x: 693, endPoint y: 298, distance: 178.0
click at [516, 264] on span "All (1)" at bounding box center [513, 261] width 26 height 16
click at [695, 302] on button "Ok" at bounding box center [683, 298] width 43 height 25
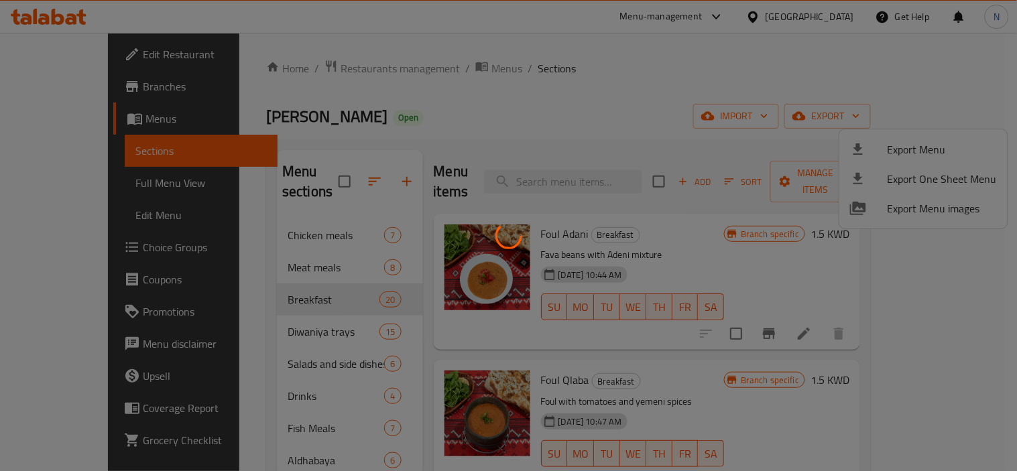
click at [756, 136] on div at bounding box center [508, 235] width 1017 height 471
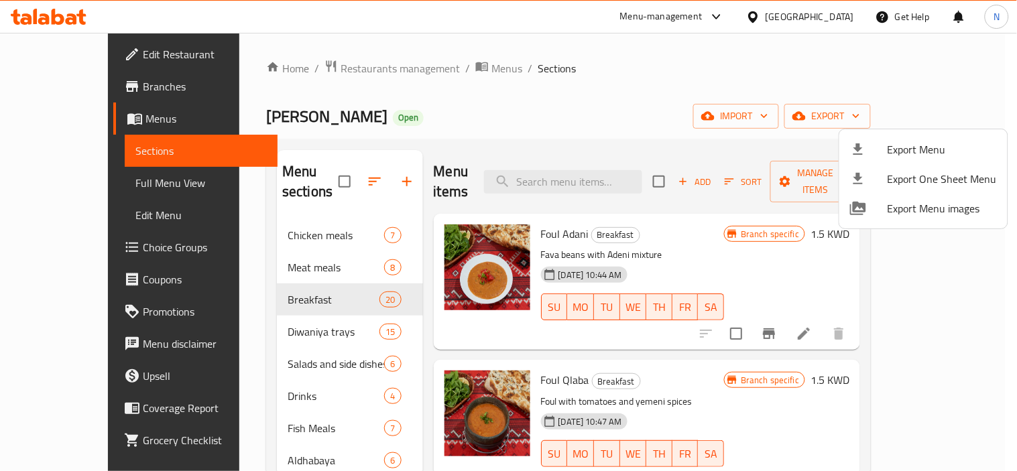
click at [592, 148] on div at bounding box center [508, 235] width 1017 height 471
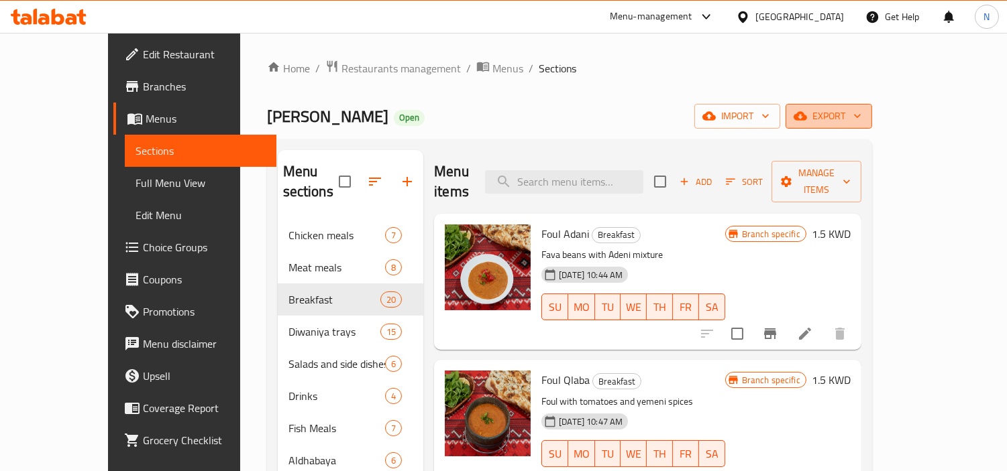
click at [861, 115] on span "export" at bounding box center [828, 116] width 65 height 17
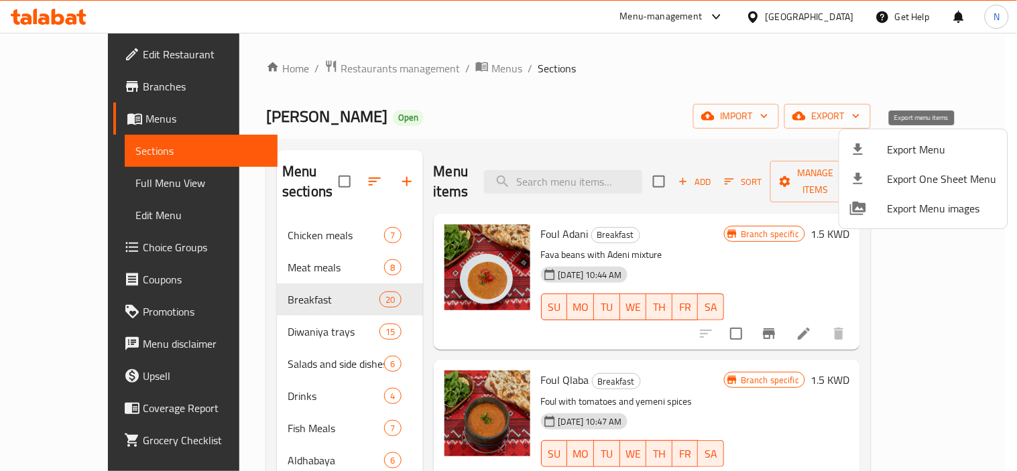
click at [909, 144] on span "Export Menu" at bounding box center [942, 150] width 109 height 16
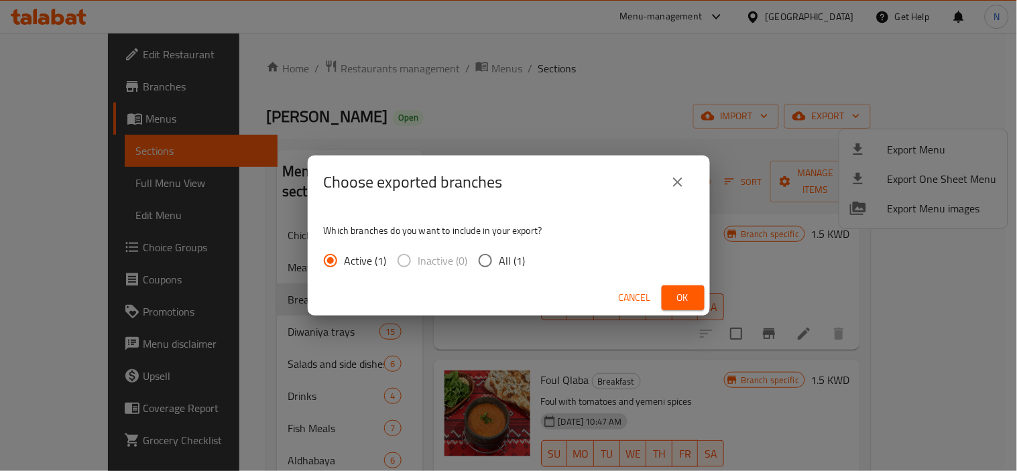
click at [491, 260] on input "All (1)" at bounding box center [485, 261] width 28 height 28
radio input "true"
click at [678, 288] on button "Ok" at bounding box center [683, 298] width 43 height 25
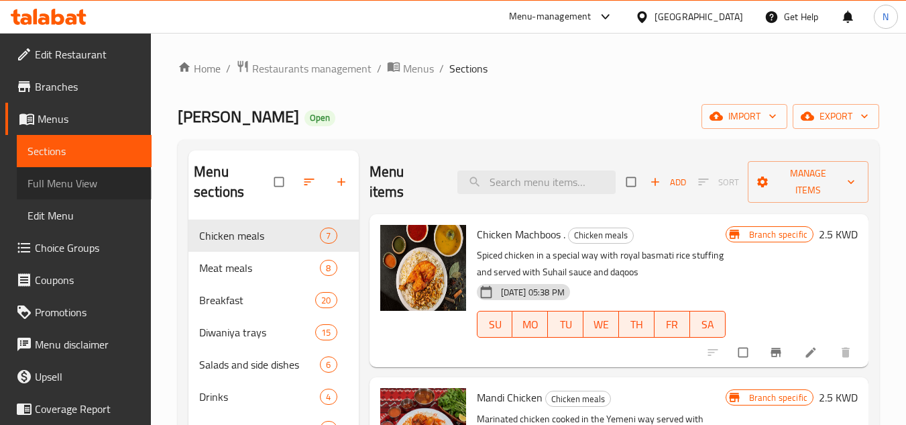
click at [83, 184] on span "Full Menu View" at bounding box center [83, 183] width 113 height 16
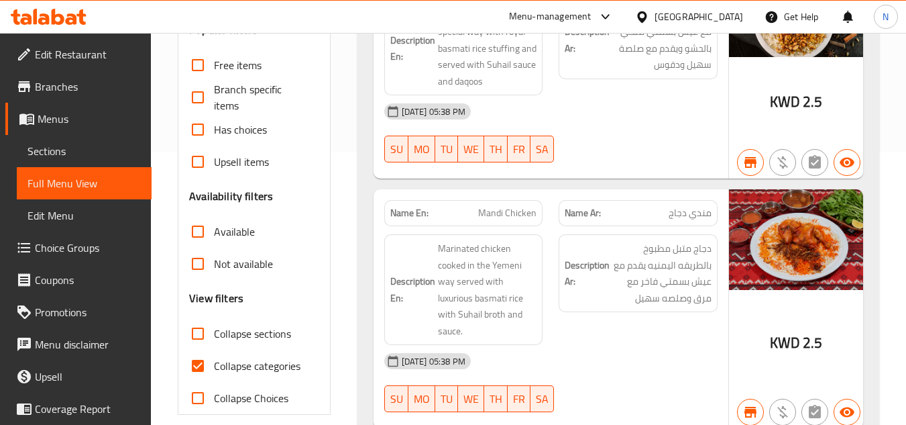
scroll to position [335, 0]
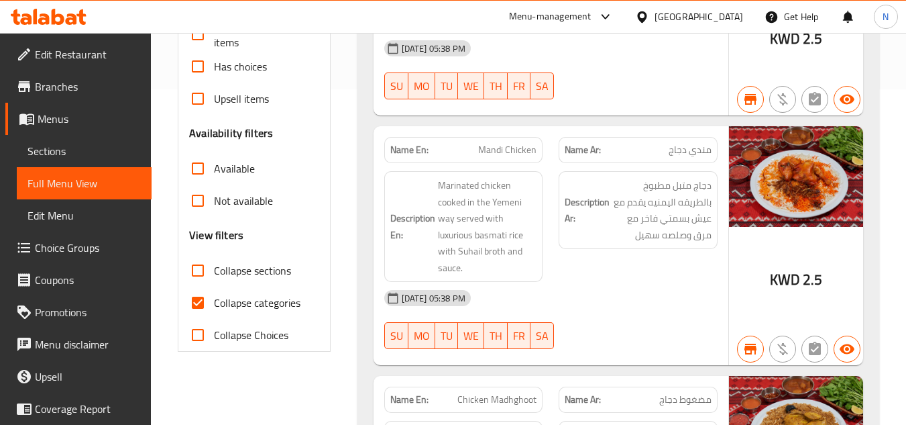
click at [276, 300] on span "Collapse categories" at bounding box center [257, 302] width 87 height 16
click at [214, 300] on input "Collapse categories" at bounding box center [198, 302] width 32 height 32
click at [276, 300] on span "Collapse categories" at bounding box center [257, 302] width 87 height 16
click at [214, 300] on input "Collapse categories" at bounding box center [198, 302] width 32 height 32
checkbox input "true"
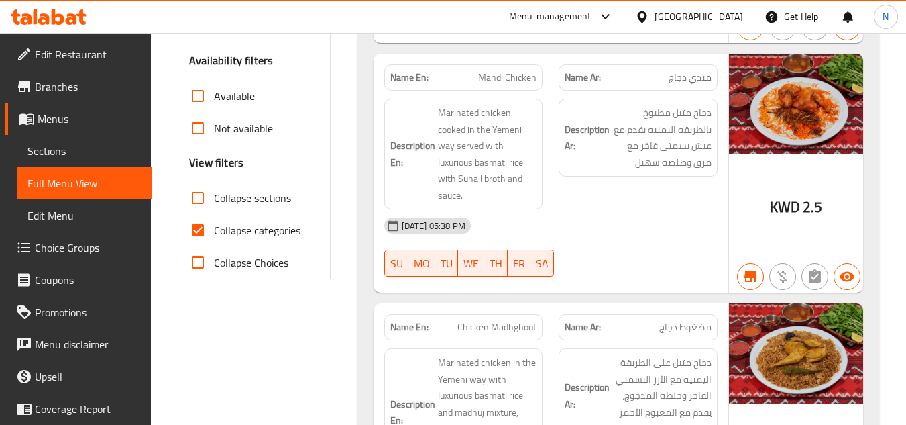
scroll to position [0, 0]
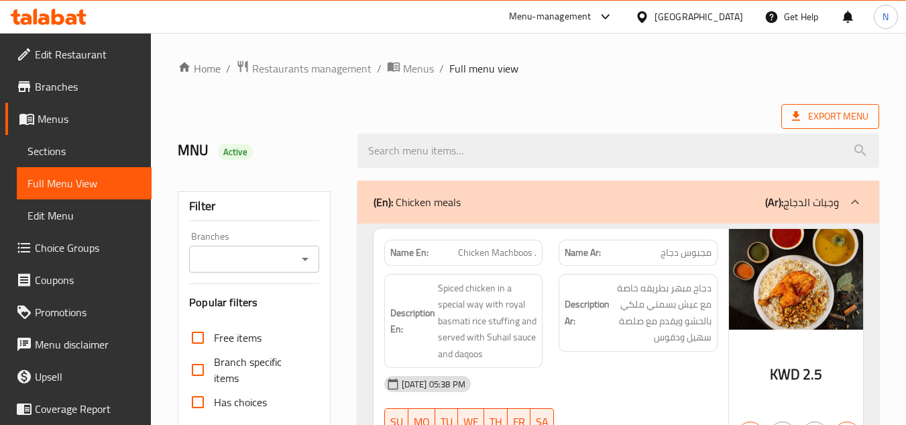
click at [833, 106] on span "Export Menu" at bounding box center [830, 116] width 98 height 25
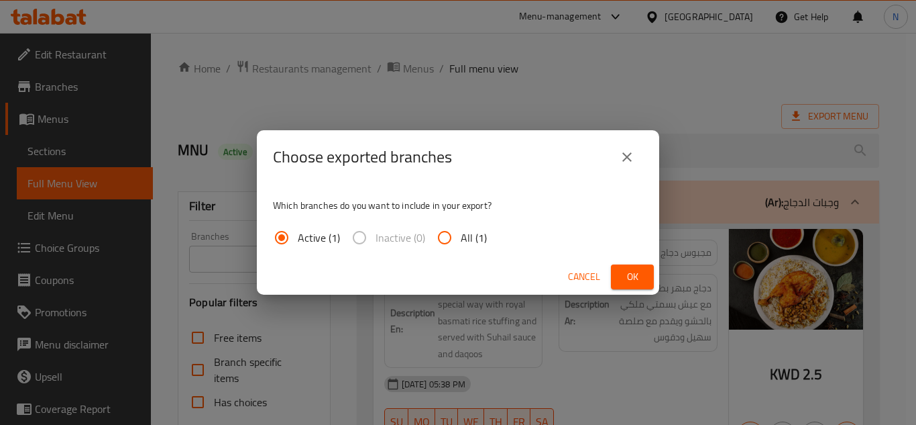
click at [466, 243] on span "All (1)" at bounding box center [474, 237] width 26 height 16
click at [461, 243] on input "All (1)" at bounding box center [445, 237] width 32 height 32
radio input "true"
click at [612, 282] on button "Ok" at bounding box center [632, 276] width 43 height 25
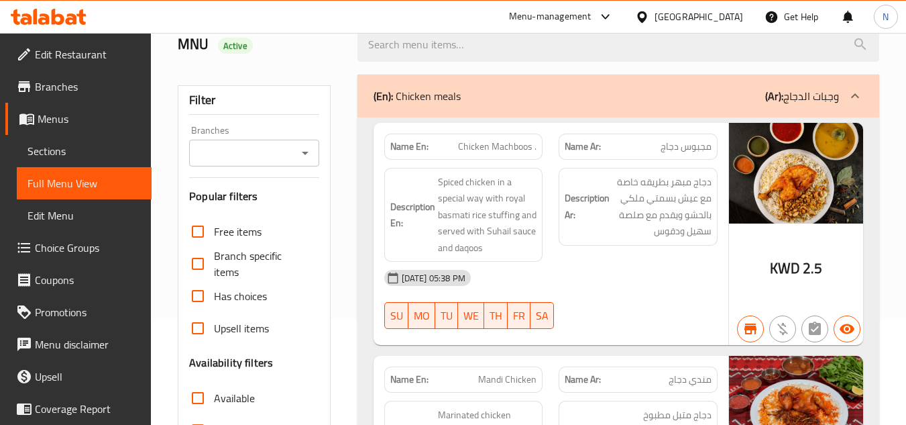
scroll to position [67, 0]
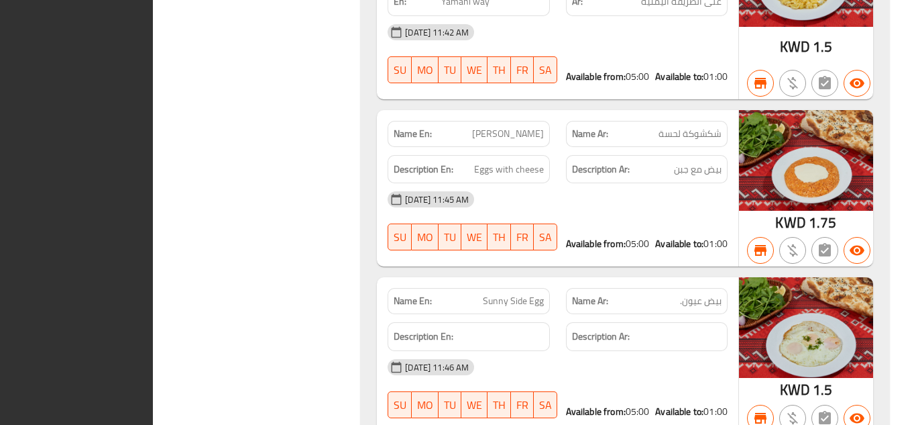
scroll to position [6954, 0]
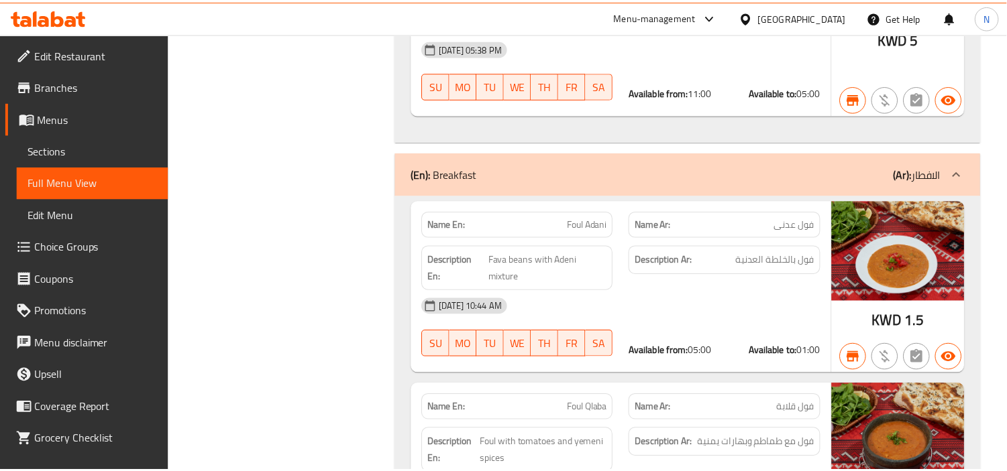
scroll to position [6953, 0]
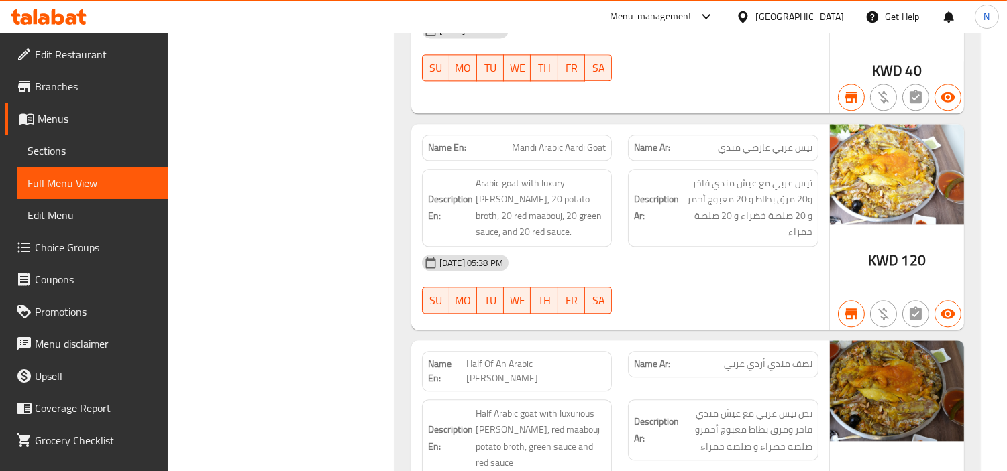
scroll to position [14892, 0]
